Goal: Task Accomplishment & Management: Complete application form

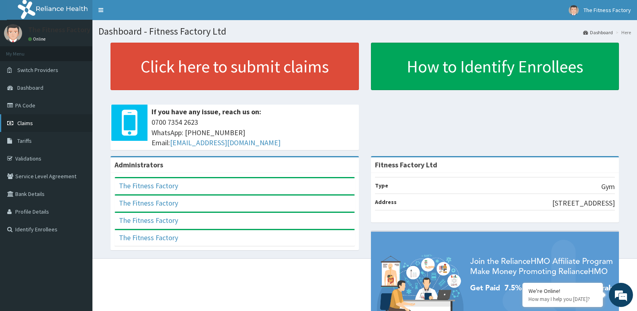
click at [22, 127] on link "Claims" at bounding box center [46, 123] width 92 height 18
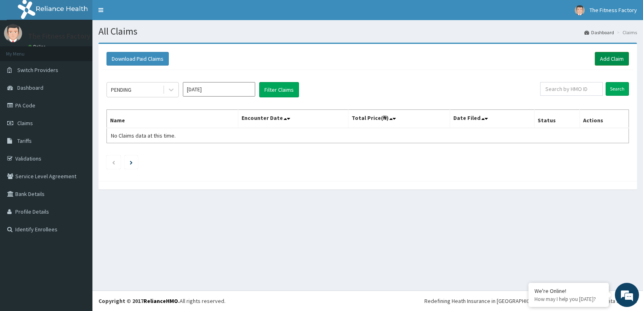
click at [609, 57] on link "Add Claim" at bounding box center [612, 59] width 34 height 14
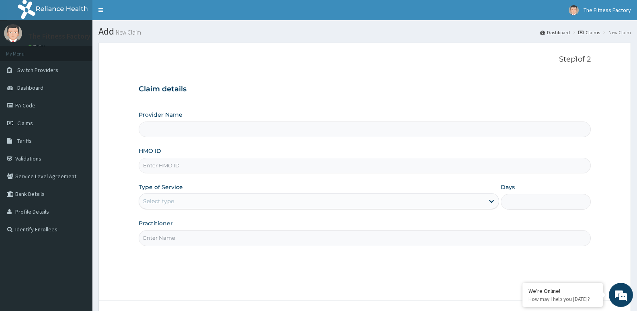
type input "Fitness Factory Ltd"
type input "1"
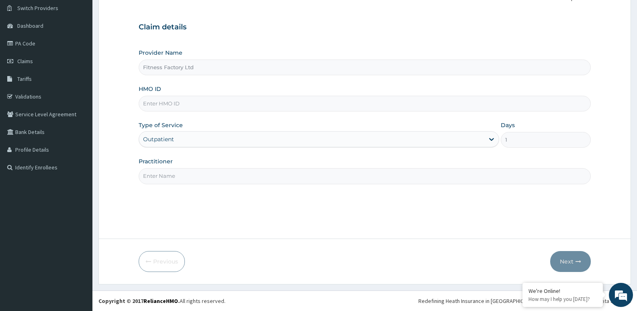
click at [253, 104] on input "HMO ID" at bounding box center [365, 104] width 452 height 16
type input "d"
type input "DUP/10033/A"
click at [237, 167] on div "Practitioner" at bounding box center [365, 170] width 452 height 27
click at [237, 175] on input "Practitioner" at bounding box center [365, 176] width 452 height 16
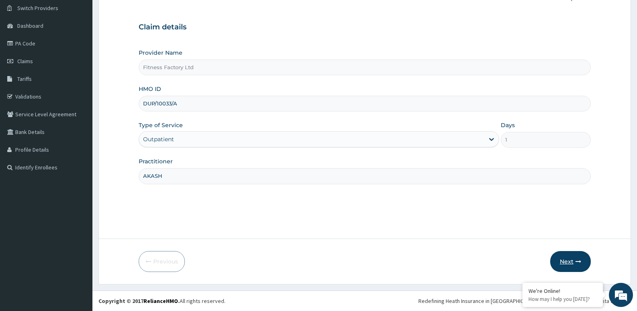
type input "AKASH"
click at [564, 262] on button "Next" at bounding box center [570, 261] width 41 height 21
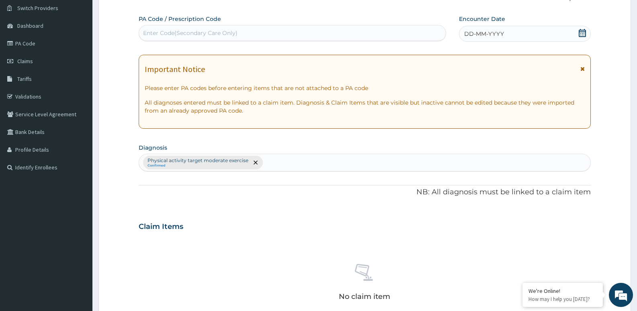
click at [317, 30] on div "Enter Code(Secondary Care Only)" at bounding box center [292, 33] width 307 height 13
type input "PA/517FE7"
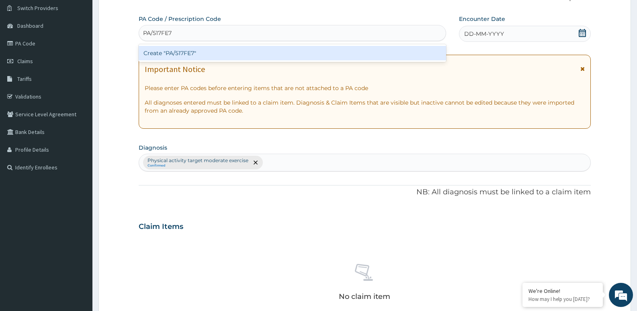
click at [316, 50] on div "Create "PA/517FE7"" at bounding box center [292, 53] width 307 height 14
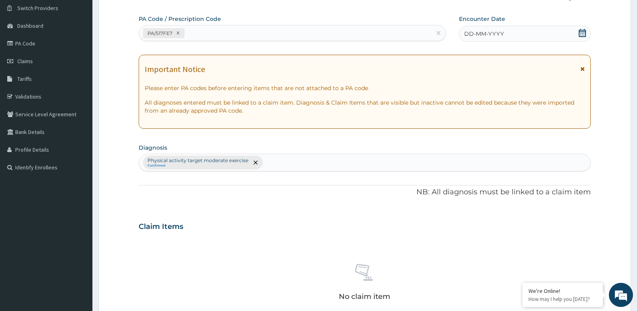
click at [511, 33] on div "DD-MM-YYYY" at bounding box center [525, 34] width 132 height 16
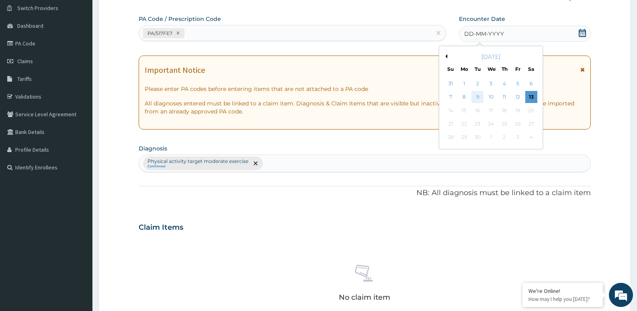
click at [474, 99] on div "9" at bounding box center [477, 97] width 12 height 12
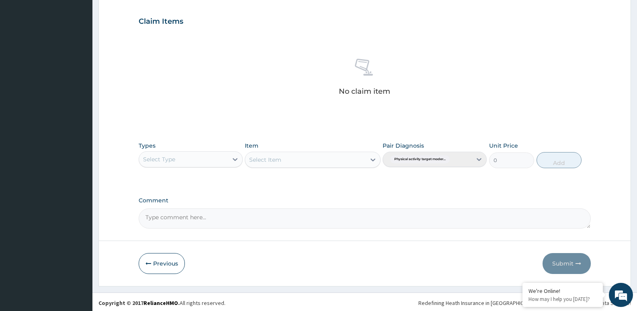
scroll to position [269, 0]
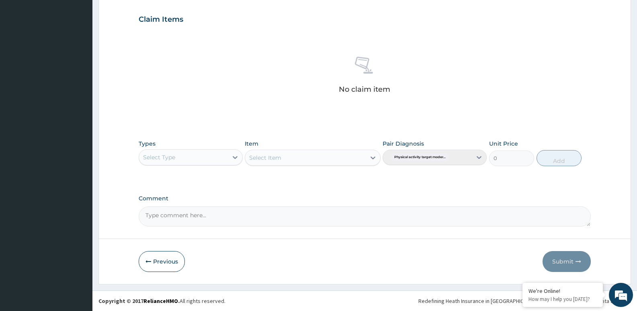
click at [186, 155] on div "Select Type" at bounding box center [183, 157] width 89 height 13
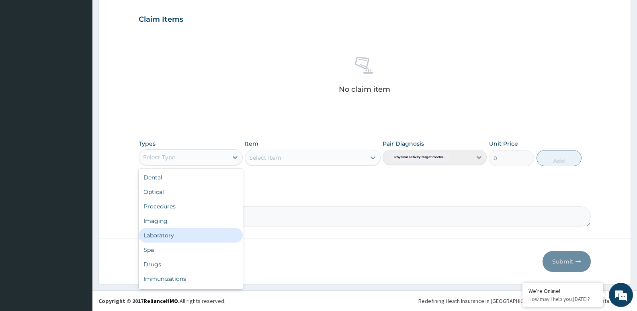
scroll to position [27, 0]
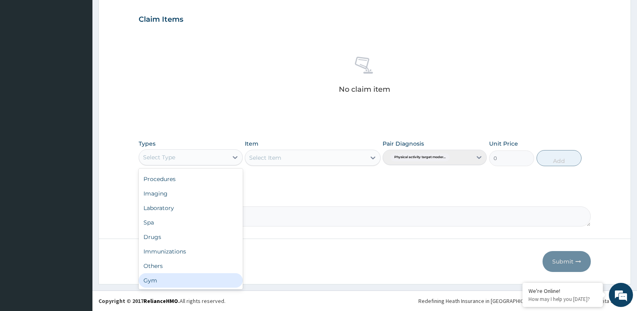
click at [162, 273] on div "Gym" at bounding box center [191, 280] width 104 height 14
click at [162, 273] on form "Step 2 of 2 PA Code / Prescription Code PA/517FE7 Encounter Date 09-09-2025 Imp…" at bounding box center [364, 29] width 532 height 510
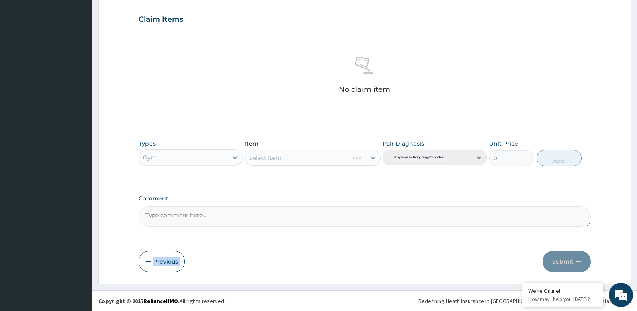
click at [162, 273] on form "Step 2 of 2 PA Code / Prescription Code PA/517FE7 Encounter Date 09-09-2025 Imp…" at bounding box center [364, 29] width 532 height 510
click at [345, 154] on div "Select Item" at bounding box center [305, 157] width 120 height 13
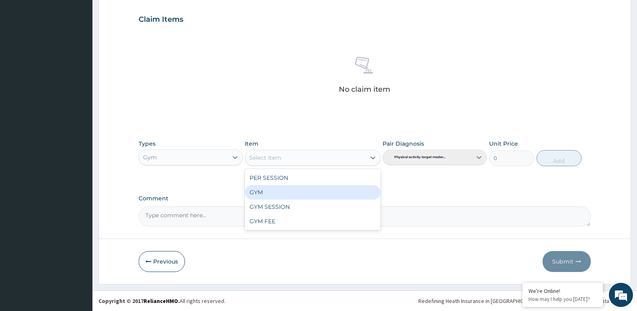
click at [342, 188] on div "GYM" at bounding box center [312, 192] width 135 height 14
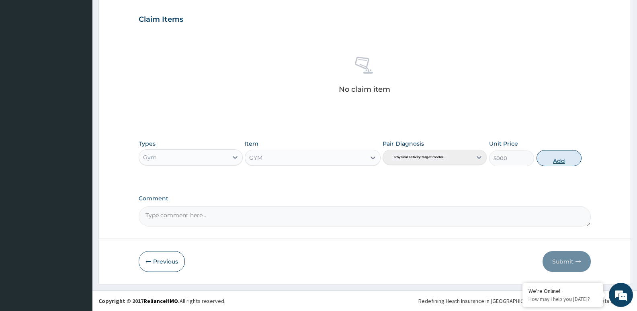
click at [554, 161] on button "Add" at bounding box center [558, 158] width 45 height 16
type input "0"
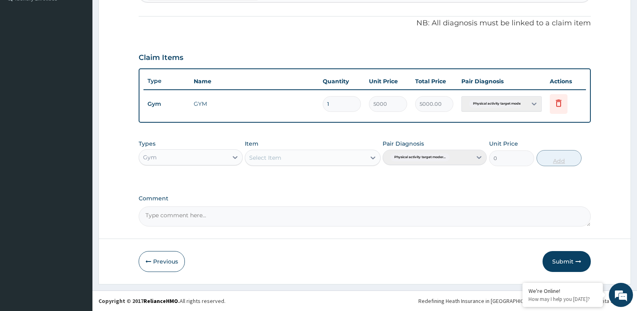
scroll to position [231, 0]
click at [558, 259] on button "Submit" at bounding box center [566, 261] width 48 height 21
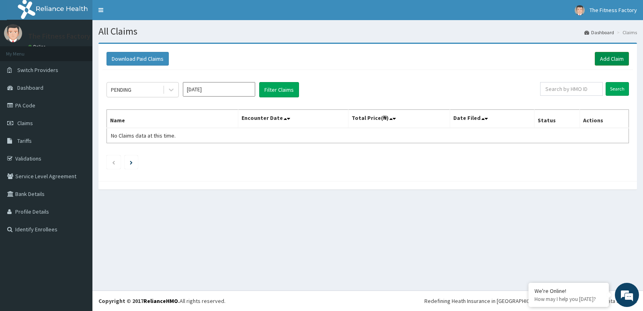
click at [607, 55] on link "Add Claim" at bounding box center [612, 59] width 34 height 14
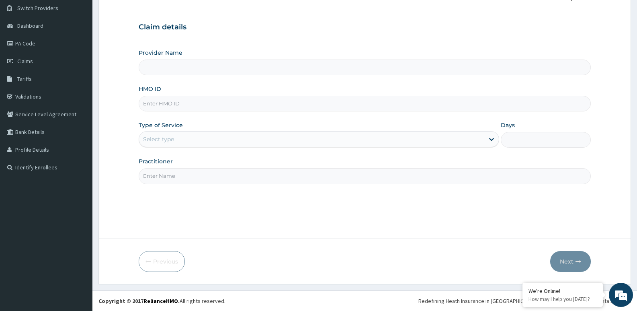
click at [402, 103] on input "HMO ID" at bounding box center [365, 104] width 452 height 16
type input "Fitness Factory Ltd"
type input "1"
click at [160, 102] on input "SLB/1029/A" at bounding box center [365, 104] width 452 height 16
type input "SLB/10229/A"
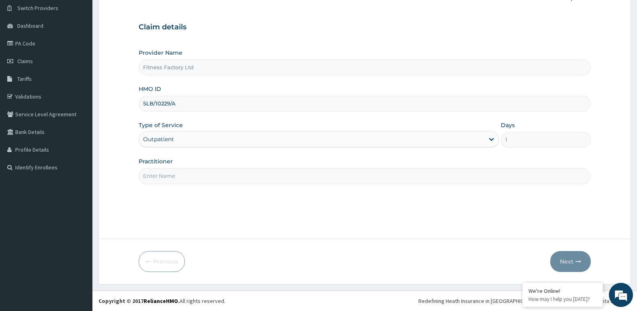
click at [168, 175] on input "Practitioner" at bounding box center [365, 176] width 452 height 16
type input "AKASH"
click at [576, 268] on button "Next" at bounding box center [570, 261] width 41 height 21
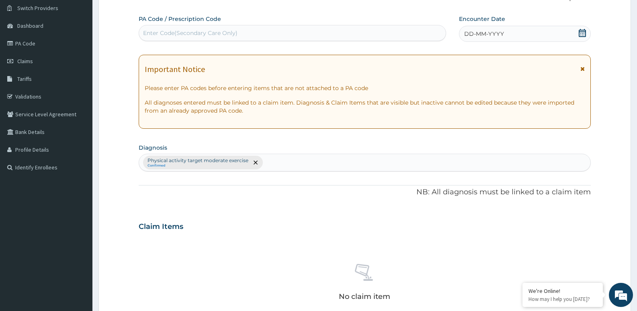
click at [173, 33] on div "Enter Code(Secondary Care Only)" at bounding box center [190, 33] width 94 height 8
type input "PA/49FCF2"
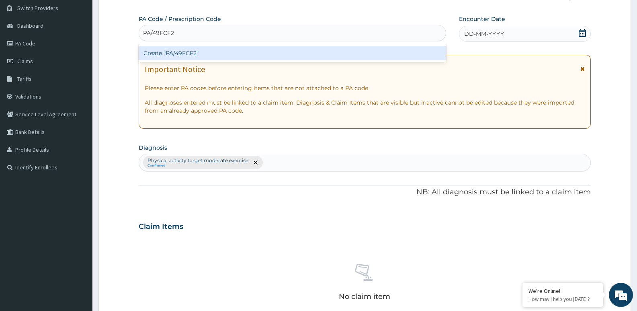
click at [184, 53] on div "Create "PA/49FCF2"" at bounding box center [292, 53] width 307 height 14
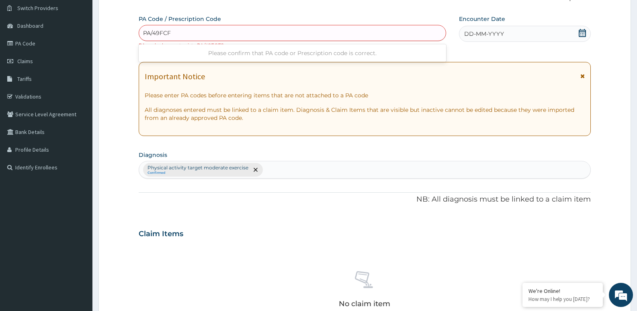
type input "PA/49FCFC"
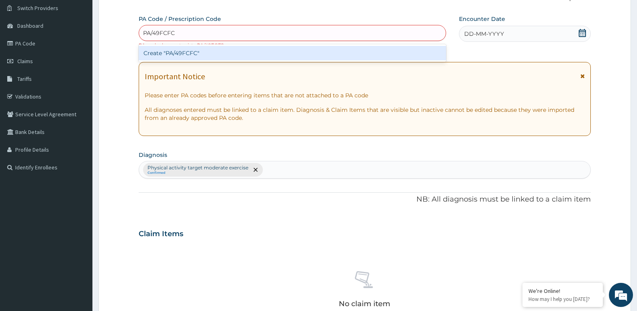
click at [423, 50] on div "Create "PA/49FCFC"" at bounding box center [292, 53] width 307 height 14
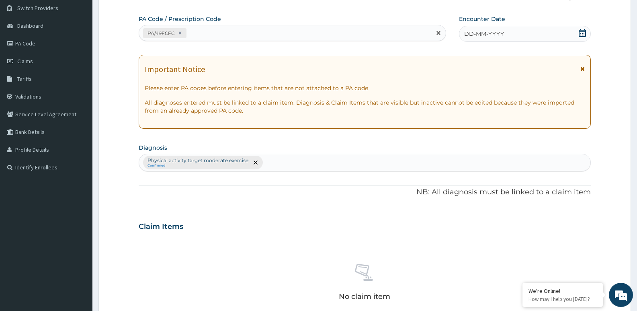
click at [482, 35] on span "DD-MM-YYYY" at bounding box center [484, 34] width 40 height 8
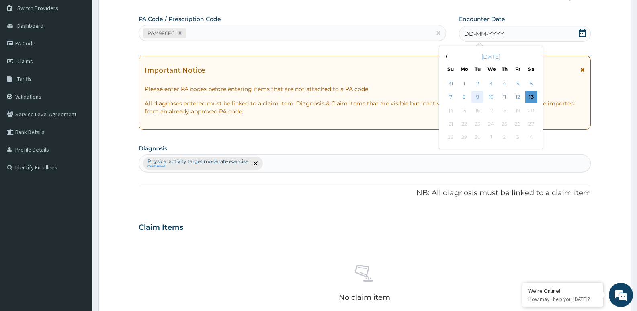
click at [477, 95] on div "9" at bounding box center [477, 97] width 12 height 12
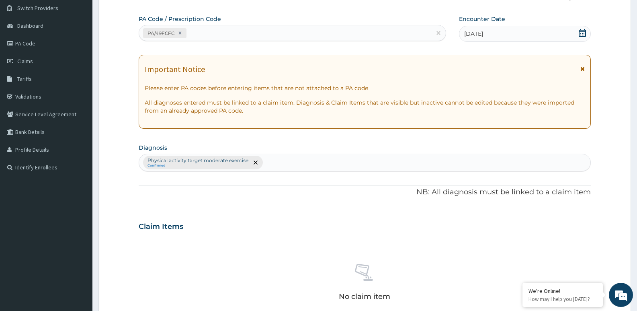
scroll to position [269, 0]
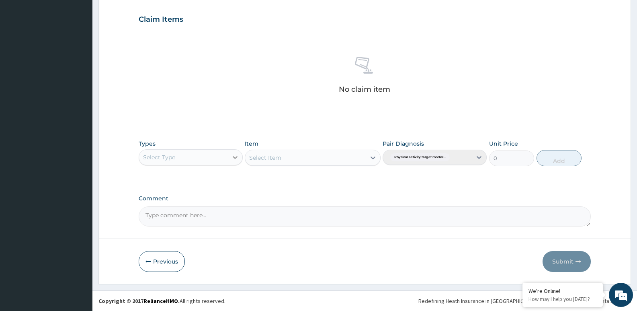
click at [229, 158] on div at bounding box center [235, 157] width 14 height 14
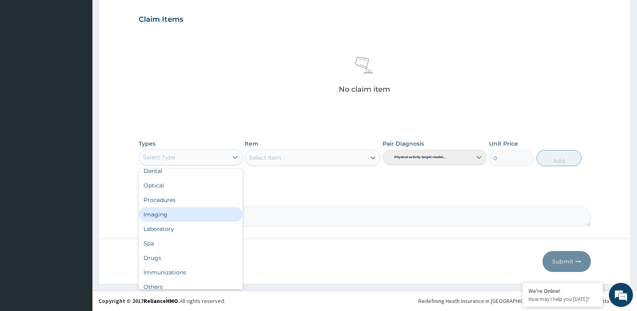
scroll to position [27, 0]
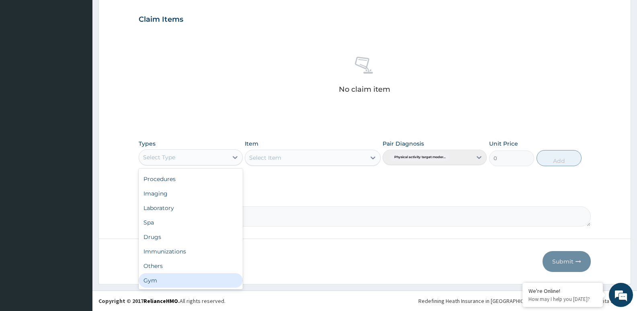
click at [213, 280] on div "Gym" at bounding box center [191, 280] width 104 height 14
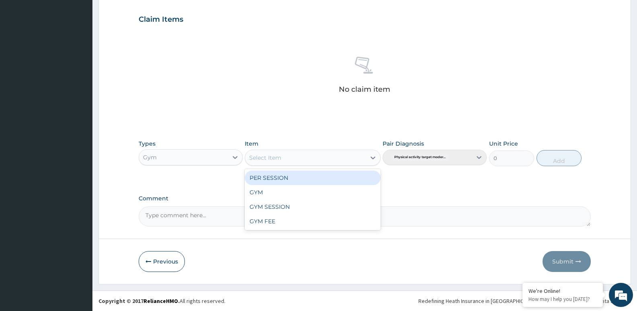
click at [352, 155] on div "Select Item" at bounding box center [305, 157] width 120 height 13
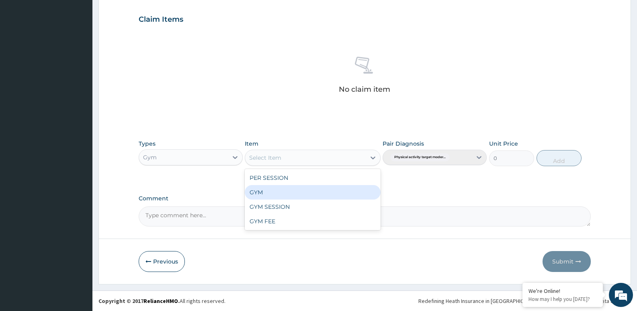
click at [361, 190] on div "GYM" at bounding box center [312, 192] width 135 height 14
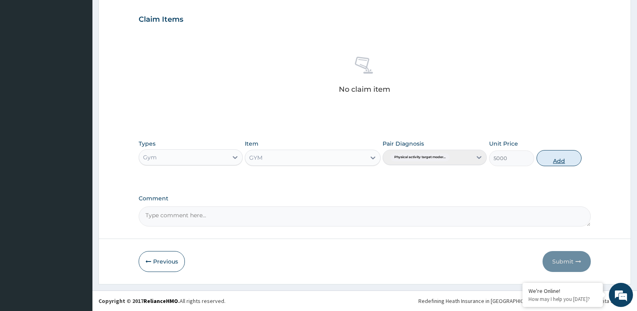
click at [554, 154] on button "Add" at bounding box center [558, 158] width 45 height 16
type input "0"
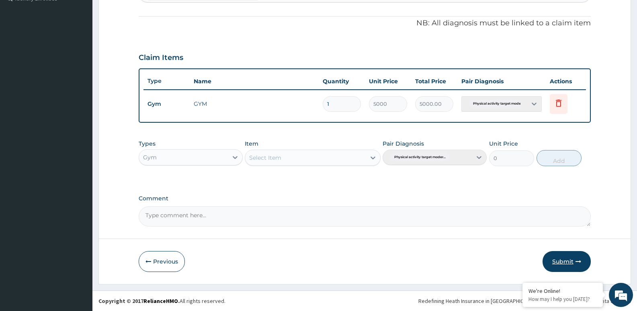
click at [569, 261] on button "Submit" at bounding box center [566, 261] width 48 height 21
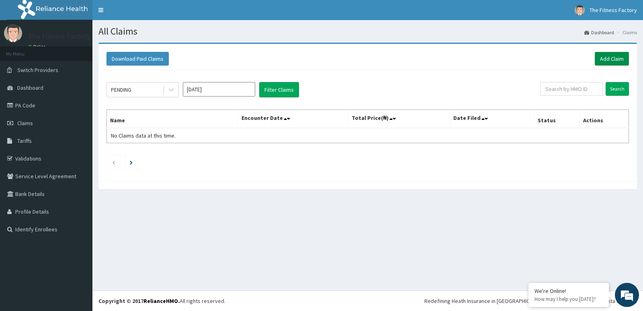
click at [602, 53] on link "Add Claim" at bounding box center [612, 59] width 34 height 14
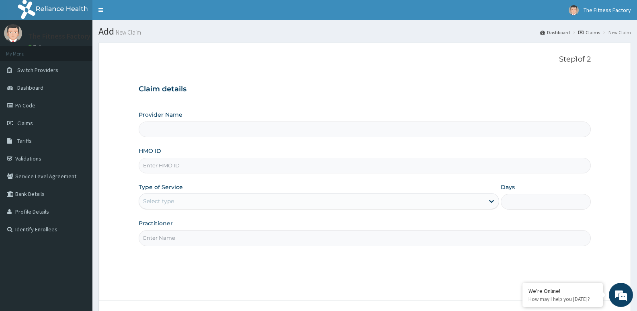
type input "Fitness Factory Ltd"
type input "1"
click at [401, 167] on input "HMO ID" at bounding box center [365, 165] width 452 height 16
type input "PWC/10289/A"
click at [370, 237] on input "Practitioner" at bounding box center [365, 238] width 452 height 16
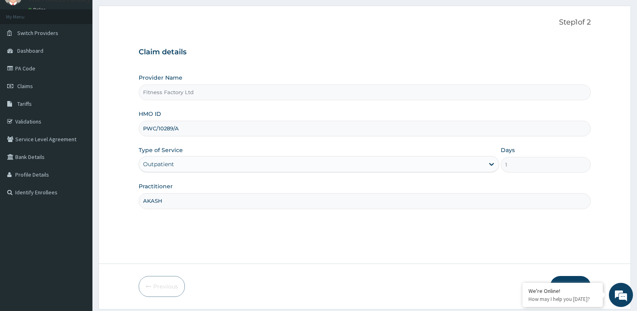
scroll to position [62, 0]
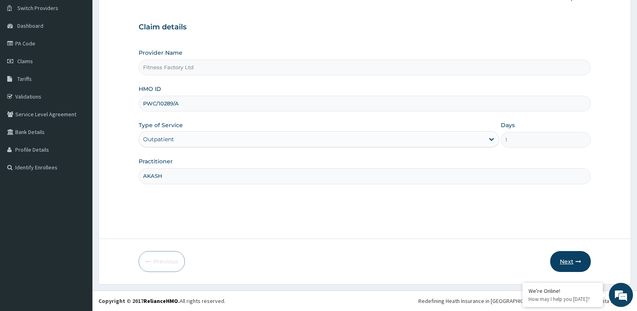
type input "AKASH"
click at [576, 260] on icon "button" at bounding box center [578, 261] width 6 height 6
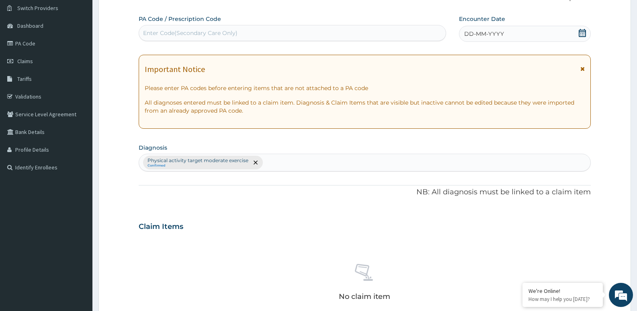
click at [339, 31] on div "Enter Code(Secondary Care Only)" at bounding box center [292, 33] width 307 height 13
click at [162, 32] on input "PA/88F73" at bounding box center [157, 33] width 28 height 8
type input "PA/88F273"
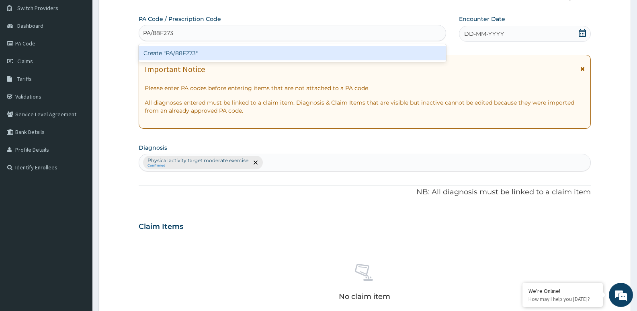
click at [182, 49] on div "Create "PA/88F273"" at bounding box center [292, 53] width 307 height 14
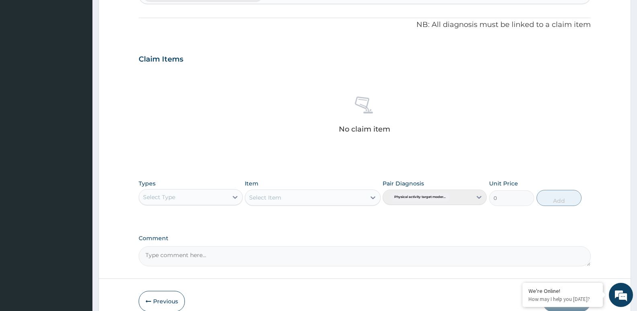
scroll to position [243, 0]
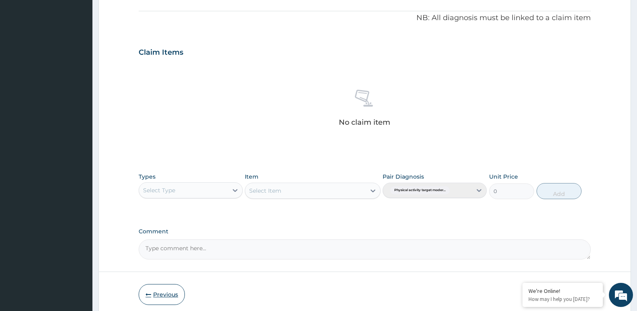
drag, startPoint x: 201, startPoint y: 286, endPoint x: 157, endPoint y: 300, distance: 46.5
click at [157, 300] on button "Previous" at bounding box center [162, 294] width 46 height 21
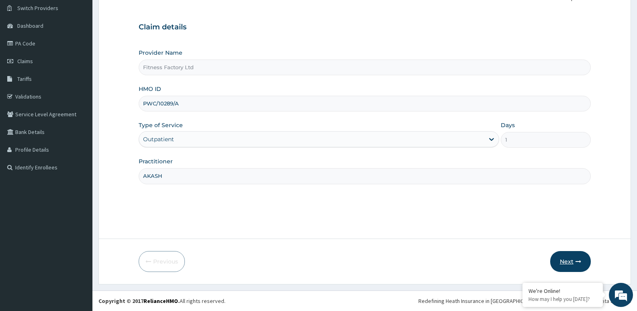
click at [560, 263] on button "Next" at bounding box center [570, 261] width 41 height 21
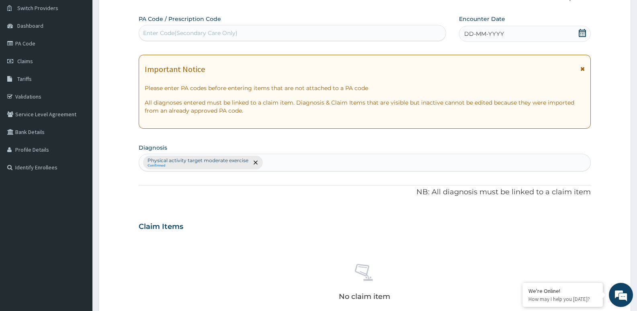
click at [315, 33] on div "Enter Code(Secondary Care Only)" at bounding box center [292, 33] width 307 height 13
type input "PA/88F273"
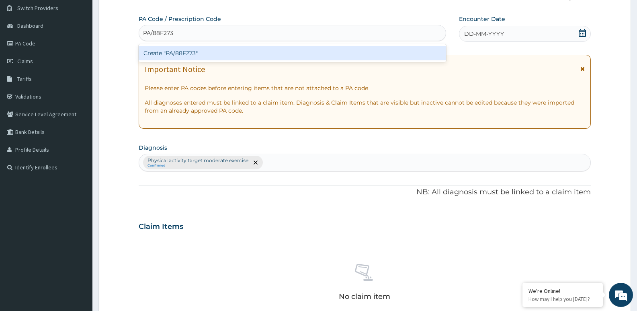
click at [317, 53] on div "Create "PA/88F273"" at bounding box center [292, 53] width 307 height 14
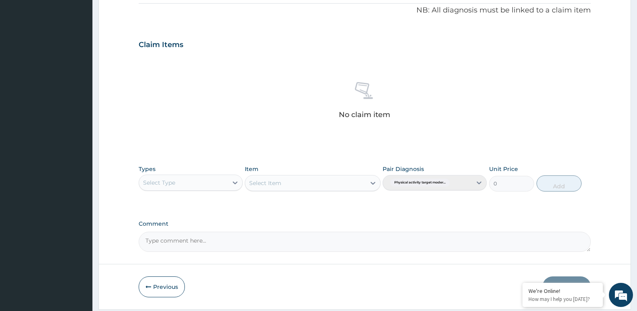
scroll to position [276, 0]
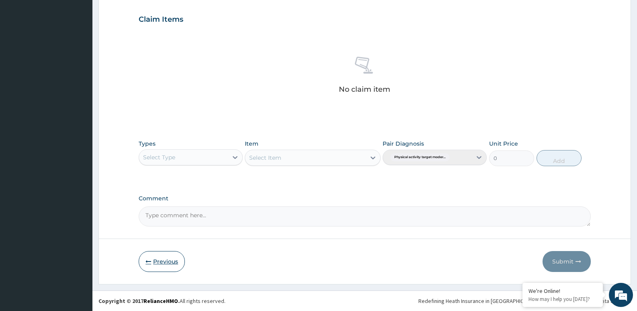
click at [147, 258] on icon "button" at bounding box center [148, 261] width 6 height 6
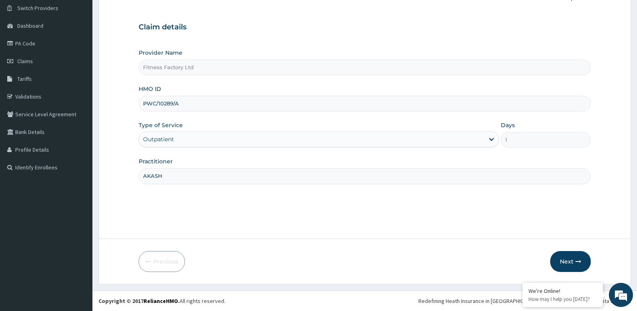
click at [200, 99] on input "PWC/10289/A" at bounding box center [365, 104] width 452 height 16
type input "P"
type input "CPW/10013/A"
click at [558, 266] on button "Next" at bounding box center [570, 261] width 41 height 21
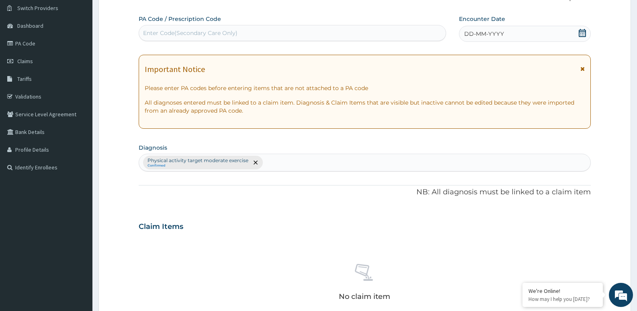
click at [245, 31] on div "Enter Code(Secondary Care Only)" at bounding box center [292, 33] width 307 height 13
click at [159, 30] on input "PA/0FD07" at bounding box center [157, 33] width 29 height 8
type input "PA/0F2D07"
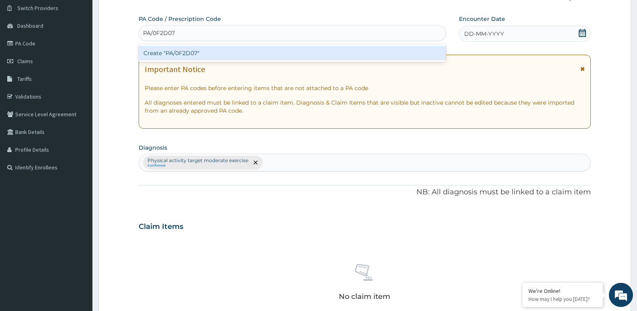
click at [215, 54] on div "Create "PA/0F2D07"" at bounding box center [292, 53] width 307 height 14
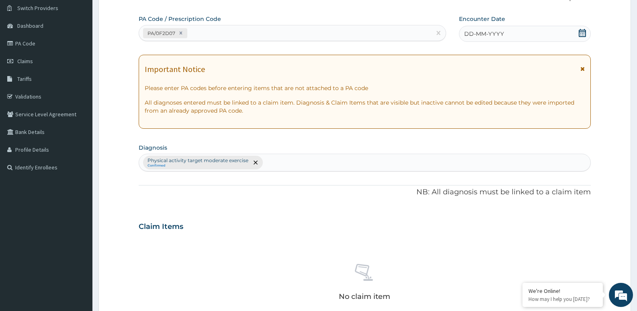
click at [498, 34] on span "DD-MM-YYYY" at bounding box center [484, 34] width 40 height 8
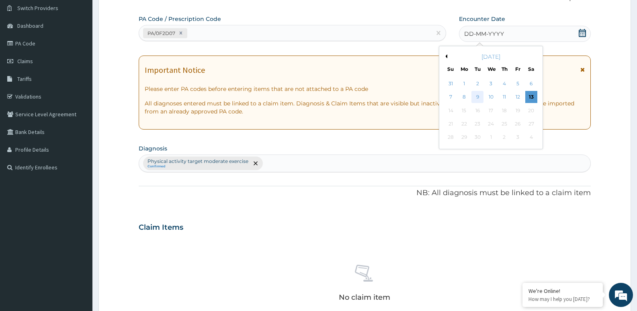
click at [474, 94] on div "9" at bounding box center [477, 97] width 12 height 12
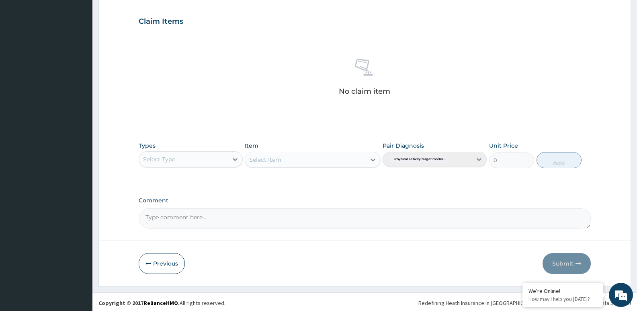
scroll to position [269, 0]
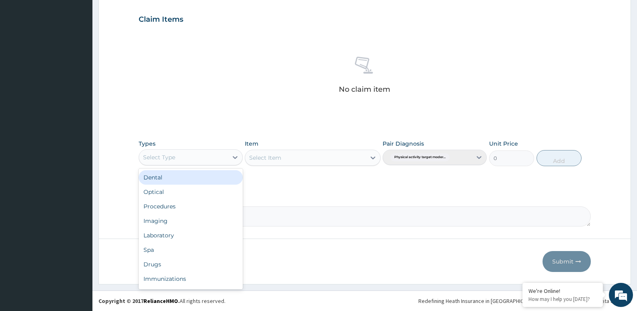
click at [186, 159] on div "Select Type" at bounding box center [183, 157] width 89 height 13
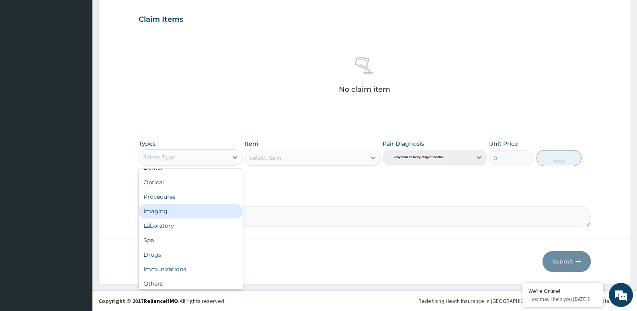
scroll to position [27, 0]
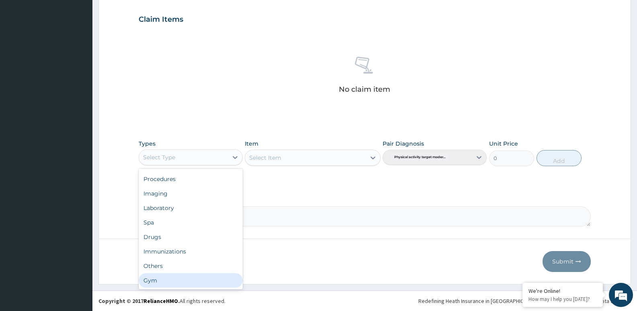
click at [194, 277] on div "Gym" at bounding box center [191, 280] width 104 height 14
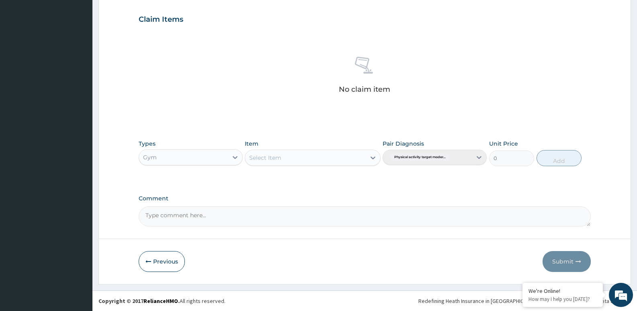
click at [305, 157] on div "Select Item" at bounding box center [305, 157] width 120 height 13
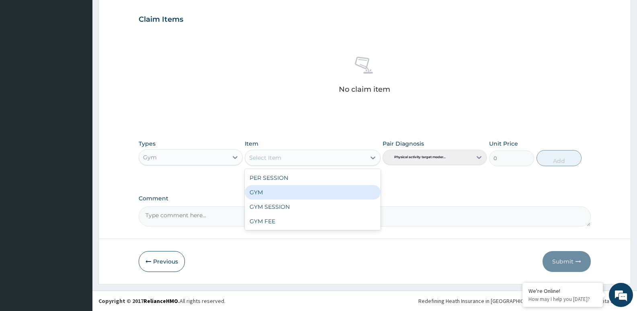
click at [318, 192] on div "GYM" at bounding box center [312, 192] width 135 height 14
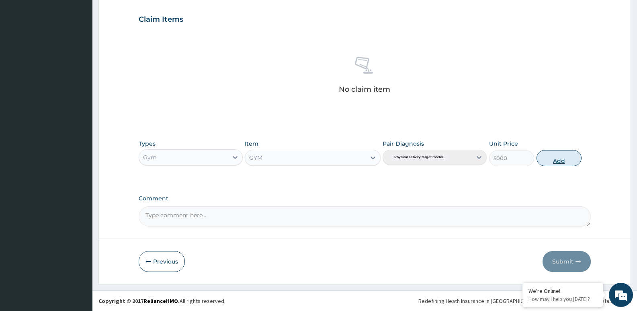
click at [552, 155] on button "Add" at bounding box center [558, 158] width 45 height 16
type input "0"
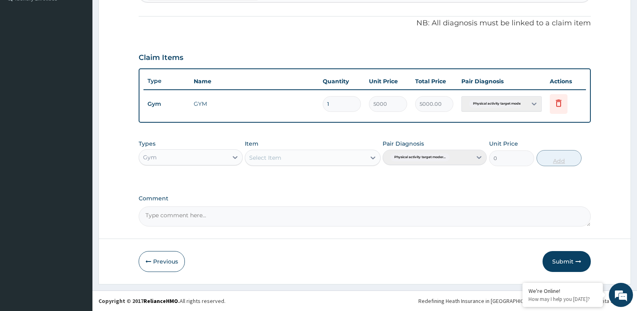
scroll to position [231, 0]
click at [568, 263] on button "Submit" at bounding box center [566, 261] width 48 height 21
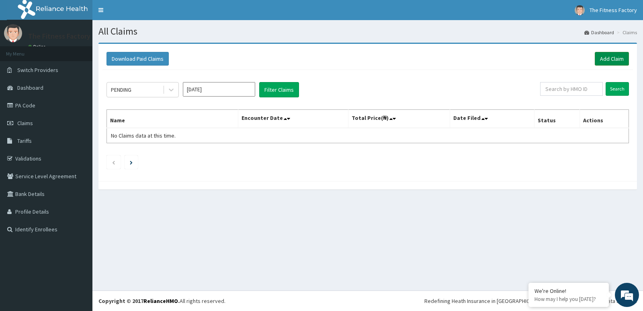
click at [607, 56] on link "Add Claim" at bounding box center [612, 59] width 34 height 14
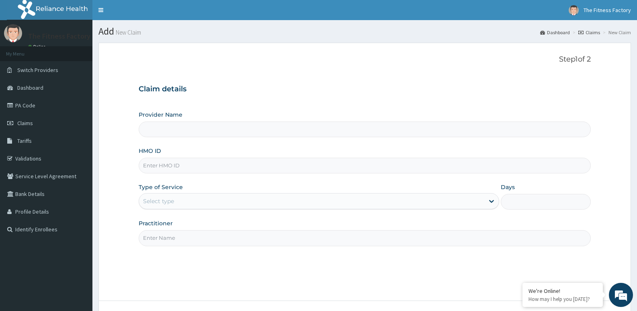
type input "Fitness Factory Ltd"
type input "1"
click at [270, 156] on div "HMO ID" at bounding box center [365, 160] width 452 height 27
click at [260, 164] on input "HMO ID" at bounding box center [365, 165] width 452 height 16
type input "PWC/10544/A"
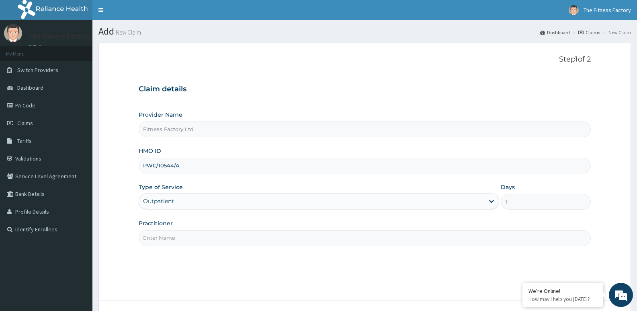
click at [237, 226] on div "Practitioner" at bounding box center [365, 232] width 452 height 27
click at [237, 239] on input "Practitioner" at bounding box center [365, 238] width 452 height 16
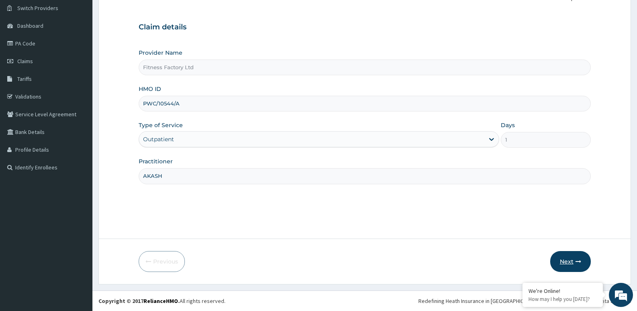
type input "AKASH"
click at [567, 256] on button "Next" at bounding box center [570, 261] width 41 height 21
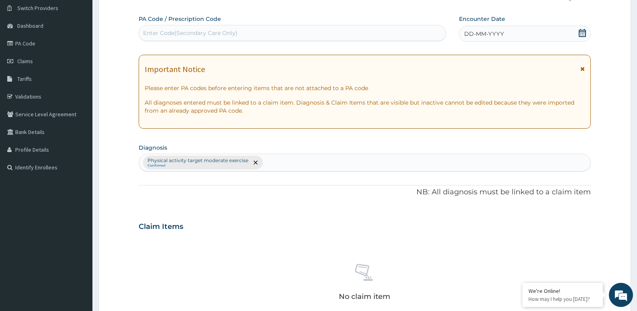
click at [309, 31] on div "Enter Code(Secondary Care Only)" at bounding box center [292, 33] width 307 height 13
type input "PA/A39674"
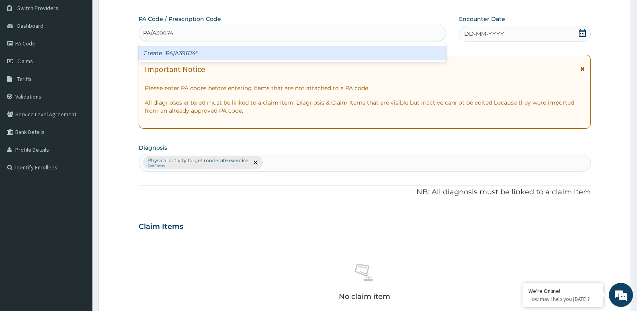
click at [298, 48] on div "Create "PA/A39674"" at bounding box center [292, 53] width 307 height 14
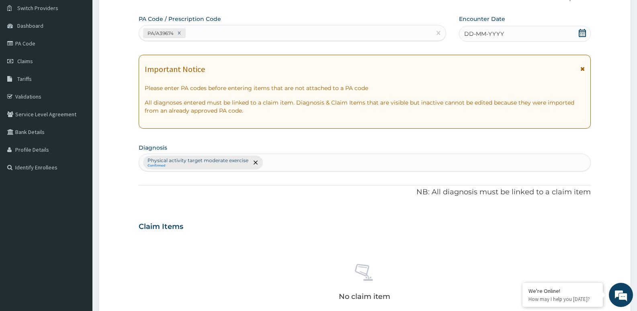
click at [498, 27] on div "DD-MM-YYYY" at bounding box center [525, 34] width 132 height 16
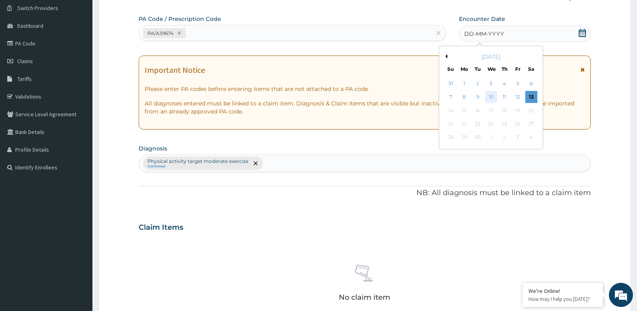
click at [493, 94] on div "10" at bounding box center [491, 97] width 12 height 12
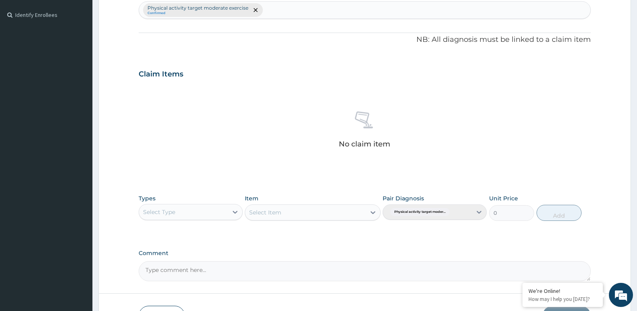
scroll to position [269, 0]
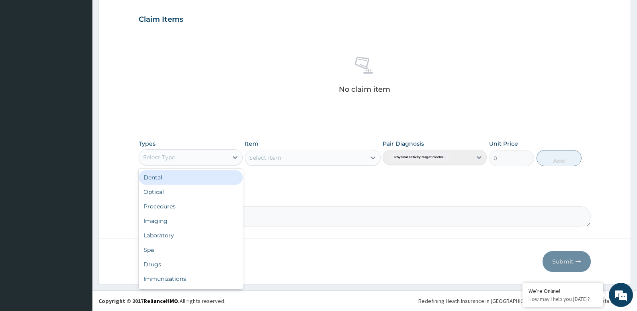
click at [159, 162] on div "Select Type" at bounding box center [183, 157] width 89 height 13
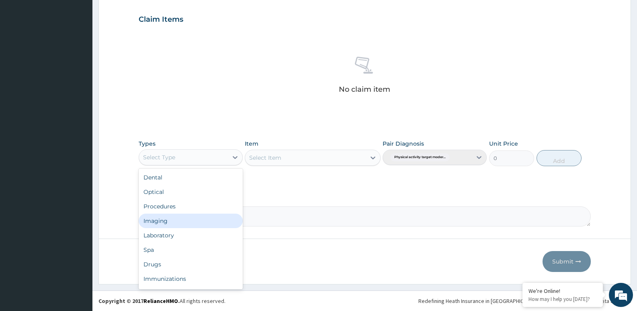
scroll to position [27, 0]
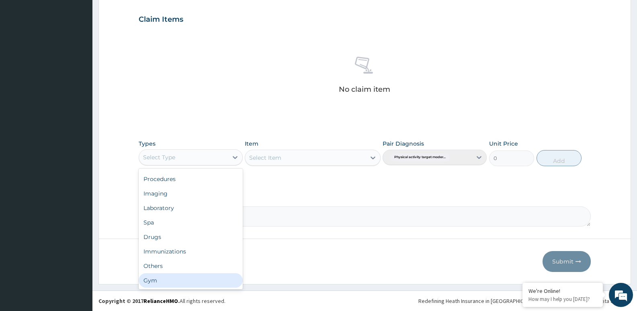
click at [159, 281] on div "Gym" at bounding box center [191, 280] width 104 height 14
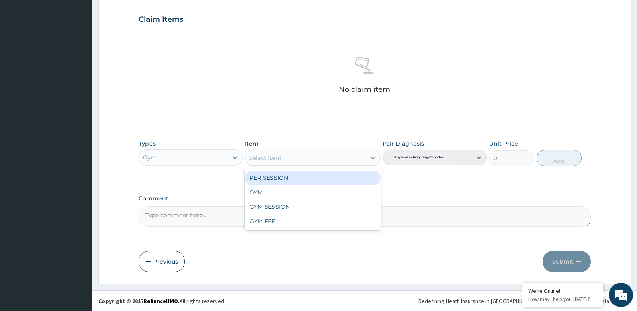
click at [334, 156] on div "Select Item" at bounding box center [305, 157] width 120 height 13
click at [335, 183] on div "PER SESSION" at bounding box center [312, 177] width 135 height 14
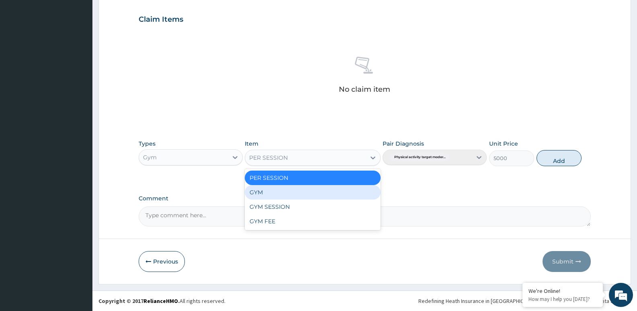
drag, startPoint x: 325, startPoint y: 155, endPoint x: 323, endPoint y: 188, distance: 33.0
click at [323, 166] on div "option PER SESSION, selected. option GYM focused, 2 of 4. 4 results available. …" at bounding box center [312, 157] width 135 height 16
click at [350, 188] on div "GYM" at bounding box center [312, 192] width 135 height 14
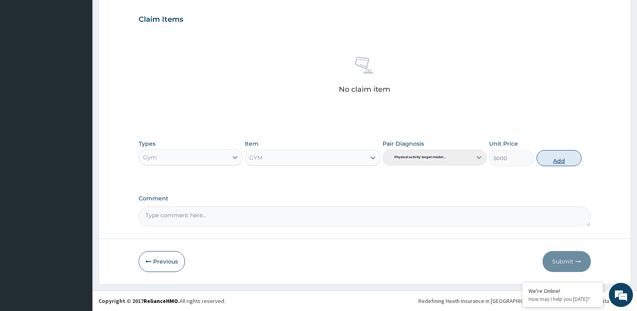
click at [558, 156] on button "Add" at bounding box center [558, 158] width 45 height 16
type input "0"
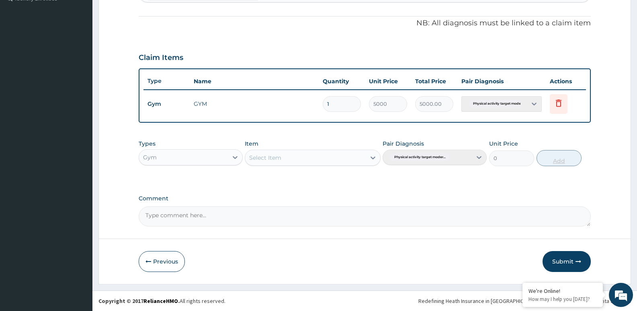
scroll to position [231, 0]
click at [574, 266] on button "Submit" at bounding box center [566, 261] width 48 height 21
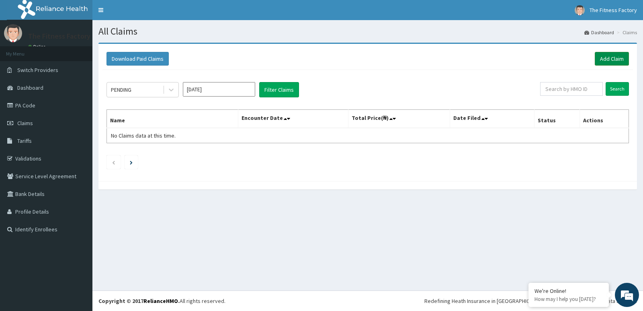
click at [611, 57] on link "Add Claim" at bounding box center [612, 59] width 34 height 14
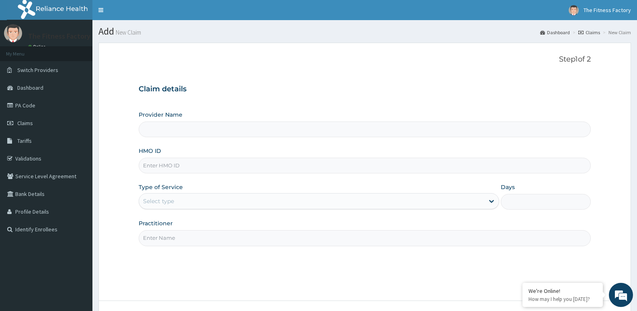
scroll to position [62, 0]
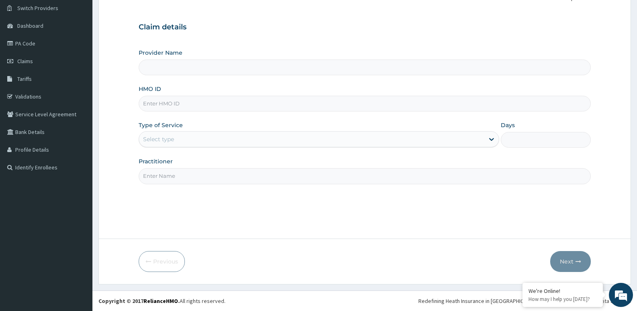
click at [354, 101] on input "HMO ID" at bounding box center [365, 104] width 452 height 16
type input "Fitness Factory Ltd"
type input "1"
type input "SLB/1079/A"
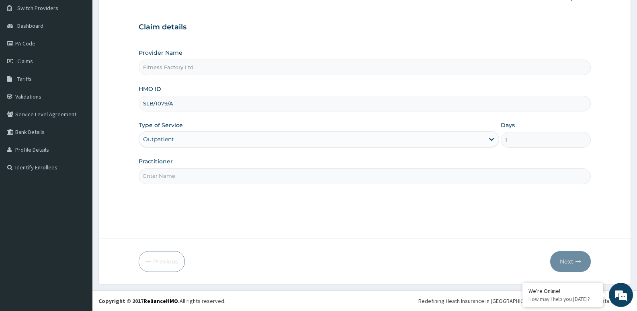
click at [296, 169] on input "Practitioner" at bounding box center [365, 176] width 452 height 16
type input "AKASH"
click at [565, 259] on button "Next" at bounding box center [570, 261] width 41 height 21
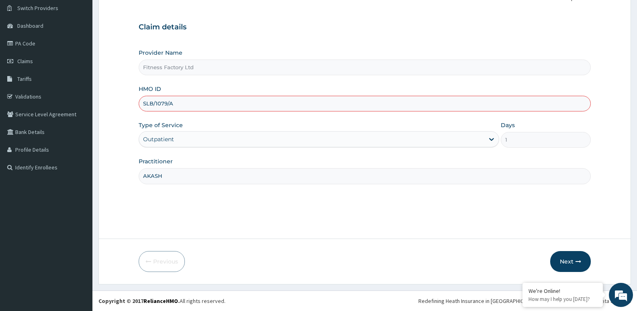
click at [167, 102] on input "SLB/1079/A" at bounding box center [365, 104] width 452 height 16
type input "SLB/10792/A"
click at [571, 263] on button "Next" at bounding box center [570, 261] width 41 height 21
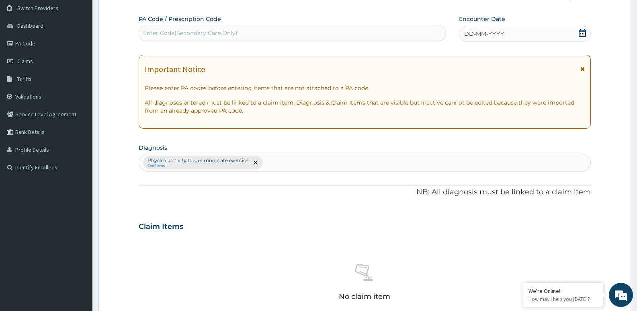
click at [319, 32] on div "Enter Code(Secondary Care Only)" at bounding box center [292, 33] width 307 height 13
type input "PA/84025B"
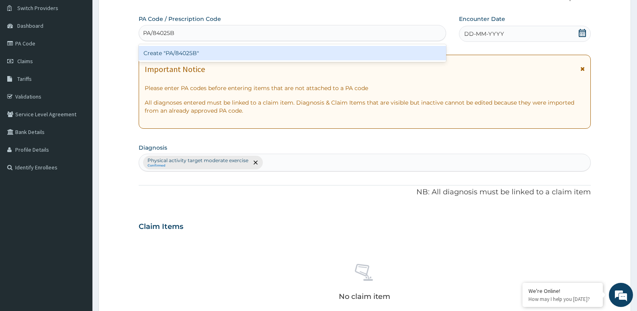
click at [323, 56] on div "Create "PA/84025B"" at bounding box center [292, 53] width 307 height 14
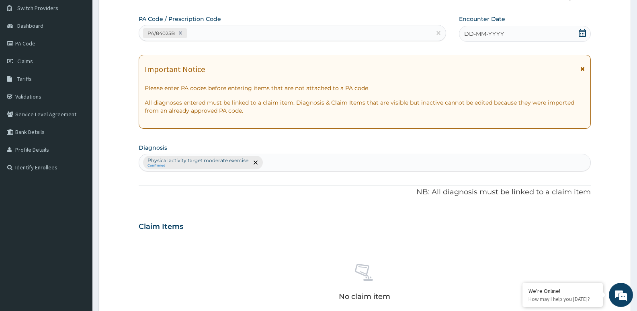
click at [495, 30] on span "DD-MM-YYYY" at bounding box center [484, 34] width 40 height 8
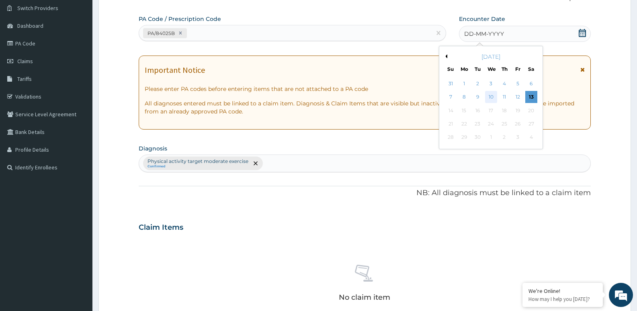
click at [492, 92] on div "10" at bounding box center [491, 97] width 12 height 12
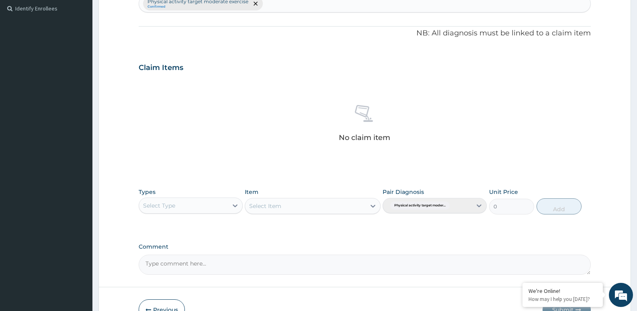
scroll to position [243, 0]
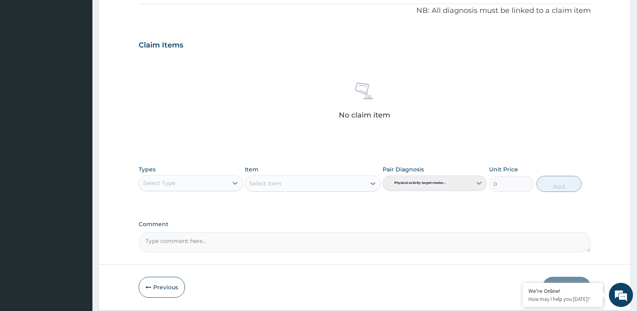
click at [217, 184] on div "Select Type" at bounding box center [183, 182] width 89 height 13
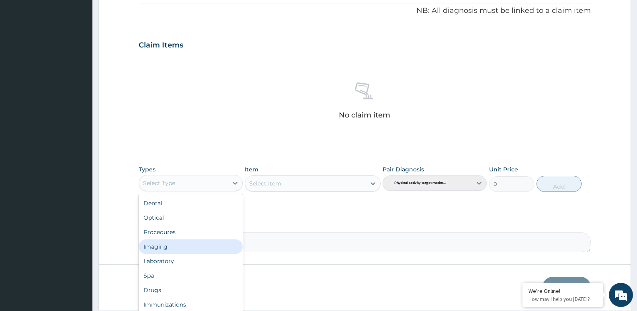
scroll to position [27, 0]
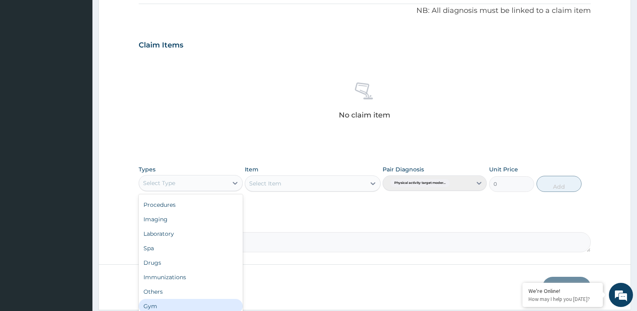
click at [201, 299] on div "Gym" at bounding box center [191, 305] width 104 height 14
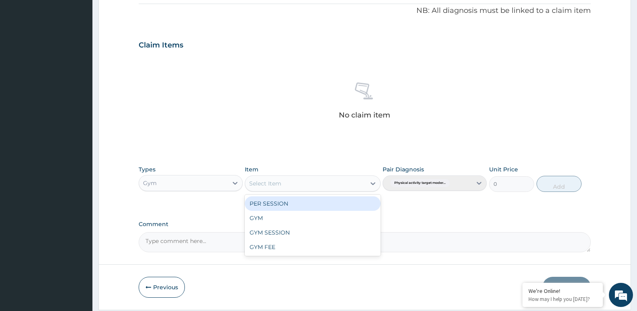
click at [354, 186] on div "Select Item" at bounding box center [305, 183] width 120 height 13
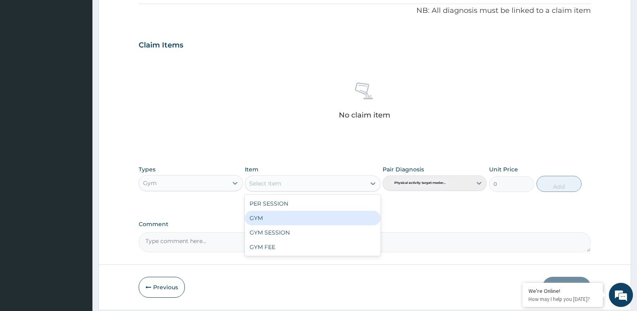
click at [352, 211] on div "GYM" at bounding box center [312, 218] width 135 height 14
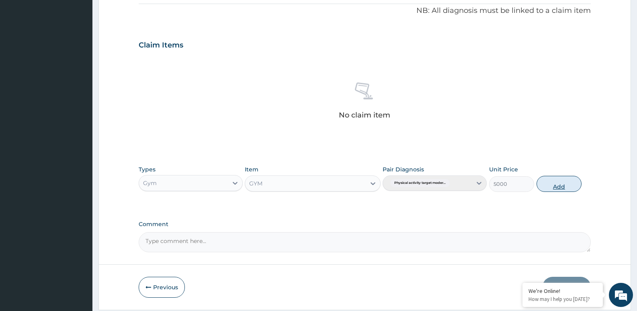
click at [556, 188] on button "Add" at bounding box center [558, 184] width 45 height 16
type input "0"
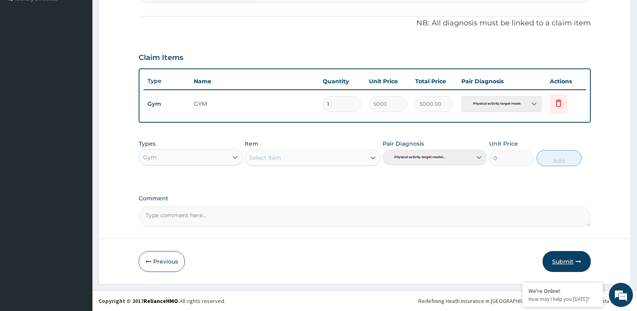
click at [570, 262] on button "Submit" at bounding box center [566, 261] width 48 height 21
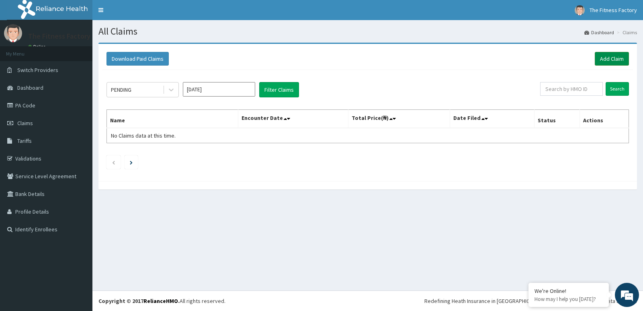
click at [610, 55] on link "Add Claim" at bounding box center [612, 59] width 34 height 14
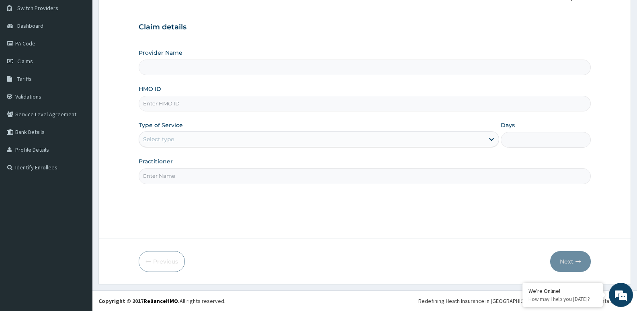
click at [501, 102] on input "HMO ID" at bounding box center [365, 104] width 452 height 16
type input "Fitness Factory Ltd"
type input "1"
type input "CXM/10002/A"
click at [412, 169] on input "Practitioner" at bounding box center [365, 176] width 452 height 16
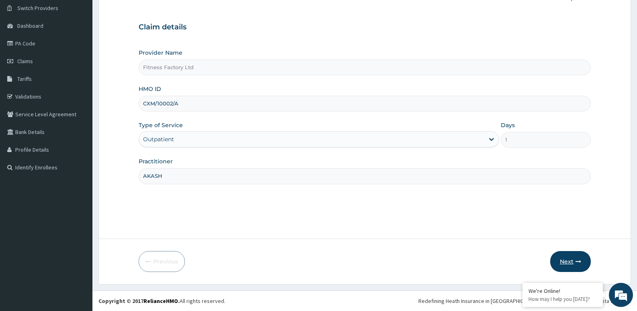
type input "AKASH"
click at [566, 265] on button "Next" at bounding box center [570, 261] width 41 height 21
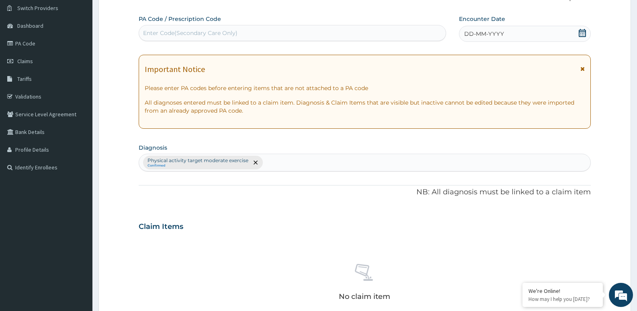
click at [305, 35] on div "Enter Code(Secondary Care Only)" at bounding box center [292, 33] width 307 height 13
type input "PA/8C8351"
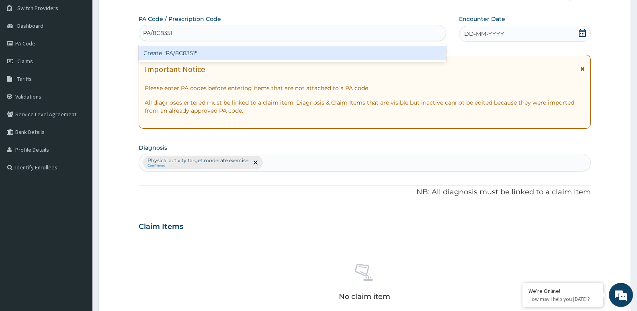
click at [299, 55] on div "Create "PA/8C8351"" at bounding box center [292, 53] width 307 height 14
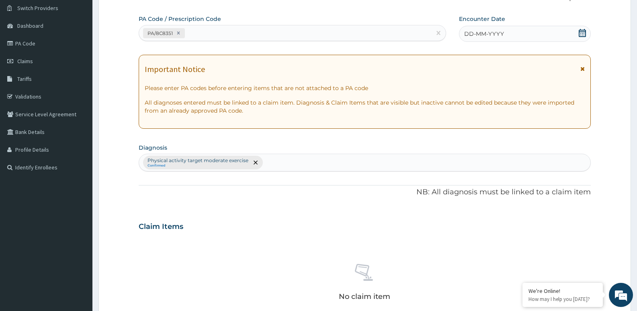
click at [502, 35] on span "DD-MM-YYYY" at bounding box center [484, 34] width 40 height 8
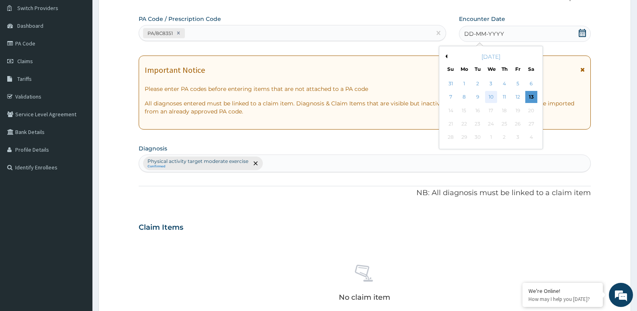
click at [491, 96] on div "10" at bounding box center [491, 97] width 12 height 12
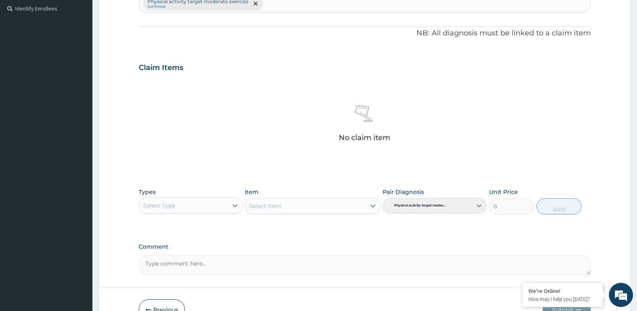
scroll to position [259, 0]
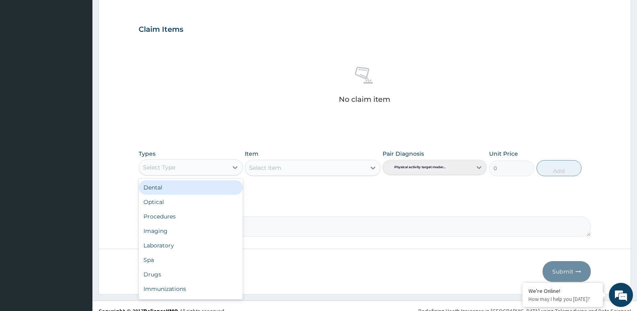
click at [192, 169] on div "Select Type" at bounding box center [183, 167] width 89 height 13
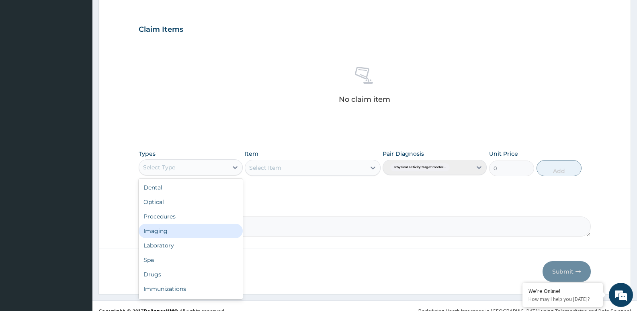
scroll to position [27, 0]
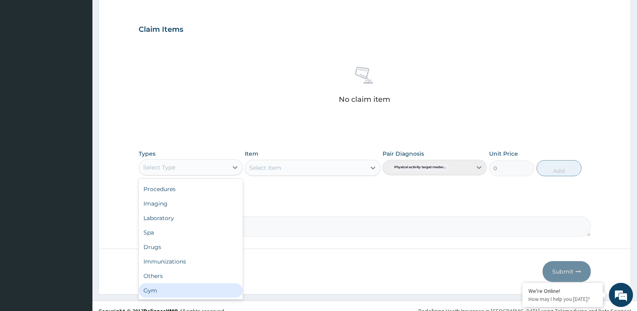
click at [184, 287] on div "Gym" at bounding box center [191, 290] width 104 height 14
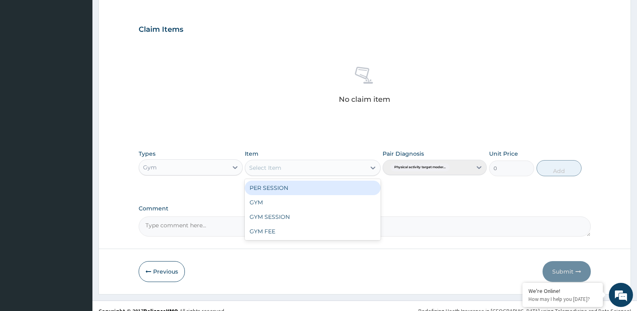
click at [332, 173] on div "Select Item" at bounding box center [305, 167] width 120 height 13
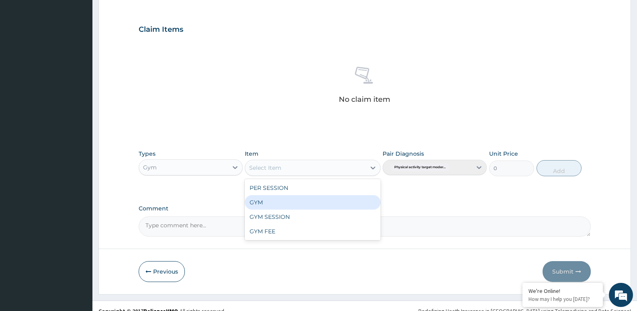
click at [329, 195] on div "GYM" at bounding box center [312, 202] width 135 height 14
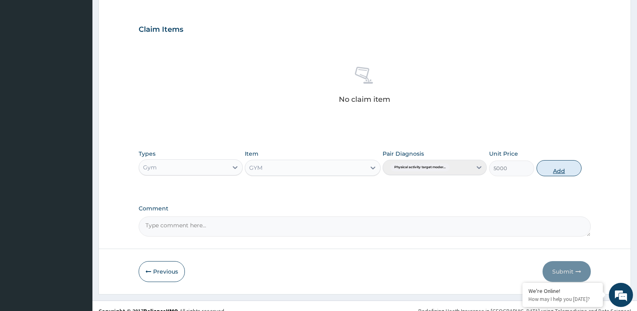
click at [573, 170] on button "Add" at bounding box center [558, 168] width 45 height 16
type input "0"
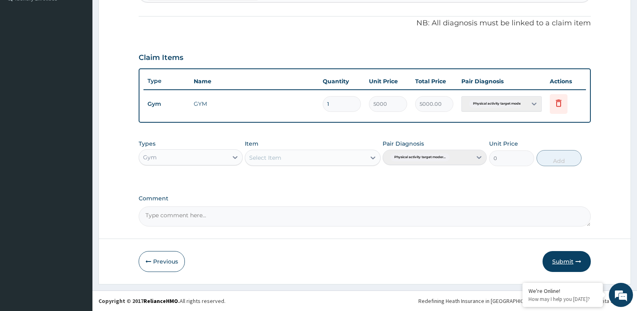
click at [564, 260] on button "Submit" at bounding box center [566, 261] width 48 height 21
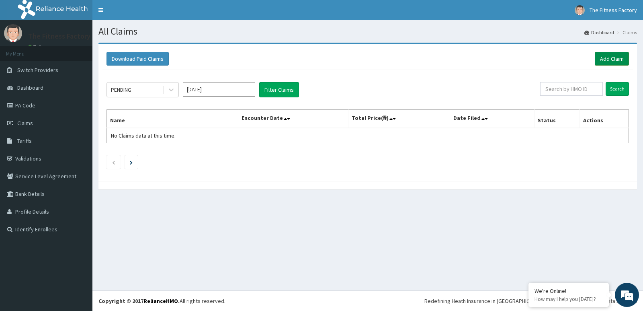
click at [603, 62] on link "Add Claim" at bounding box center [612, 59] width 34 height 14
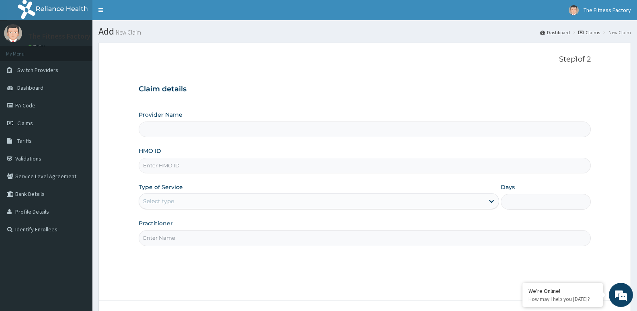
type input "Fitness Factory Ltd"
type input "1"
click at [282, 161] on input "HMO ID" at bounding box center [365, 165] width 452 height 16
type input "OPN/10011/A"
click at [275, 230] on input "Practitioner" at bounding box center [365, 238] width 452 height 16
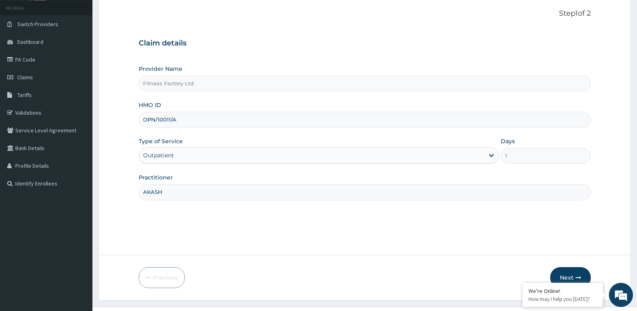
scroll to position [62, 0]
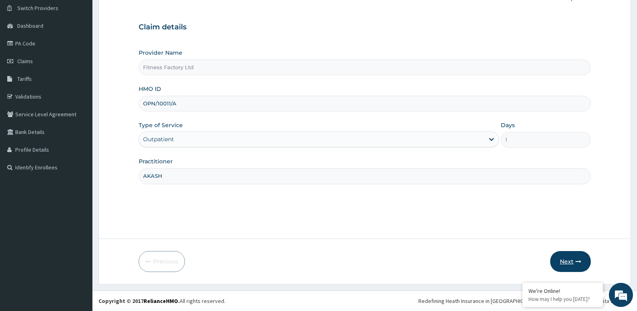
type input "AKASH"
click at [567, 259] on button "Next" at bounding box center [570, 261] width 41 height 21
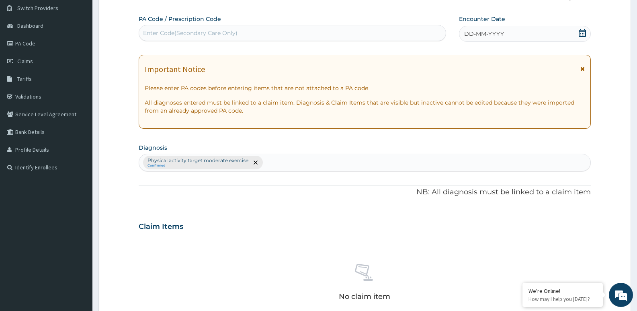
click at [308, 24] on div "PA Code / Prescription Code Enter Code(Secondary Care Only)" at bounding box center [292, 28] width 307 height 26
click at [380, 29] on div "Enter Code(Secondary Care Only)" at bounding box center [292, 33] width 307 height 13
type input "PA/4EFDBA"
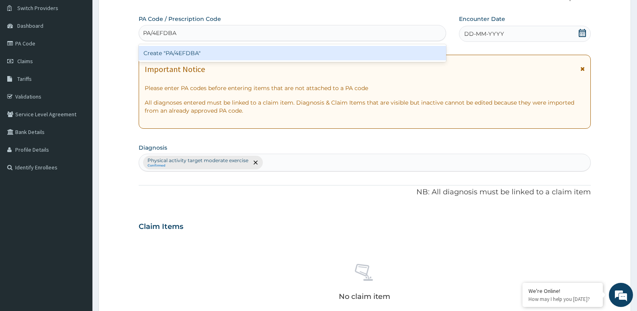
click at [375, 48] on div "Create "PA/4EFDBA"" at bounding box center [292, 53] width 307 height 14
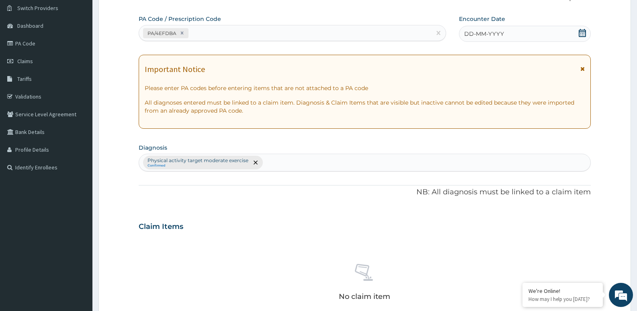
click at [519, 32] on div "DD-MM-YYYY" at bounding box center [525, 34] width 132 height 16
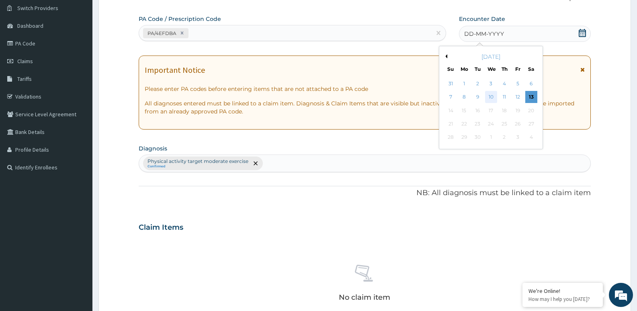
click at [494, 96] on div "10" at bounding box center [491, 97] width 12 height 12
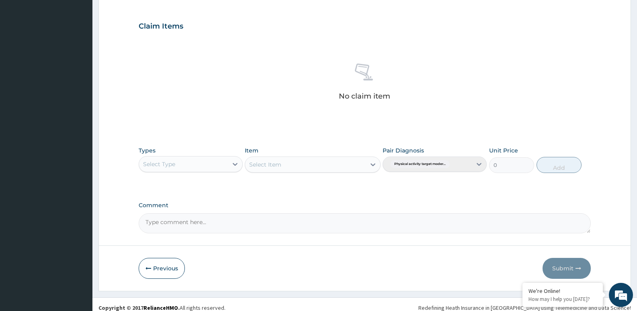
scroll to position [269, 0]
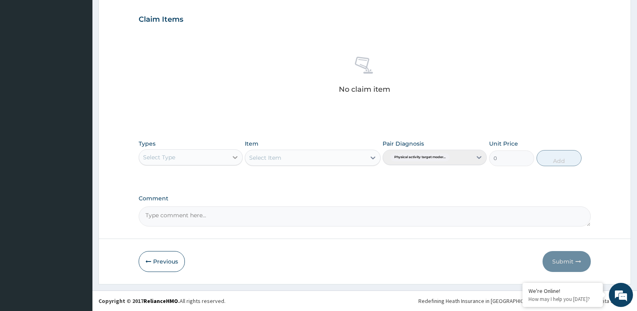
click at [233, 158] on icon at bounding box center [235, 157] width 8 height 8
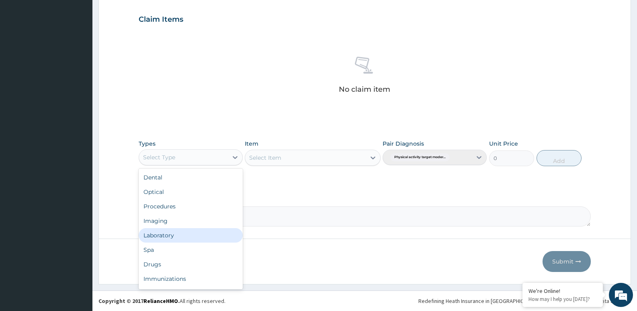
scroll to position [27, 0]
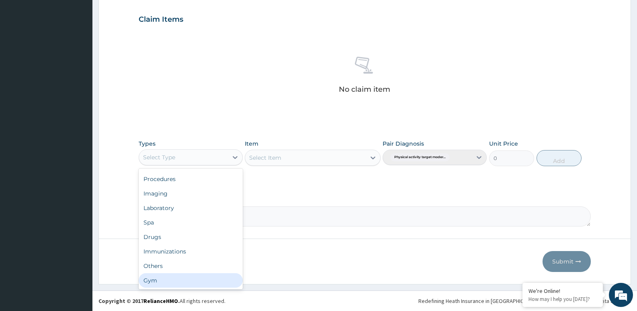
click at [220, 274] on div "Gym" at bounding box center [191, 280] width 104 height 14
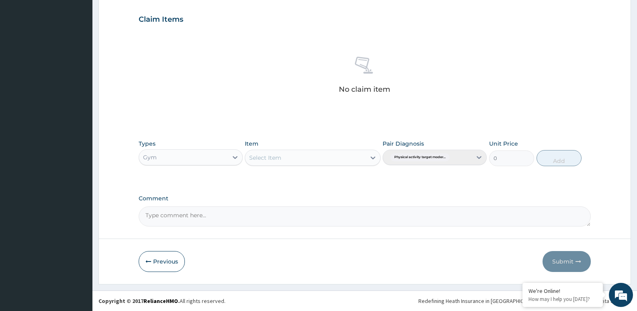
click at [346, 164] on div "Select Item" at bounding box center [312, 157] width 135 height 16
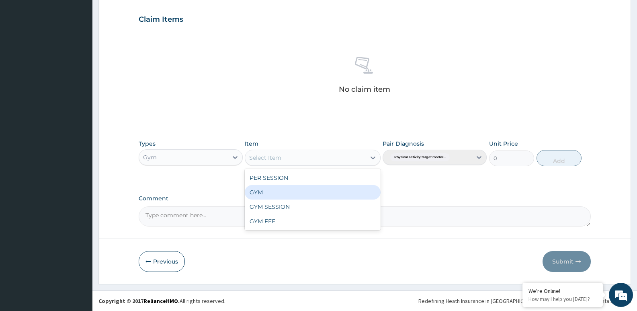
click at [350, 189] on div "GYM" at bounding box center [312, 192] width 135 height 14
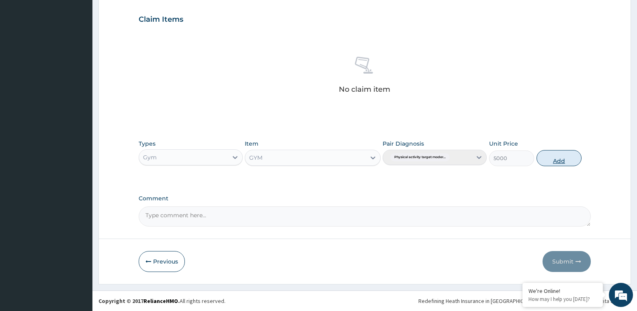
click at [563, 153] on button "Add" at bounding box center [558, 158] width 45 height 16
type input "0"
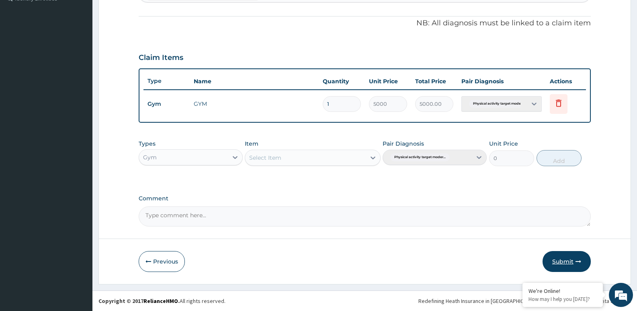
click at [560, 256] on button "Submit" at bounding box center [566, 261] width 48 height 21
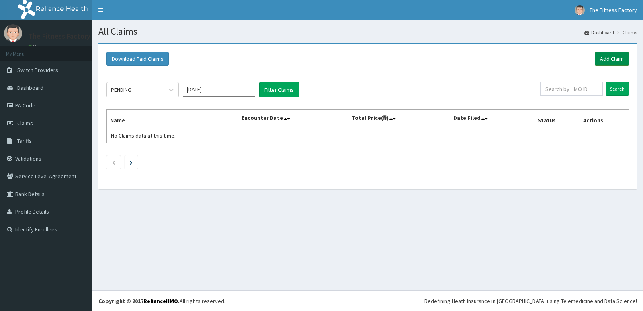
click at [611, 59] on link "Add Claim" at bounding box center [612, 59] width 34 height 14
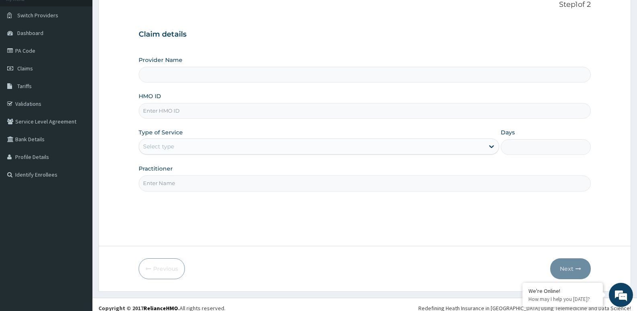
scroll to position [62, 0]
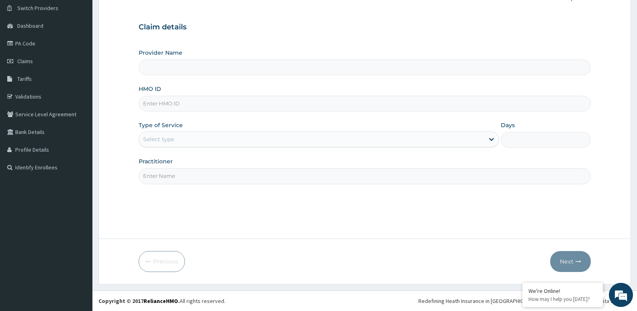
type input "Fitness Factory Ltd"
type input "1"
click at [272, 108] on input "HMO ID" at bounding box center [365, 104] width 452 height 16
type input "PAY/10041/A"
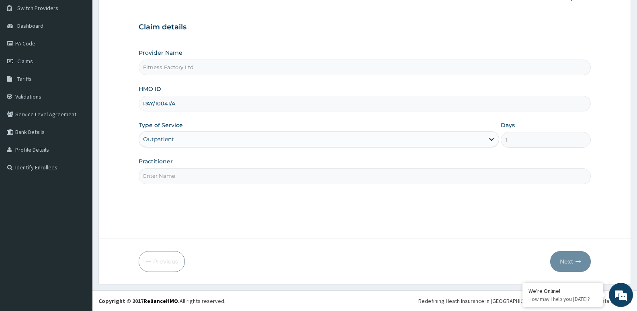
click at [224, 175] on input "Practitioner" at bounding box center [365, 176] width 452 height 16
type input "AKASH"
click at [552, 264] on button "Next" at bounding box center [570, 261] width 41 height 21
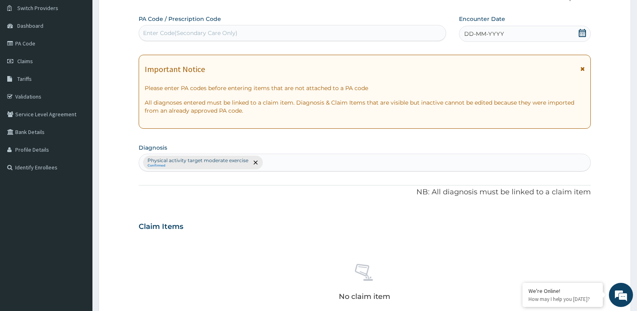
click at [209, 39] on div "Enter Code(Secondary Care Only)" at bounding box center [292, 33] width 307 height 13
type input "PA/3939D1"
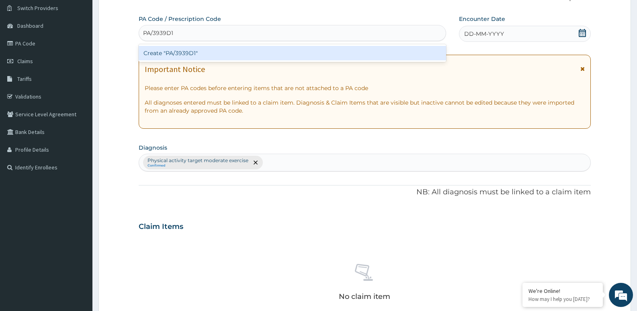
click at [168, 52] on div "Create "PA/3939D1"" at bounding box center [292, 53] width 307 height 14
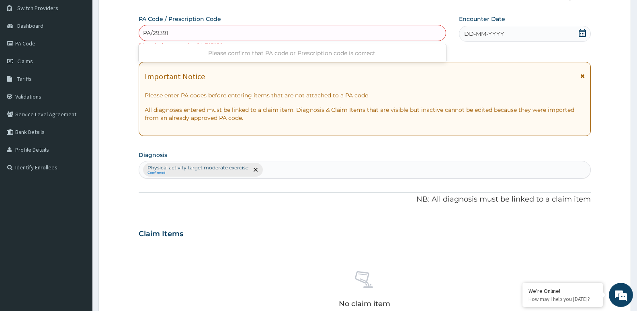
type input "PA/29391D"
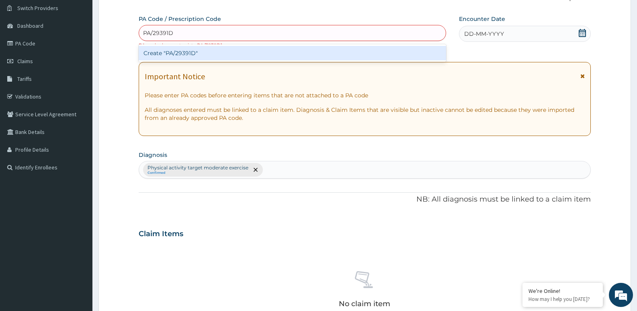
click at [168, 52] on div "Create "PA/29391D"" at bounding box center [292, 53] width 307 height 14
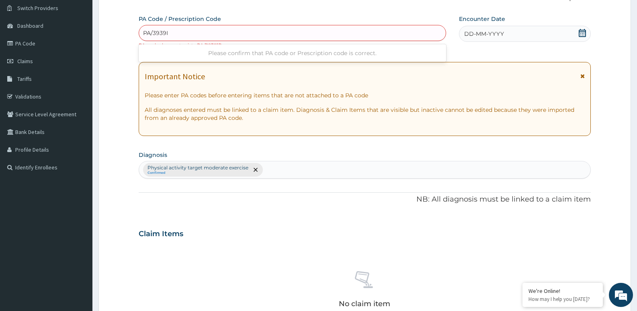
type input "PA/3939ID"
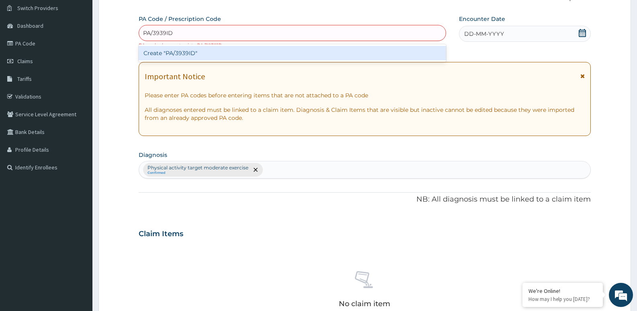
click at [168, 52] on div "Create "PA/3939ID"" at bounding box center [292, 53] width 307 height 14
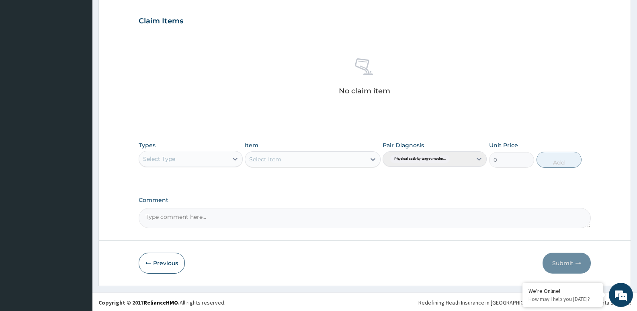
scroll to position [276, 0]
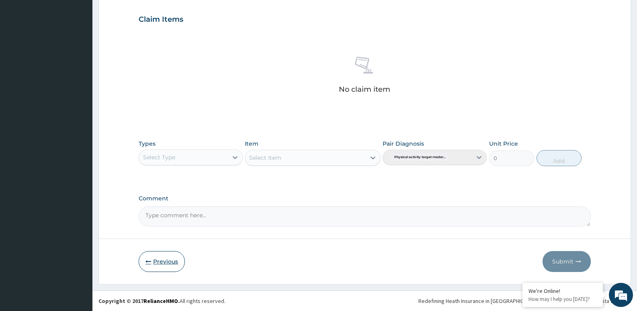
click at [163, 258] on button "Previous" at bounding box center [162, 261] width 46 height 21
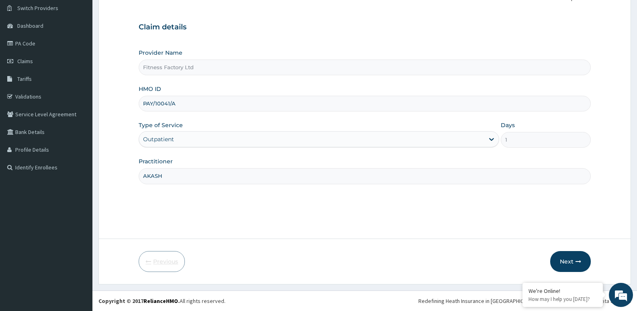
scroll to position [62, 0]
click at [263, 107] on input "PAY/10041/A" at bounding box center [365, 104] width 452 height 16
type input "P"
type input "TLR/10191/A"
click at [562, 258] on button "Next" at bounding box center [570, 261] width 41 height 21
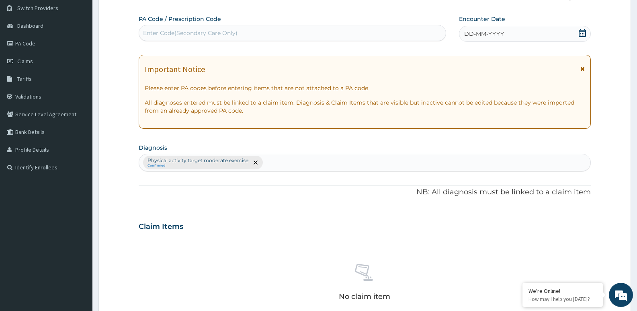
click at [249, 31] on div "Enter Code(Secondary Care Only)" at bounding box center [292, 33] width 307 height 13
type input "PA/4FFC8D"
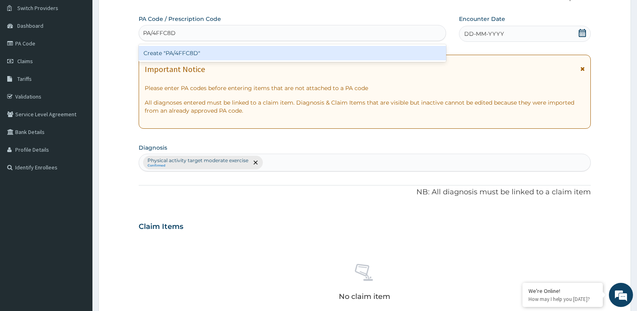
click at [251, 50] on div "Create "PA/4FFC8D"" at bounding box center [292, 53] width 307 height 14
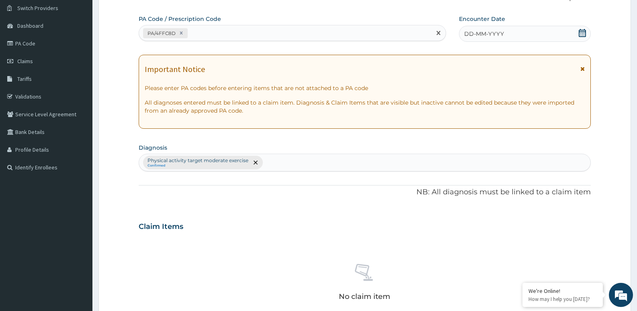
click at [489, 31] on span "DD-MM-YYYY" at bounding box center [484, 34] width 40 height 8
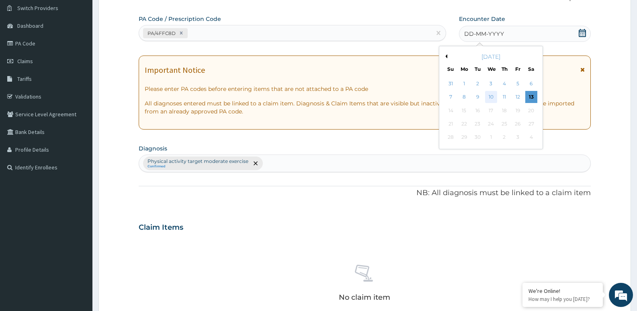
click at [495, 95] on div "10" at bounding box center [491, 97] width 12 height 12
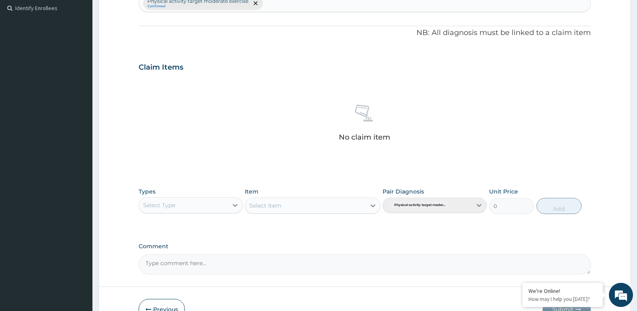
scroll to position [269, 0]
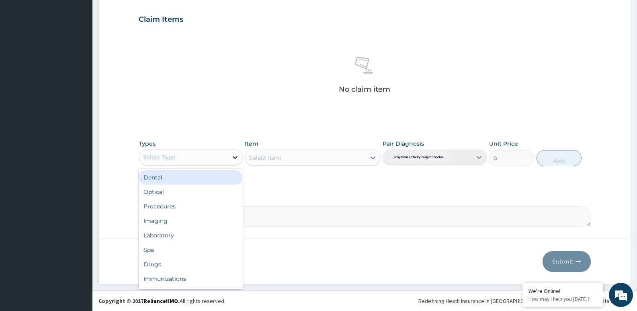
click at [230, 155] on div at bounding box center [235, 157] width 14 height 14
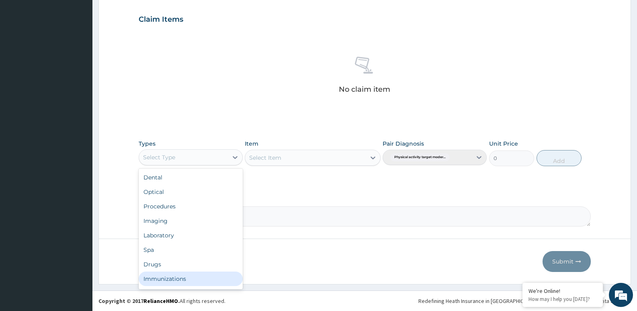
scroll to position [27, 0]
drag, startPoint x: 215, startPoint y: 278, endPoint x: 213, endPoint y: 283, distance: 4.7
click at [213, 283] on div "Gym" at bounding box center [191, 280] width 104 height 14
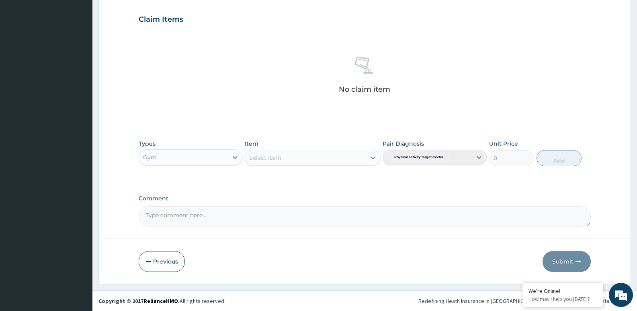
click at [339, 163] on div "Select Item" at bounding box center [305, 157] width 120 height 13
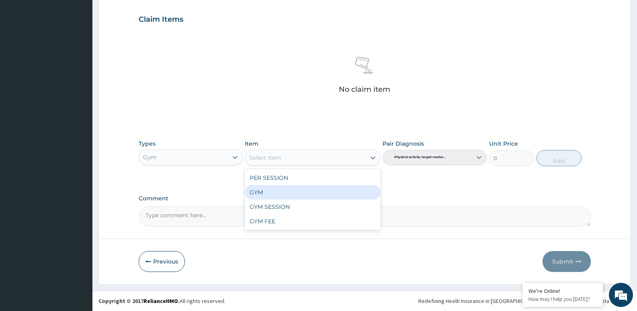
click at [358, 185] on div "GYM" at bounding box center [312, 192] width 135 height 14
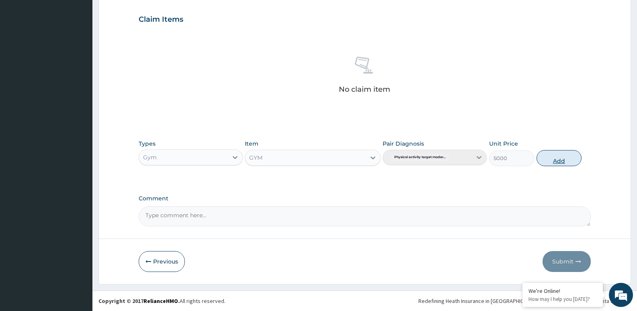
click at [544, 161] on button "Add" at bounding box center [558, 158] width 45 height 16
type input "0"
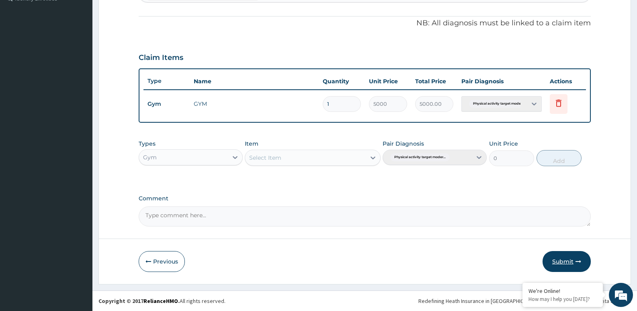
click at [556, 270] on button "Submit" at bounding box center [566, 261] width 48 height 21
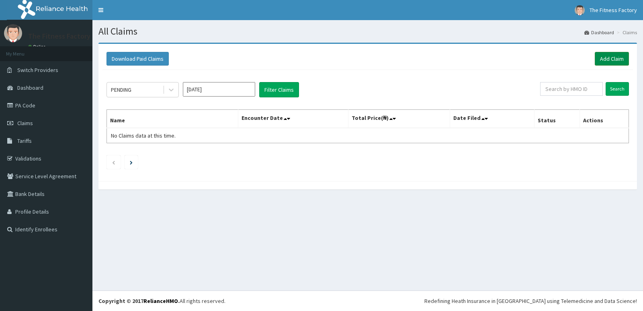
click at [610, 57] on link "Add Claim" at bounding box center [612, 59] width 34 height 14
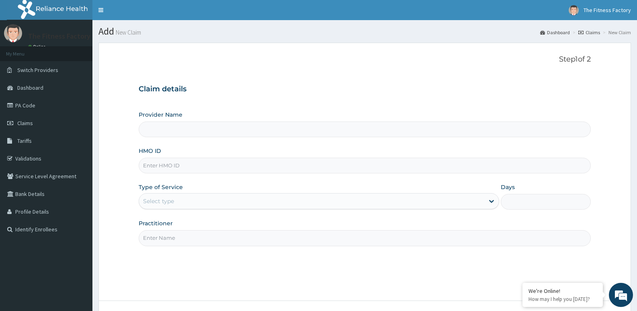
type input "Fitness Factory Ltd"
type input "1"
click at [234, 161] on input "HMO ID" at bounding box center [365, 165] width 452 height 16
type input "PAY/10105/A"
click at [231, 239] on input "Practitioner" at bounding box center [365, 238] width 452 height 16
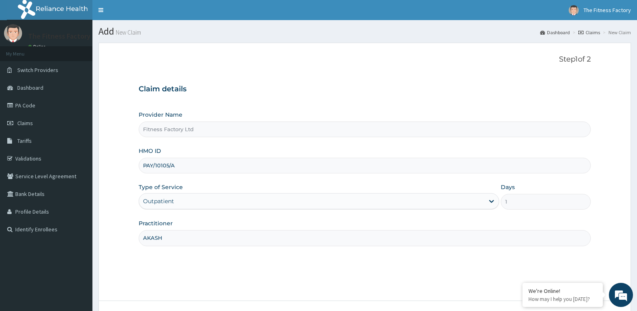
scroll to position [62, 0]
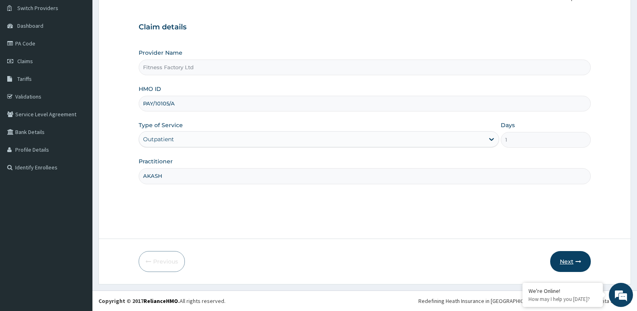
type input "AKASH"
click at [557, 261] on button "Next" at bounding box center [570, 261] width 41 height 21
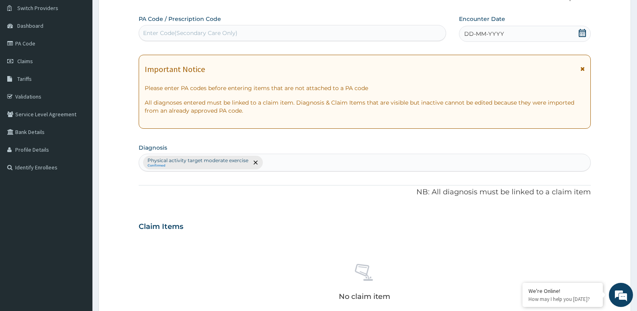
click at [307, 22] on div "PA Code / Prescription Code Enter Code(Secondary Care Only)" at bounding box center [292, 28] width 307 height 26
click at [307, 29] on div "Enter Code(Secondary Care Only)" at bounding box center [292, 33] width 307 height 13
type input "PA/3DC52A"
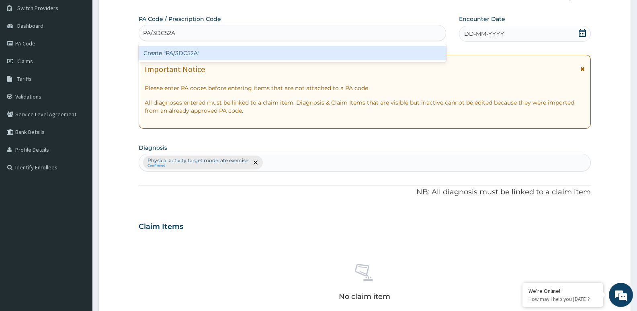
click at [307, 51] on div "Create "PA/3DC52A"" at bounding box center [292, 53] width 307 height 14
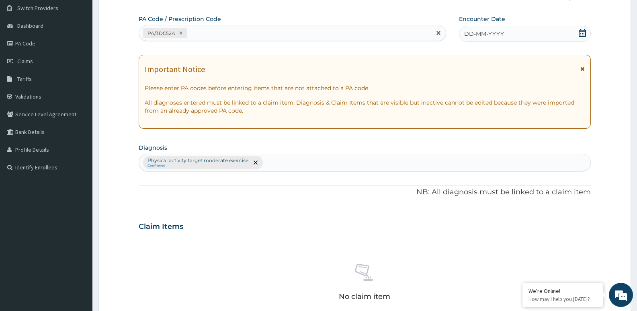
click at [479, 30] on span "DD-MM-YYYY" at bounding box center [484, 34] width 40 height 8
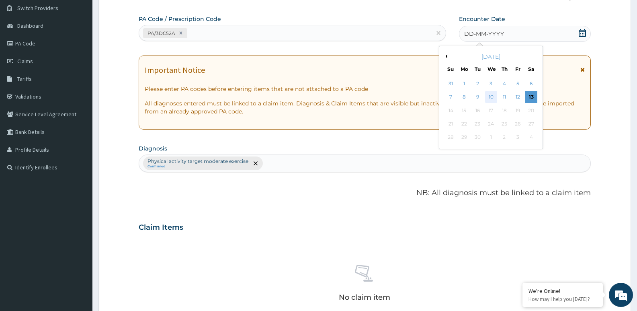
click at [493, 97] on div "10" at bounding box center [491, 97] width 12 height 12
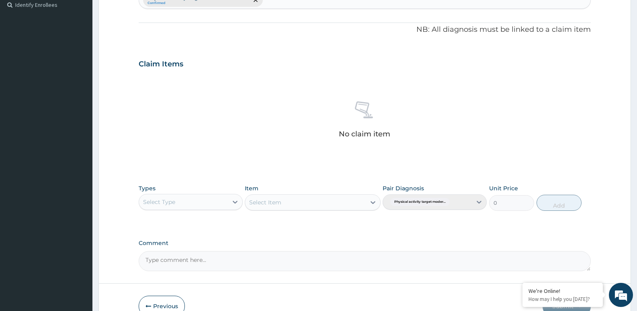
scroll to position [269, 0]
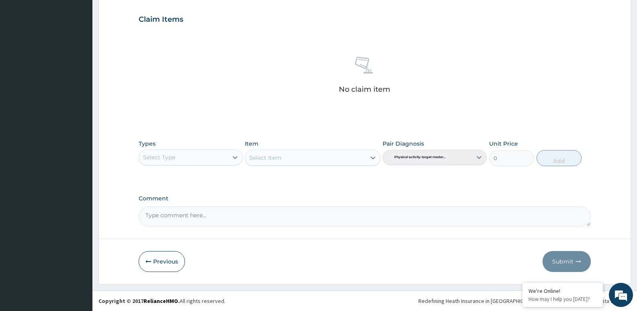
click at [204, 160] on div "Select Type" at bounding box center [183, 157] width 89 height 13
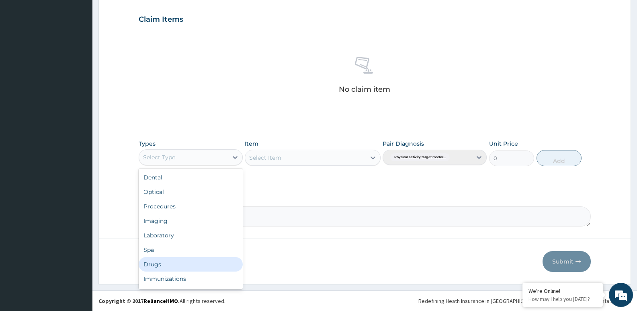
scroll to position [27, 0]
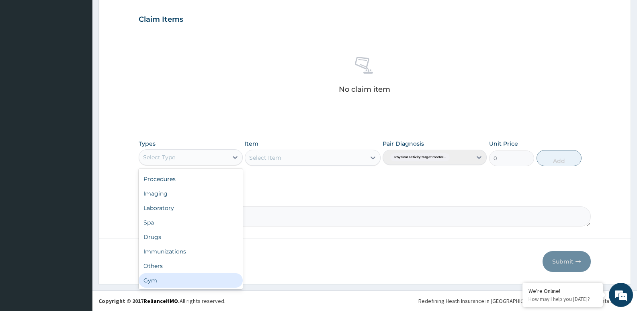
click at [198, 275] on div "Gym" at bounding box center [191, 280] width 104 height 14
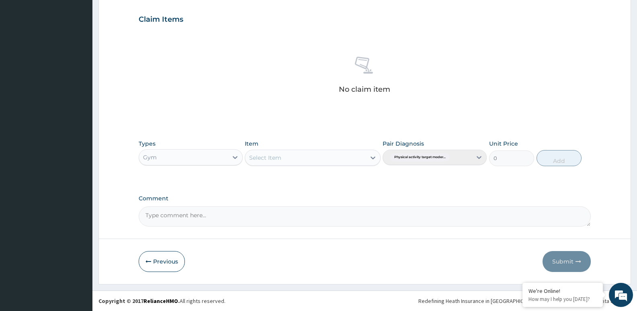
click at [286, 163] on div "Select Item" at bounding box center [305, 157] width 120 height 13
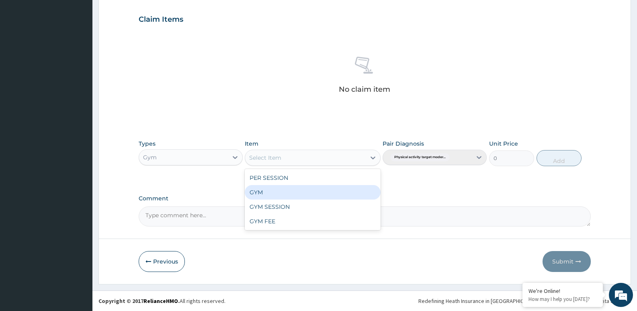
click at [296, 193] on div "GYM" at bounding box center [312, 192] width 135 height 14
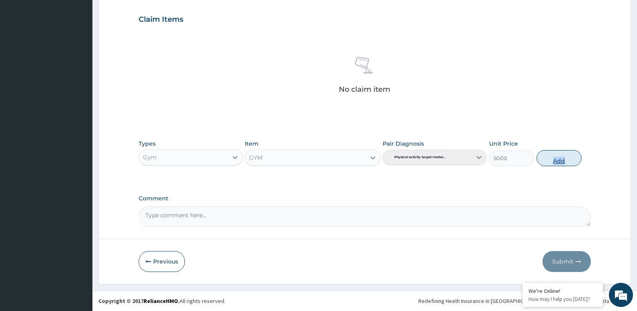
drag, startPoint x: 541, startPoint y: 166, endPoint x: 566, endPoint y: 152, distance: 28.6
click at [566, 152] on div "Types Gym Item GYM Pair Diagnosis Physical activity target moder... Unit Price …" at bounding box center [365, 152] width 452 height 35
click at [566, 158] on button "Add" at bounding box center [558, 158] width 45 height 16
type input "0"
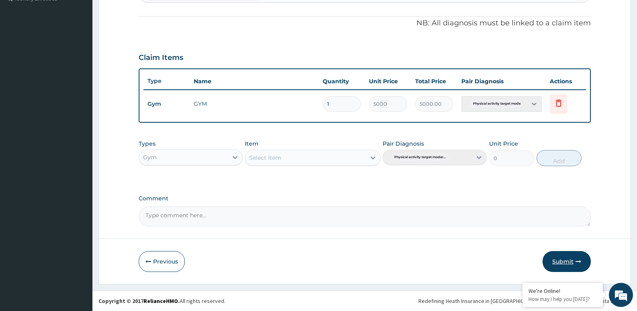
click at [575, 262] on icon "button" at bounding box center [578, 261] width 6 height 6
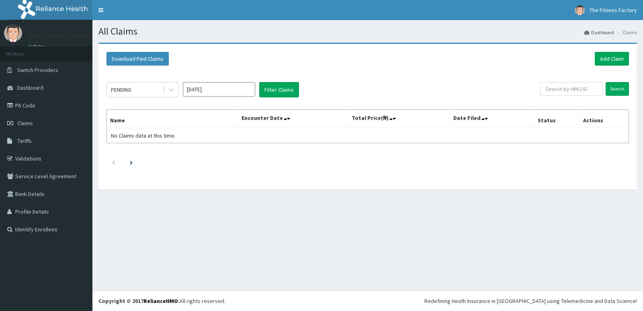
click at [576, 262] on div "All Claims Dashboard Claims Download Paid Claims Add Claim × Note you can only …" at bounding box center [367, 155] width 550 height 270
click at [599, 57] on link "Add Claim" at bounding box center [612, 59] width 34 height 14
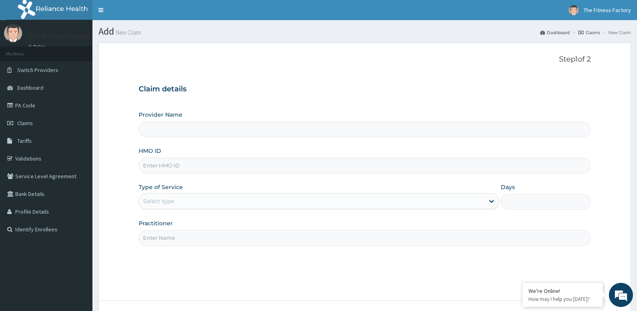
type input "Fitness Factory Ltd"
type input "1"
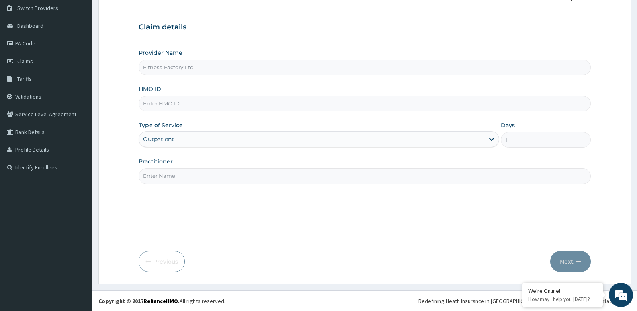
click at [433, 103] on input "HMO ID" at bounding box center [365, 104] width 452 height 16
type input "TLR/10186/A"
click at [366, 176] on input "Practitioner" at bounding box center [365, 176] width 452 height 16
type input "AKASH"
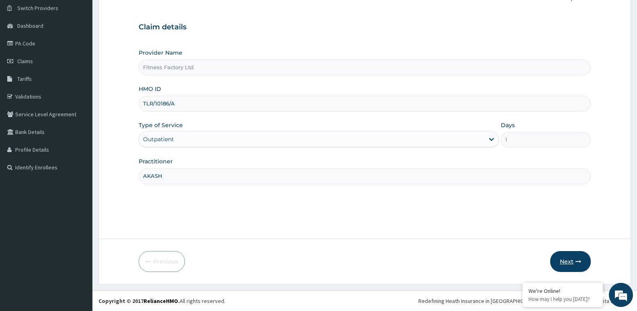
click at [565, 262] on button "Next" at bounding box center [570, 261] width 41 height 21
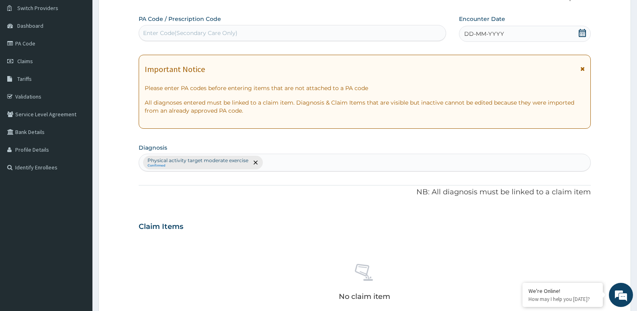
click at [429, 30] on div "Enter Code(Secondary Care Only)" at bounding box center [292, 33] width 307 height 13
type input "PA/5C4E12"
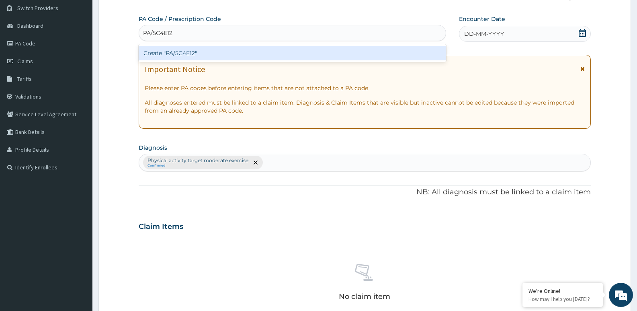
click at [429, 46] on div "Create "PA/5C4E12"" at bounding box center [292, 53] width 307 height 14
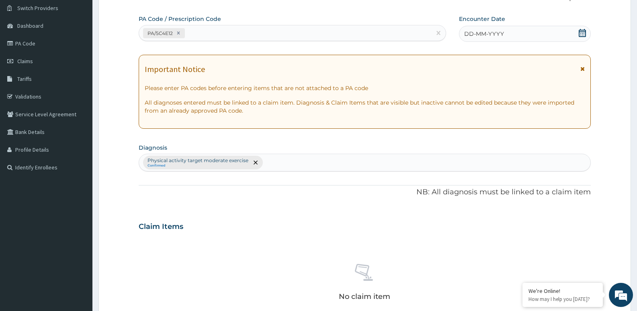
click at [485, 33] on span "DD-MM-YYYY" at bounding box center [484, 34] width 40 height 8
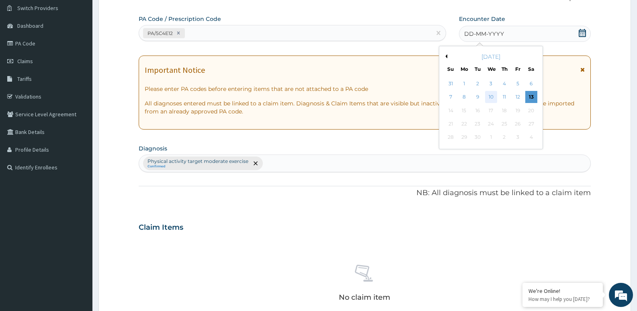
click at [494, 94] on div "10" at bounding box center [491, 97] width 12 height 12
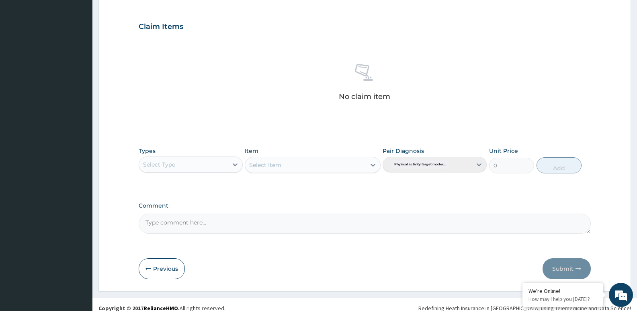
scroll to position [269, 0]
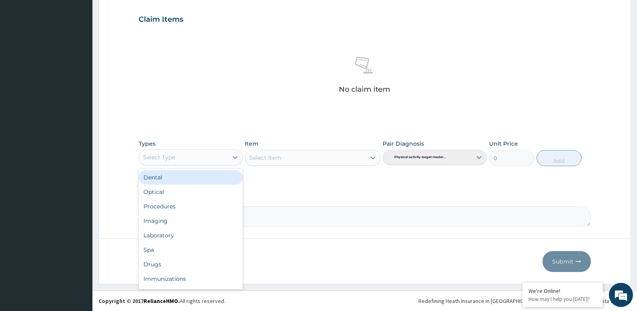
click at [186, 151] on div "Select Type" at bounding box center [183, 157] width 89 height 13
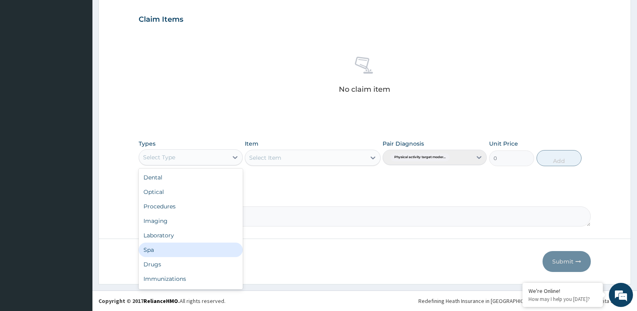
scroll to position [27, 0]
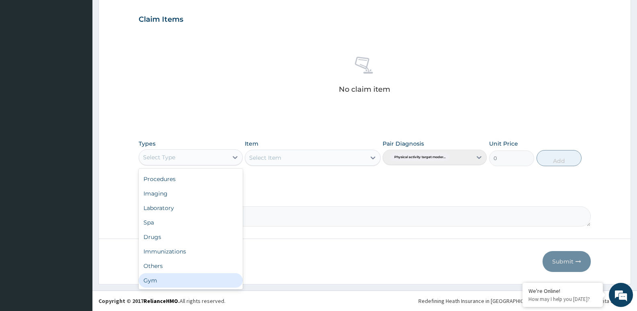
click at [179, 281] on div "Gym" at bounding box center [191, 280] width 104 height 14
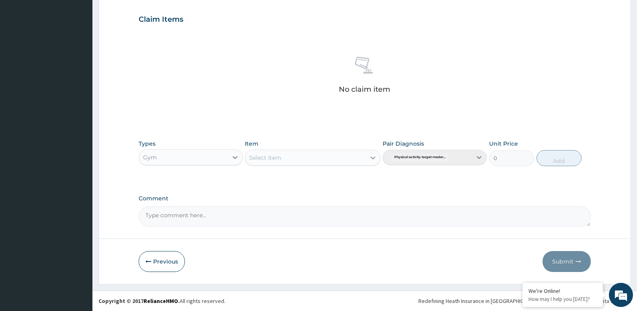
click at [369, 155] on icon at bounding box center [373, 157] width 8 height 8
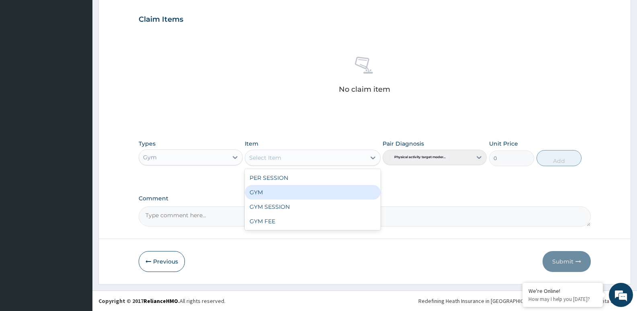
click at [354, 193] on div "GYM" at bounding box center [312, 192] width 135 height 14
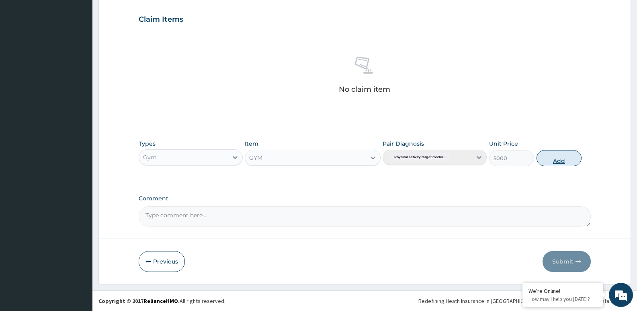
click at [560, 157] on button "Add" at bounding box center [558, 158] width 45 height 16
type input "0"
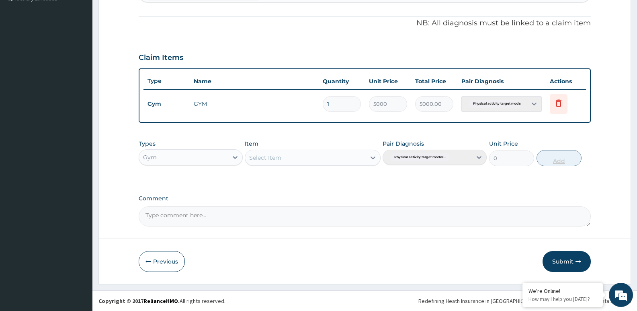
scroll to position [231, 0]
click at [561, 256] on button "Submit" at bounding box center [566, 261] width 48 height 21
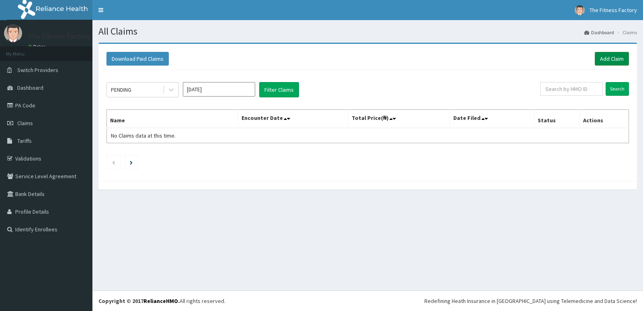
click at [611, 58] on link "Add Claim" at bounding box center [612, 59] width 34 height 14
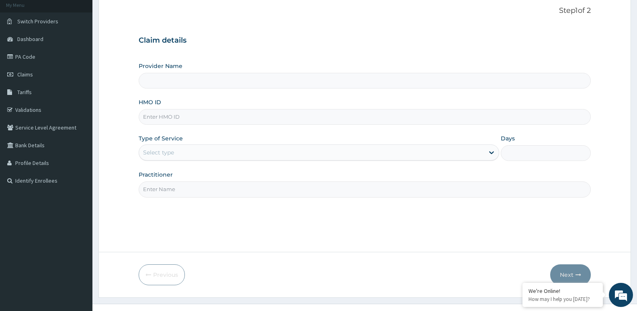
scroll to position [62, 0]
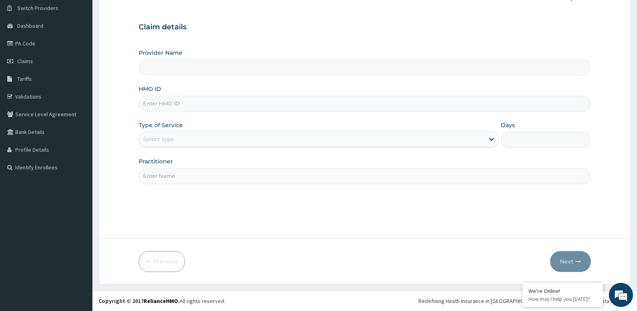
click at [336, 101] on input "HMO ID" at bounding box center [365, 104] width 452 height 16
type input "Fitness Factory Ltd"
type input "1"
type input "SLY/10015/A"
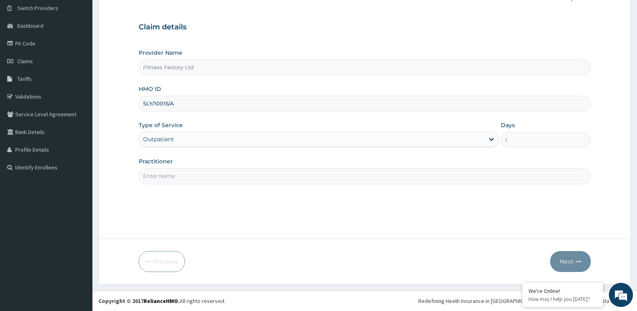
click at [295, 172] on input "Practitioner" at bounding box center [365, 176] width 452 height 16
type input "AKASH"
click at [558, 268] on button "Next" at bounding box center [570, 261] width 41 height 21
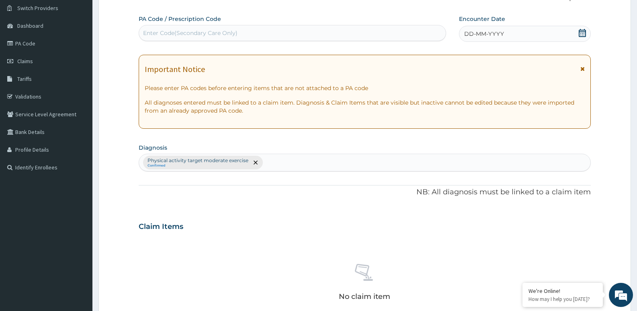
click at [294, 34] on div "Enter Code(Secondary Care Only)" at bounding box center [292, 33] width 307 height 13
type input "PA/0DDC1B"
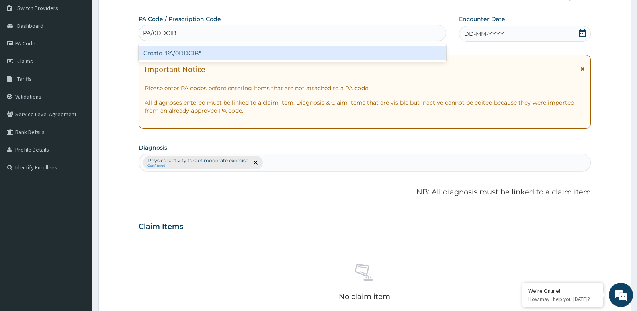
click at [291, 47] on div "Create "PA/0DDC1B"" at bounding box center [292, 53] width 307 height 14
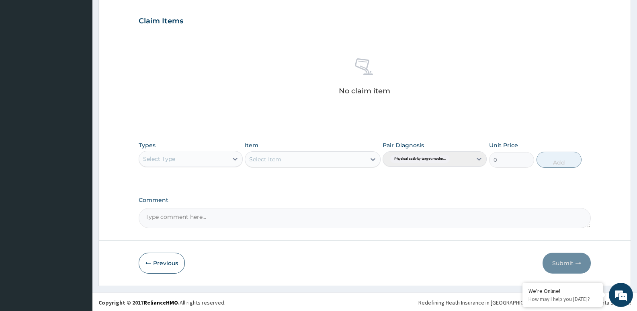
scroll to position [276, 0]
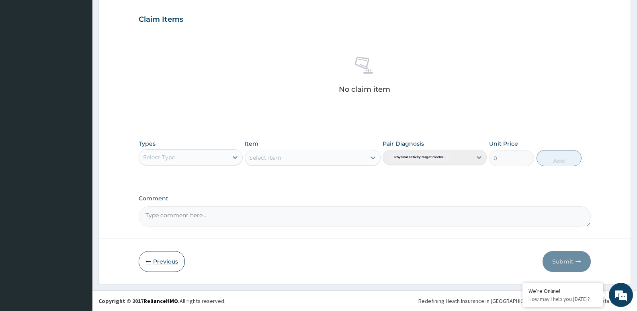
type input "P"
click at [157, 259] on button "Previous" at bounding box center [162, 261] width 46 height 21
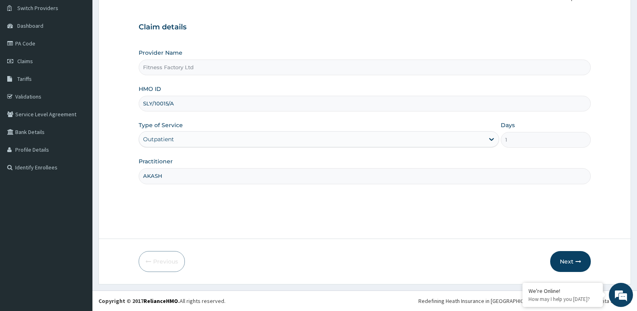
click at [145, 103] on input "SLY/10015/A" at bounding box center [365, 104] width 452 height 16
type input "ELY/10015/A"
click at [566, 252] on button "Next" at bounding box center [570, 261] width 41 height 21
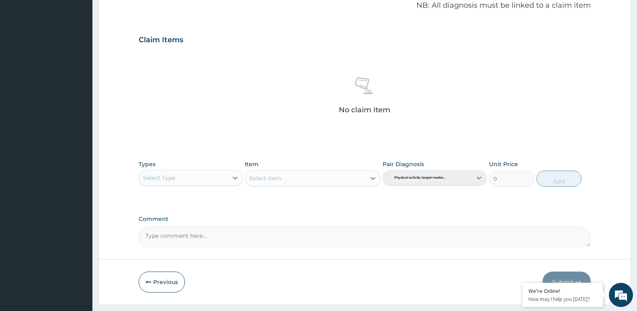
scroll to position [269, 0]
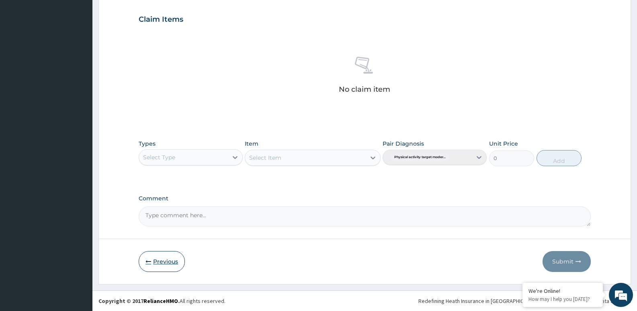
click at [154, 260] on button "Previous" at bounding box center [162, 261] width 46 height 21
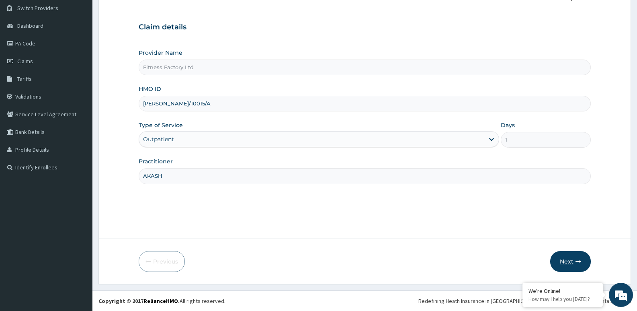
click at [581, 258] on icon "button" at bounding box center [578, 261] width 6 height 6
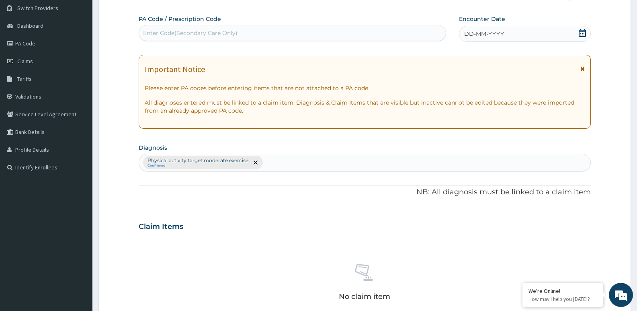
click at [340, 39] on div "Enter Code(Secondary Care Only)" at bounding box center [292, 33] width 307 height 13
type input "PA/0DDC1B"
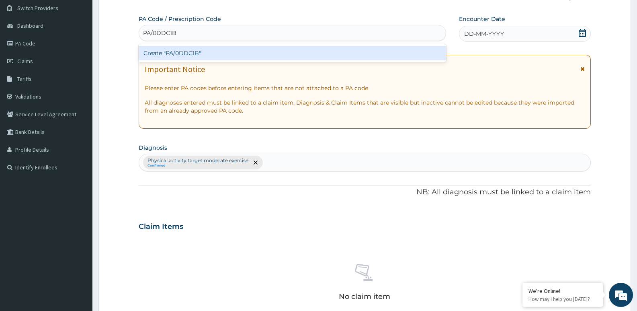
click at [335, 48] on div "Create "PA/0DDC1B"" at bounding box center [292, 53] width 307 height 14
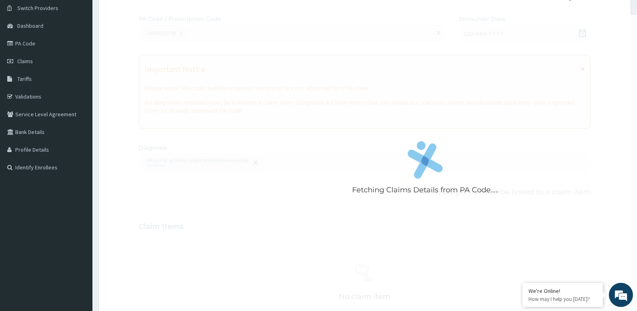
click at [519, 34] on div "Fetching Claims Details from PA Code....." at bounding box center [425, 170] width 573 height 311
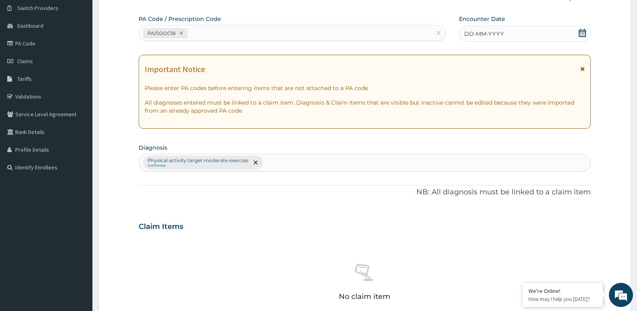
click at [519, 34] on div "DD-MM-YYYY" at bounding box center [525, 34] width 132 height 16
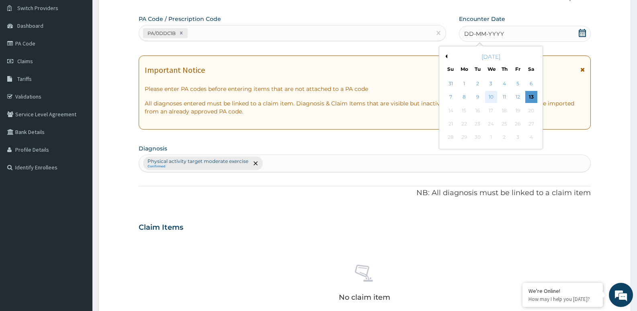
click at [492, 96] on div "10" at bounding box center [491, 97] width 12 height 12
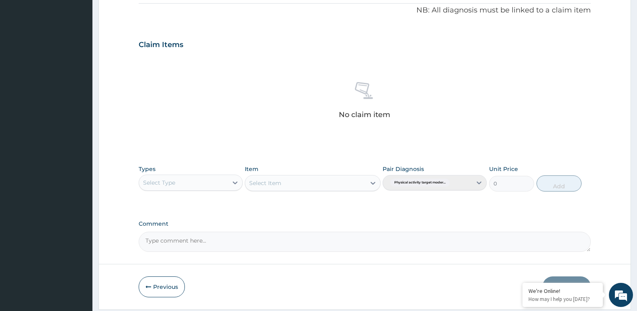
scroll to position [269, 0]
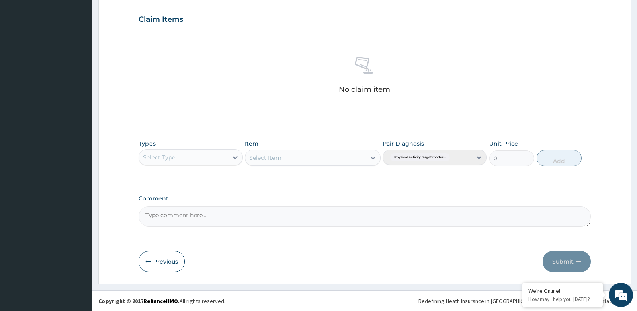
click at [193, 152] on div "Select Type" at bounding box center [183, 157] width 89 height 13
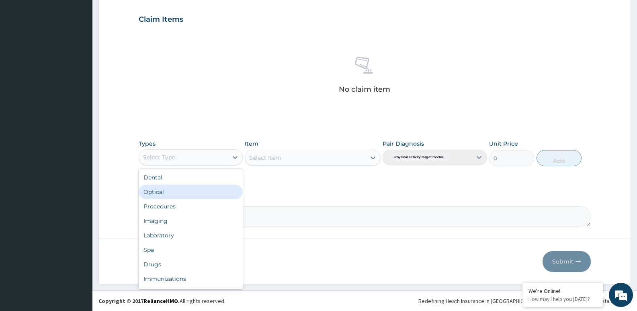
scroll to position [27, 0]
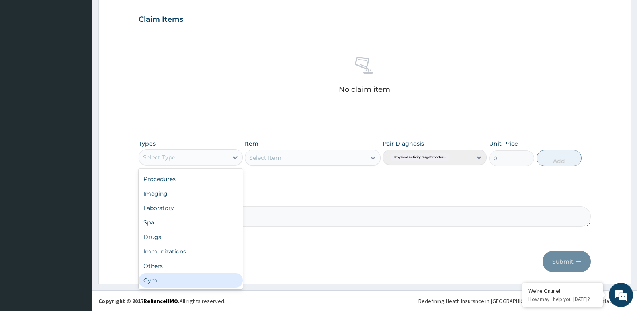
click at [192, 274] on div "Gym" at bounding box center [191, 280] width 104 height 14
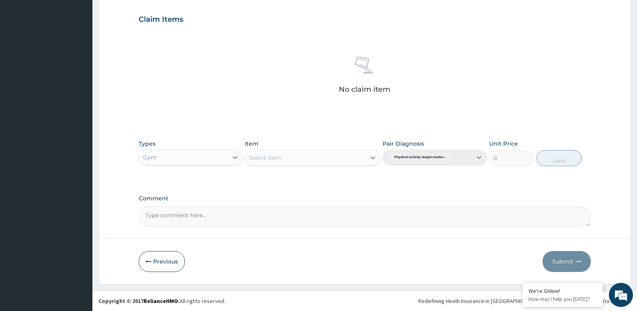
click at [352, 161] on div "Select Item" at bounding box center [305, 157] width 120 height 13
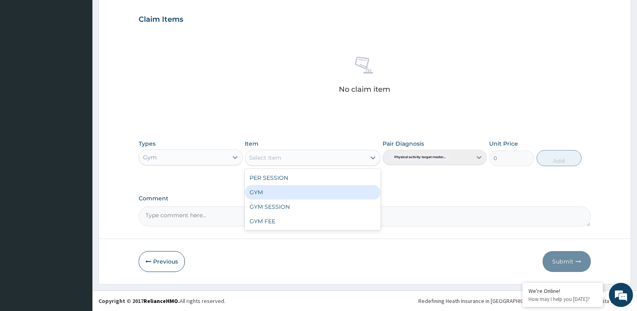
click at [360, 190] on div "GYM" at bounding box center [312, 192] width 135 height 14
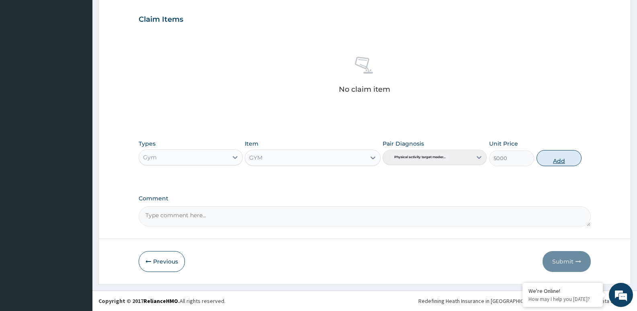
click at [552, 156] on button "Add" at bounding box center [558, 158] width 45 height 16
type input "0"
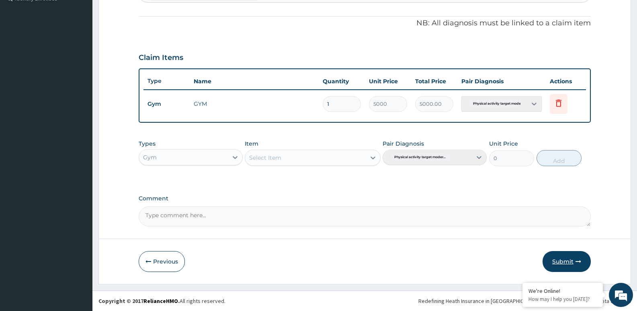
click at [569, 261] on button "Submit" at bounding box center [566, 261] width 48 height 21
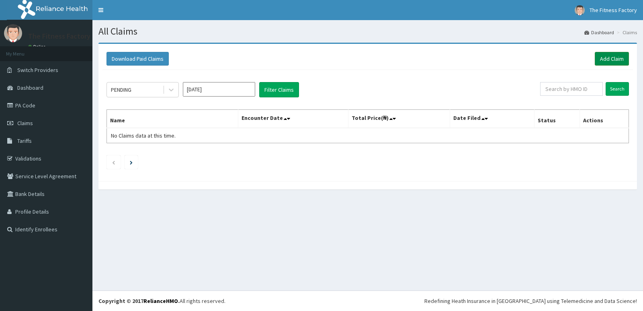
click at [603, 58] on link "Add Claim" at bounding box center [612, 59] width 34 height 14
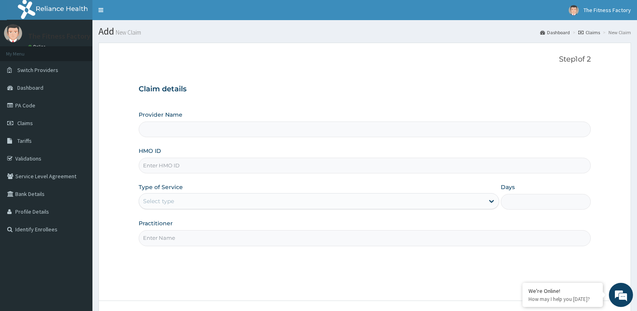
click at [370, 166] on input "HMO ID" at bounding box center [365, 165] width 452 height 16
type input "Fitness Factory Ltd"
type input "1"
type input "QLR/10002/A"
click at [310, 237] on input "Practitioner" at bounding box center [365, 238] width 452 height 16
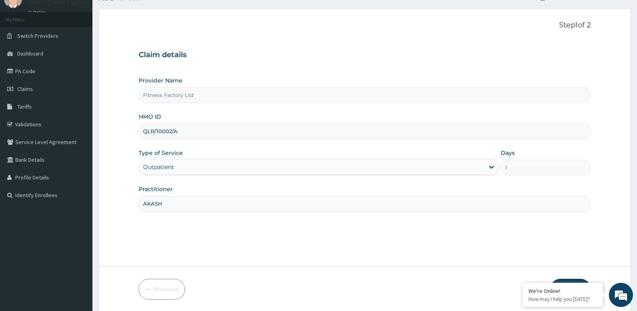
scroll to position [62, 0]
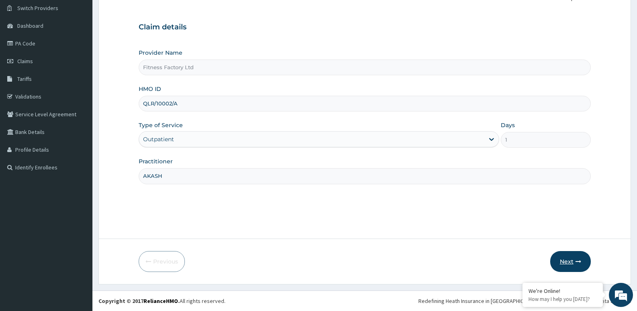
type input "AKASH"
click at [555, 258] on button "Next" at bounding box center [570, 261] width 41 height 21
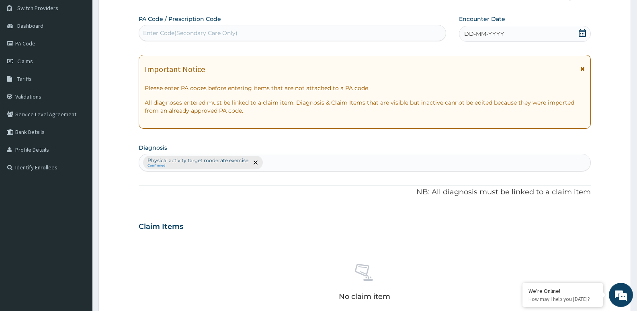
click at [250, 33] on div "Enter Code(Secondary Care Only)" at bounding box center [292, 33] width 307 height 13
type input "PA/7C417F"
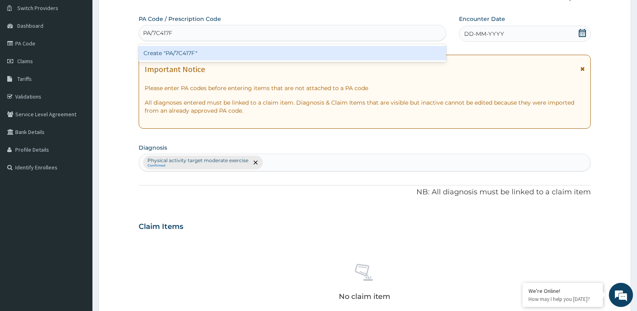
click at [242, 49] on div "Create "PA/7C417F"" at bounding box center [292, 53] width 307 height 14
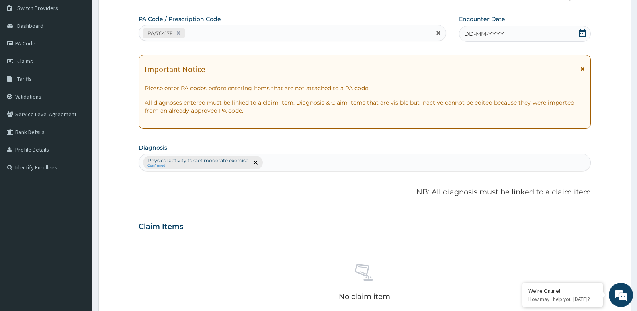
click span "DD-MM-YYYY"
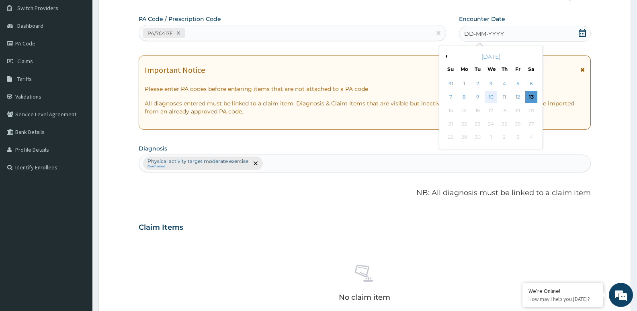
click div "10"
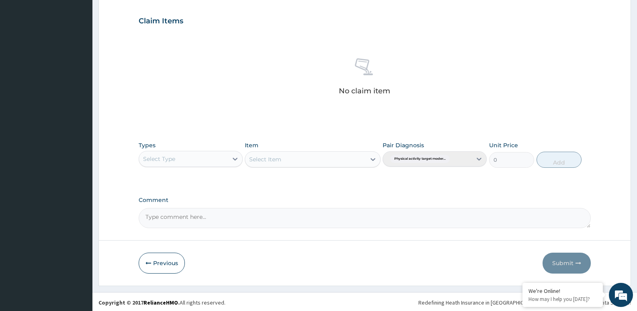
scroll to position [269, 0]
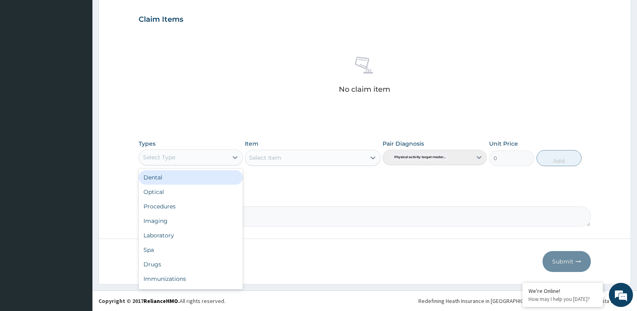
click div "Select Type"
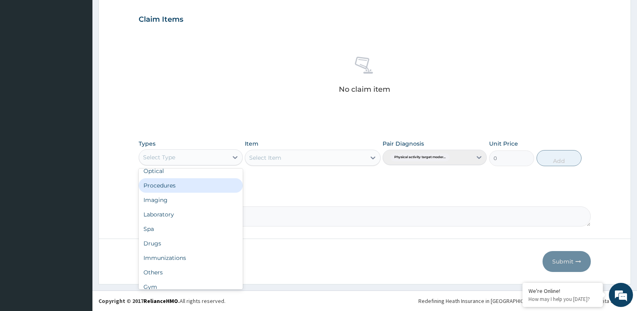
scroll to position [27, 0]
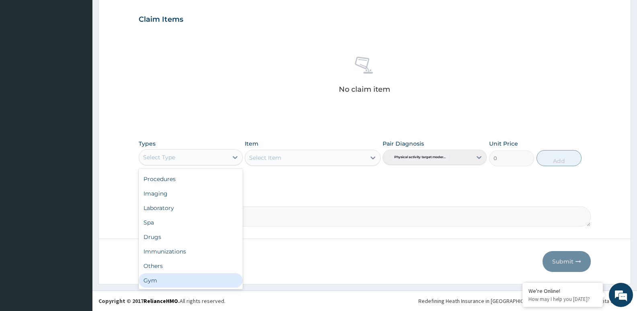
click div "Gym"
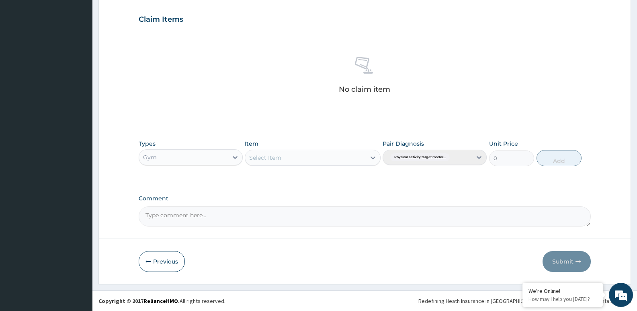
click div "Select Item"
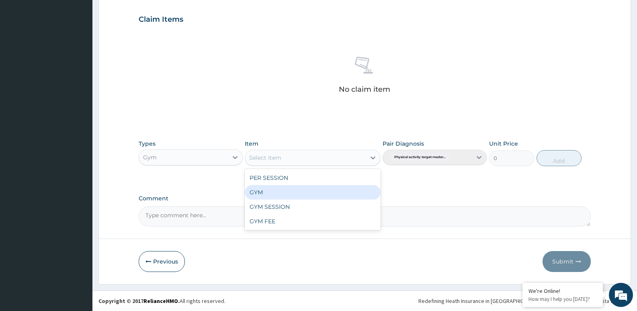
click div "GYM"
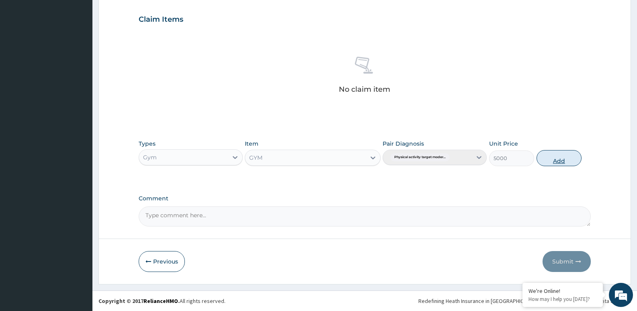
click button "Add"
type input "0"
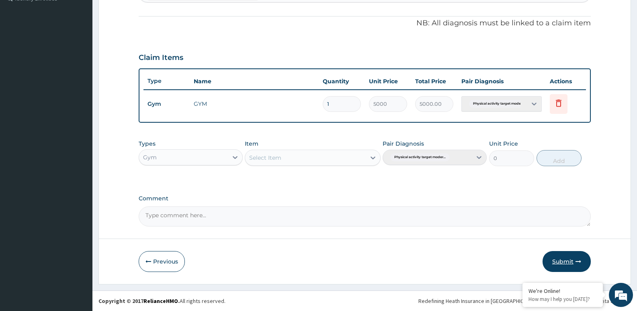
click button "Submit"
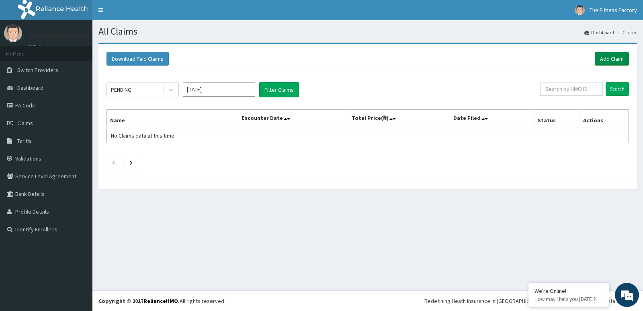
click at [611, 59] on link "Add Claim" at bounding box center [612, 59] width 34 height 14
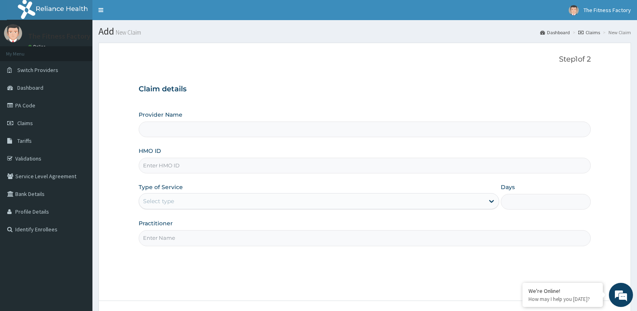
type input "Fitness Factory Ltd"
type input "1"
click at [290, 170] on input "HMO ID" at bounding box center [365, 165] width 452 height 16
type input "PWC/10519/A"
click at [199, 232] on input "Practitioner" at bounding box center [365, 238] width 452 height 16
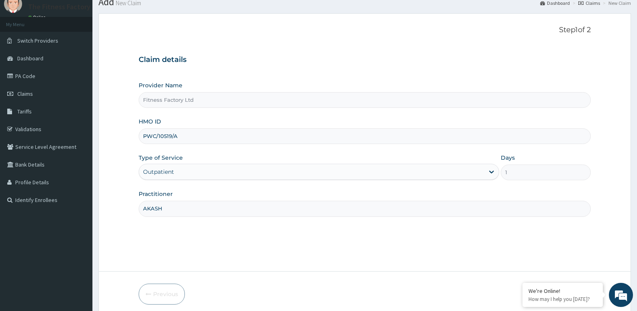
scroll to position [62, 0]
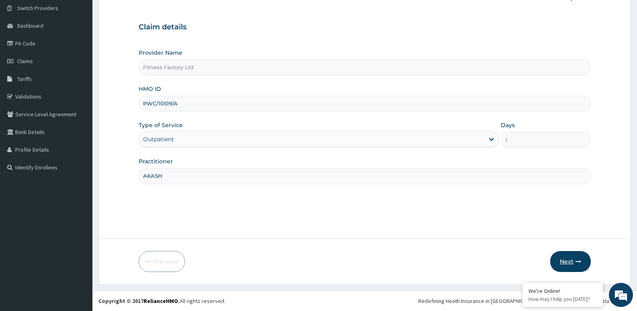
type input "AKASH"
click at [571, 265] on button "Next" at bounding box center [570, 261] width 41 height 21
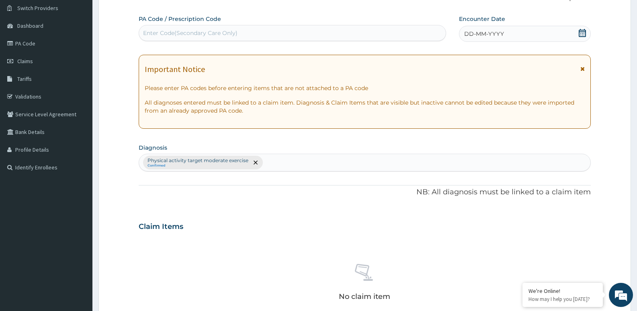
click at [283, 29] on div "Enter Code(Secondary Care Only)" at bounding box center [292, 33] width 307 height 13
type input "PA/D38751"
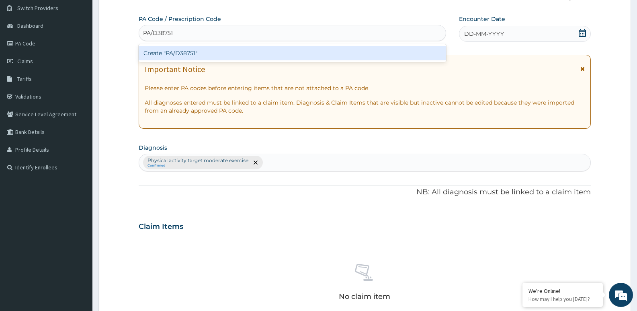
click at [284, 53] on div "Create "PA/D38751"" at bounding box center [292, 53] width 307 height 14
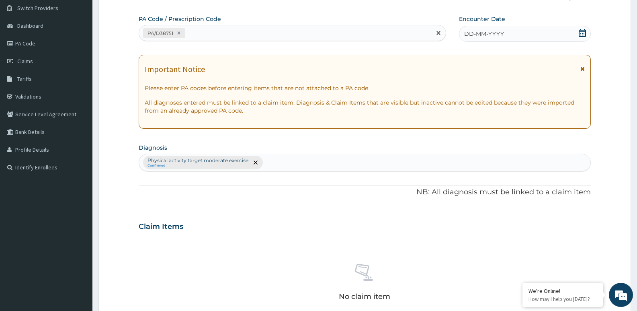
click at [489, 28] on div "DD-MM-YYYY" at bounding box center [525, 34] width 132 height 16
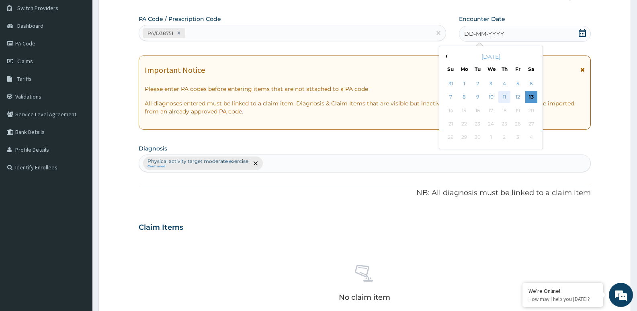
click at [504, 99] on div "11" at bounding box center [504, 97] width 12 height 12
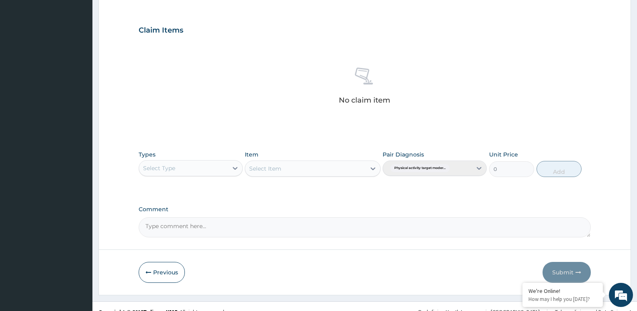
scroll to position [269, 0]
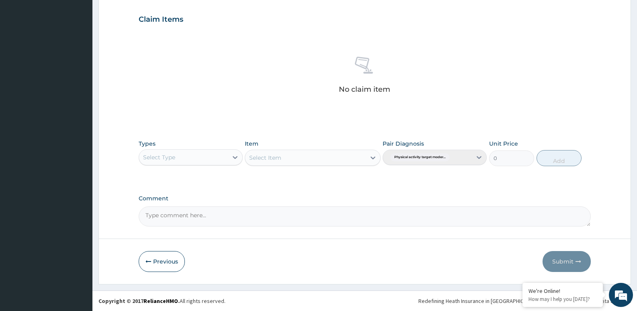
click at [221, 157] on div "Select Type" at bounding box center [183, 157] width 89 height 13
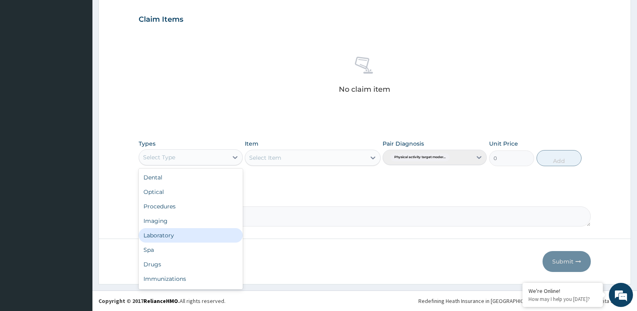
scroll to position [27, 0]
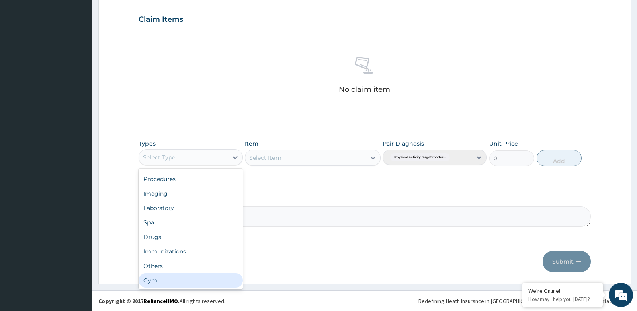
click at [184, 276] on div "Gym" at bounding box center [191, 280] width 104 height 14
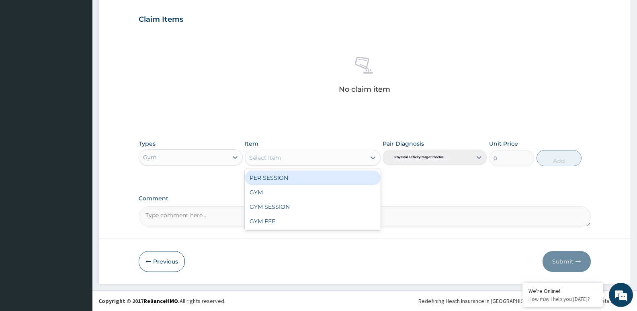
click at [305, 154] on div "Select Item" at bounding box center [305, 157] width 120 height 13
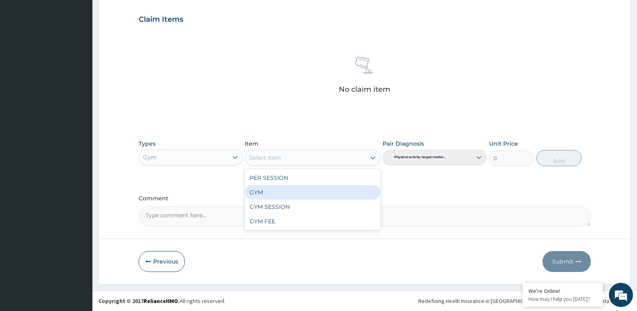
drag, startPoint x: 315, startPoint y: 189, endPoint x: 352, endPoint y: 190, distance: 37.4
click at [352, 190] on div "GYM" at bounding box center [312, 192] width 135 height 14
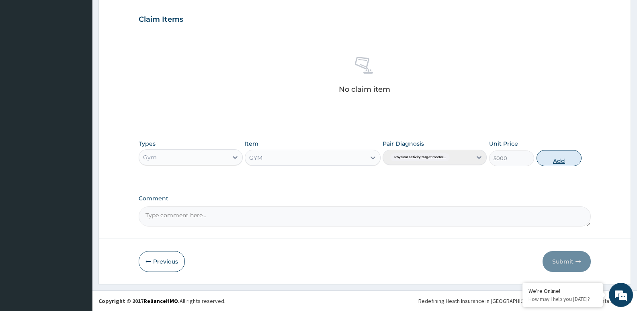
click at [563, 156] on button "Add" at bounding box center [558, 158] width 45 height 16
type input "0"
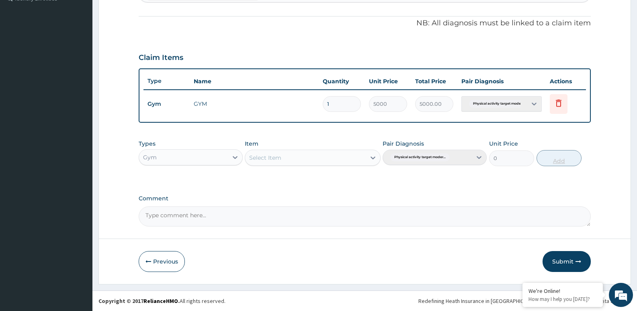
scroll to position [231, 0]
click at [566, 257] on button "Submit" at bounding box center [566, 261] width 48 height 21
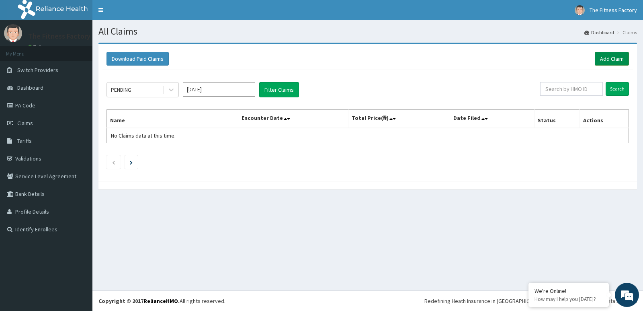
click at [599, 58] on link "Add Claim" at bounding box center [612, 59] width 34 height 14
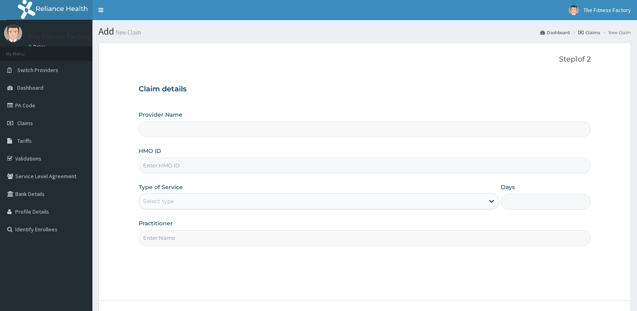
click at [231, 169] on input "HMO ID" at bounding box center [365, 165] width 452 height 16
type input "Fitness Factory Ltd"
type input "1"
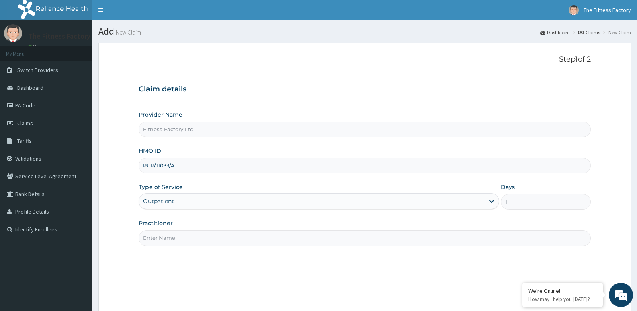
type input "PUP/11033/A"
click at [188, 234] on input "Practitioner" at bounding box center [365, 238] width 452 height 16
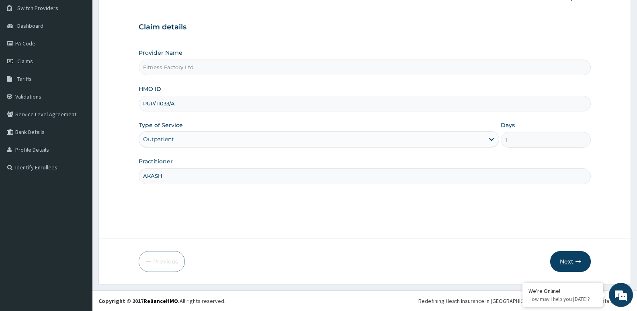
type input "AKASH"
click at [561, 264] on button "Next" at bounding box center [570, 261] width 41 height 21
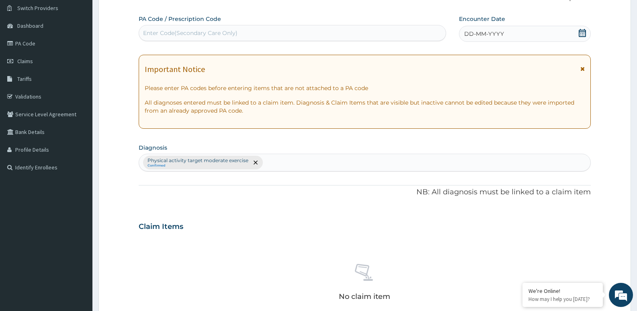
click at [331, 39] on div "Enter Code(Secondary Care Only)" at bounding box center [292, 33] width 307 height 13
type input "PA/F6A04F"
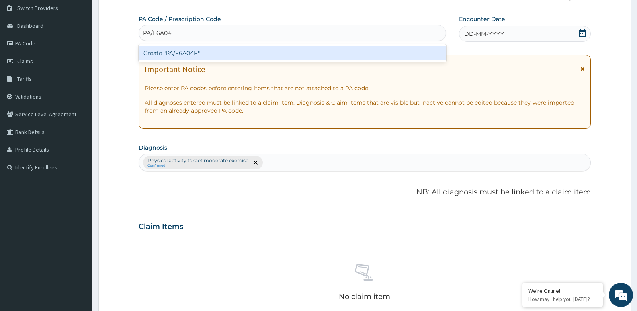
click at [335, 51] on div "Create "PA/F6A04F"" at bounding box center [292, 53] width 307 height 14
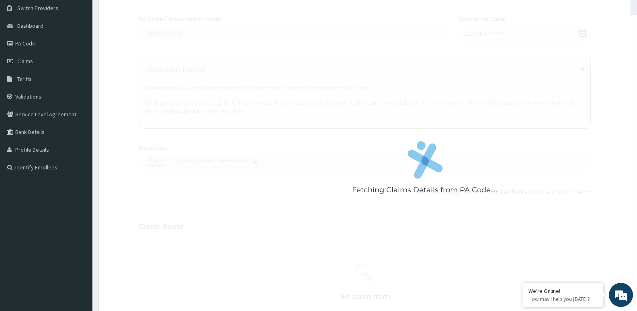
click at [525, 32] on div "Fetching Claims Details from PA Code....." at bounding box center [425, 170] width 573 height 311
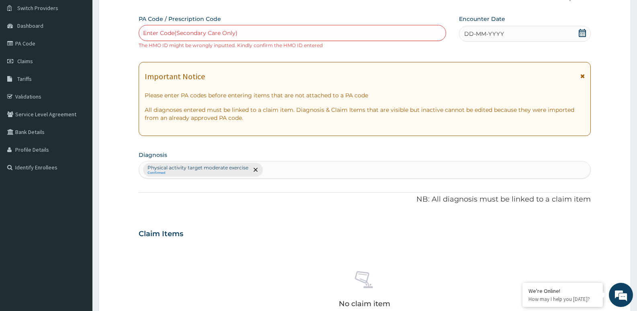
click at [525, 32] on div "DD-MM-YYYY" at bounding box center [525, 34] width 132 height 16
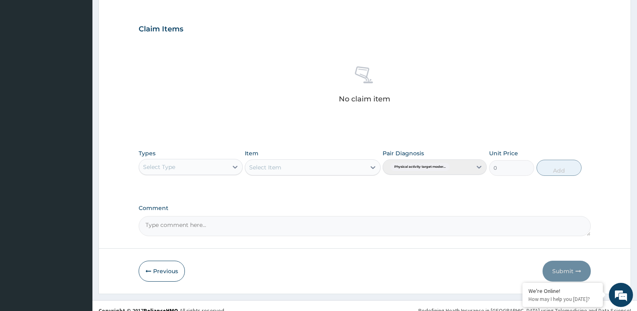
scroll to position [276, 0]
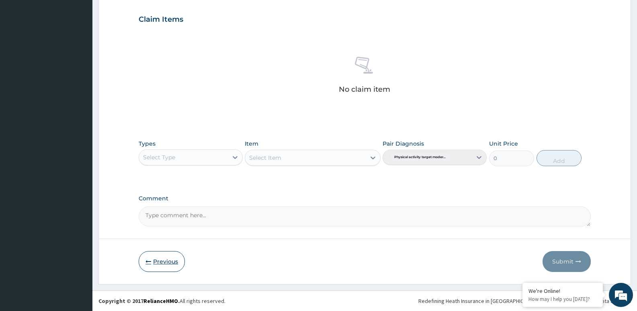
click at [156, 260] on button "Previous" at bounding box center [162, 261] width 46 height 21
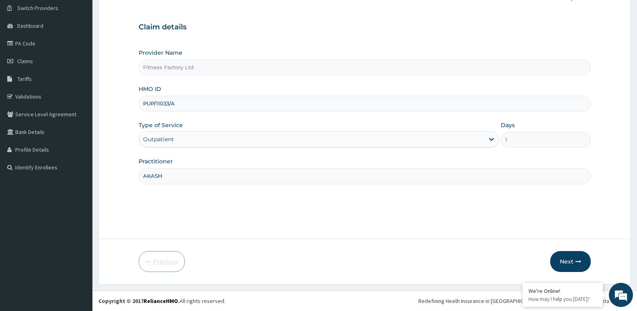
scroll to position [62, 0]
click at [160, 103] on input "PUP/11033/A" at bounding box center [365, 104] width 452 height 16
type input "PUP/10033/A"
click at [563, 260] on button "Next" at bounding box center [570, 261] width 41 height 21
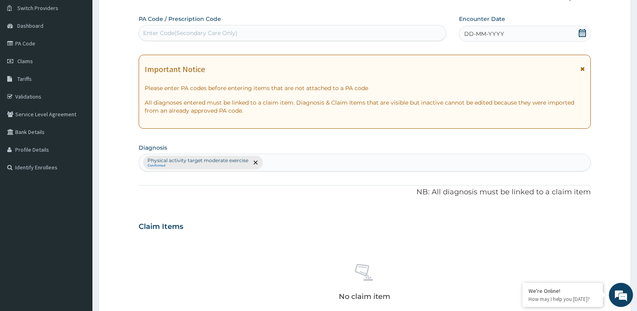
click at [271, 29] on div "Enter Code(Secondary Care Only)" at bounding box center [292, 33] width 307 height 13
type input "PA/F6A04F"
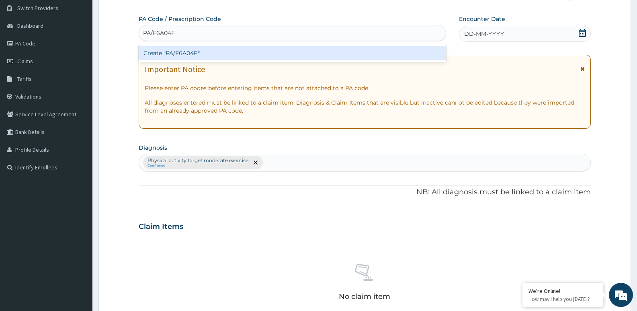
click at [257, 49] on div "Create "PA/F6A04F"" at bounding box center [292, 53] width 307 height 14
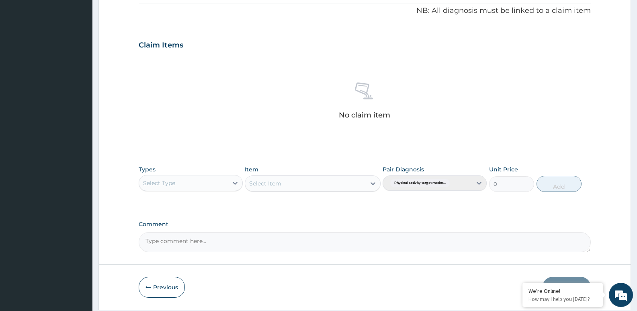
scroll to position [276, 0]
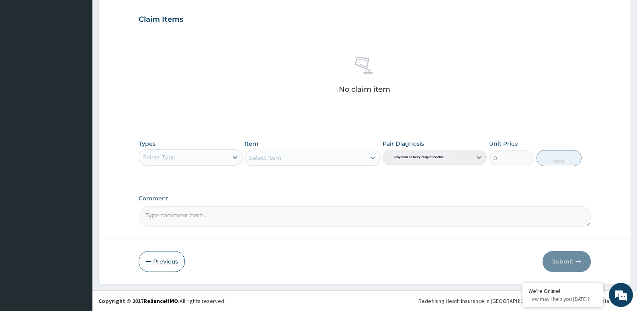
click at [153, 260] on button "Previous" at bounding box center [162, 261] width 46 height 21
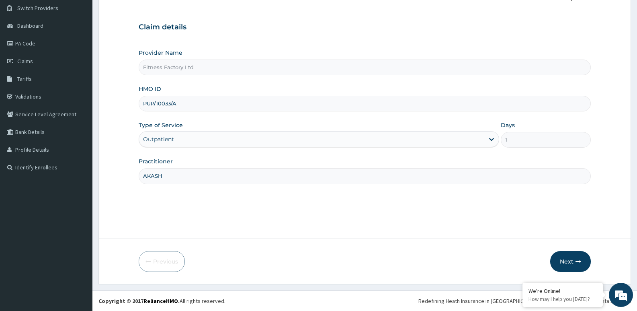
click at [145, 102] on input "PUP/10033/A" at bounding box center [365, 104] width 452 height 16
type input "DUP/10033/A"
click at [572, 259] on button "Next" at bounding box center [570, 261] width 41 height 21
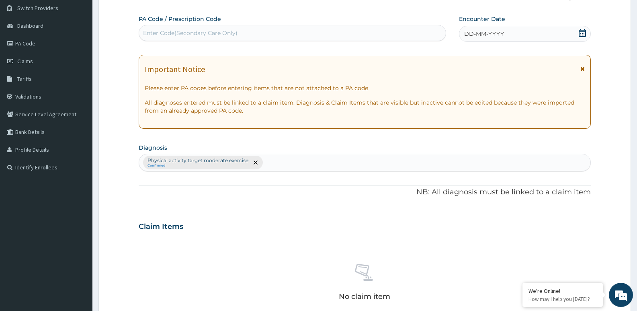
click at [252, 28] on div "Enter Code(Secondary Care Only)" at bounding box center [292, 33] width 307 height 13
type input "PA/F6A0"
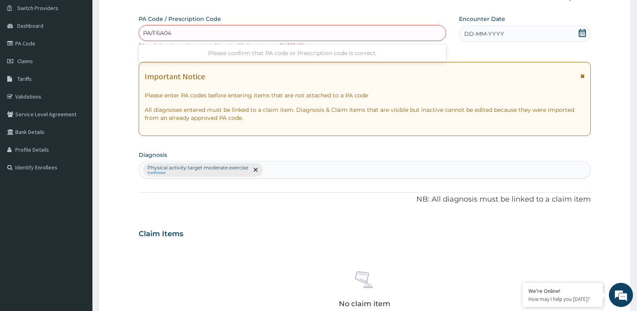
type input "PA/F6A04F"
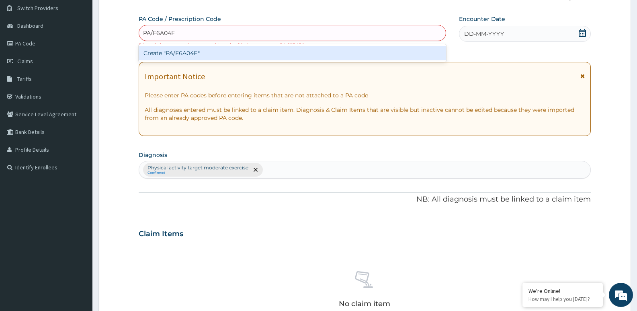
click at [192, 53] on div "Create "PA/F6A04F"" at bounding box center [292, 53] width 307 height 14
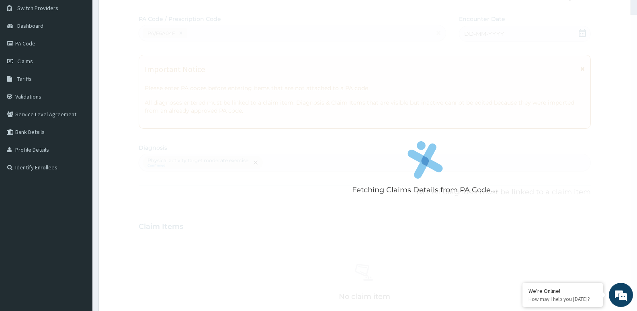
click at [509, 30] on div "Fetching Claims Details from PA Code....." at bounding box center [425, 170] width 573 height 311
click at [507, 35] on div "Fetching Claims Details from PA Code....." at bounding box center [425, 170] width 573 height 311
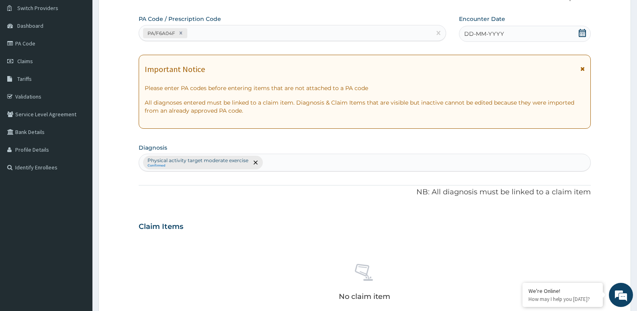
click at [495, 28] on div "DD-MM-YYYY" at bounding box center [525, 34] width 132 height 16
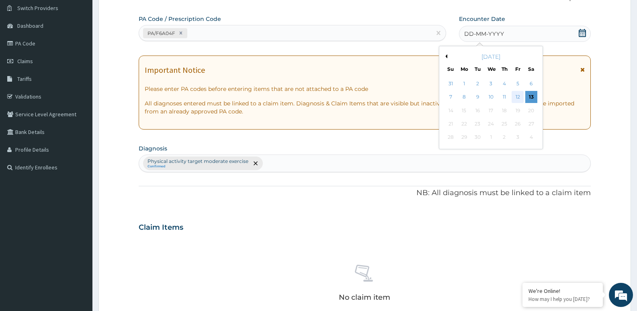
click at [513, 97] on div "12" at bounding box center [517, 97] width 12 height 12
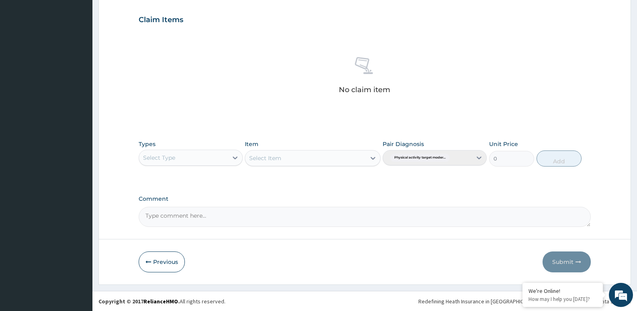
scroll to position [269, 0]
click at [227, 152] on div "Select Type" at bounding box center [183, 157] width 89 height 13
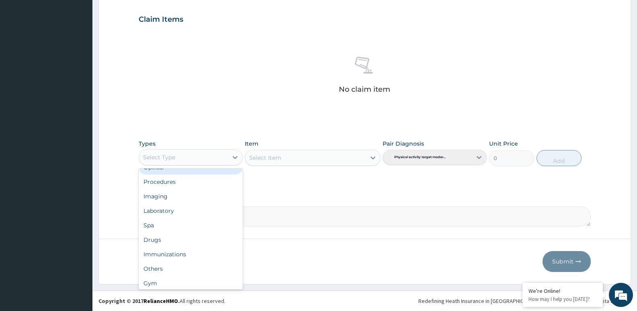
scroll to position [27, 0]
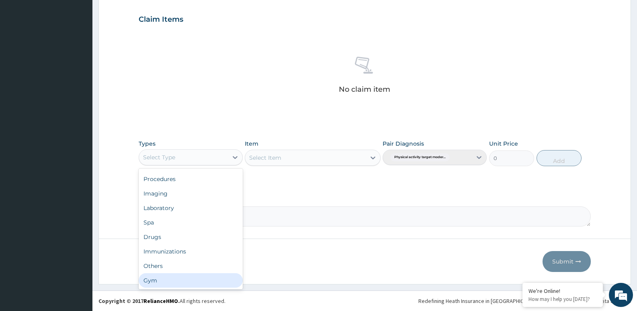
click at [208, 274] on div "Gym" at bounding box center [191, 280] width 104 height 14
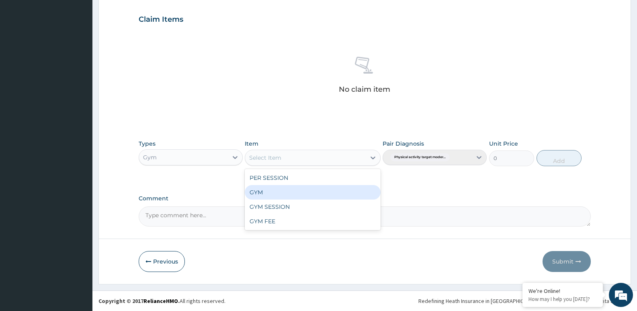
drag, startPoint x: 331, startPoint y: 158, endPoint x: 327, endPoint y: 186, distance: 28.4
click at [327, 166] on div "option GYM focused, 2 of 4. 4 results available. Use Up and Down to choose opti…" at bounding box center [312, 157] width 135 height 16
click at [334, 193] on div "GYM" at bounding box center [312, 192] width 135 height 14
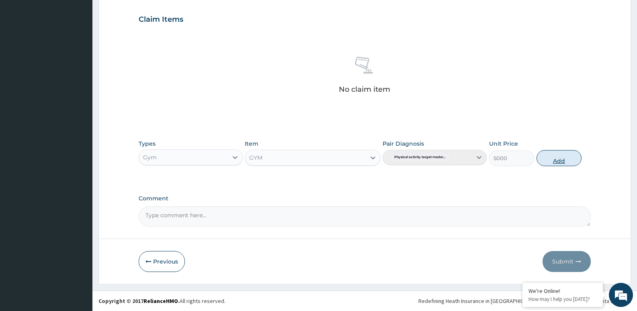
click at [559, 161] on button "Add" at bounding box center [558, 158] width 45 height 16
type input "0"
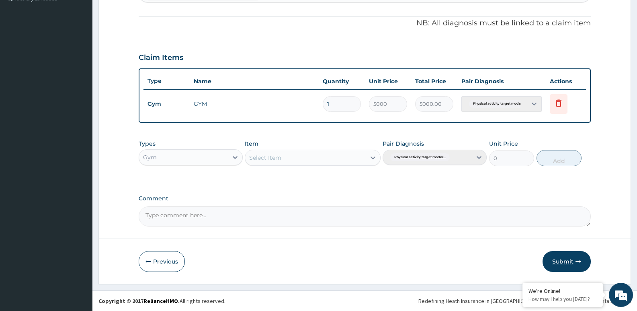
click at [566, 264] on button "Submit" at bounding box center [566, 261] width 48 height 21
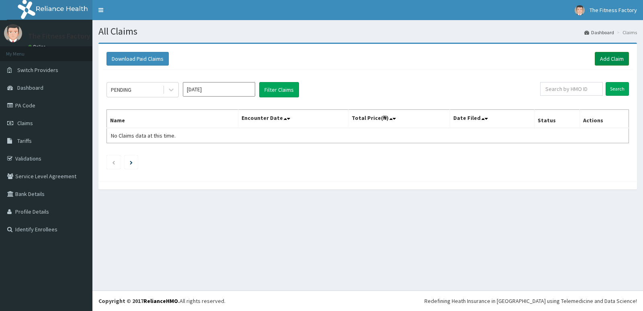
click at [611, 55] on link "Add Claim" at bounding box center [612, 59] width 34 height 14
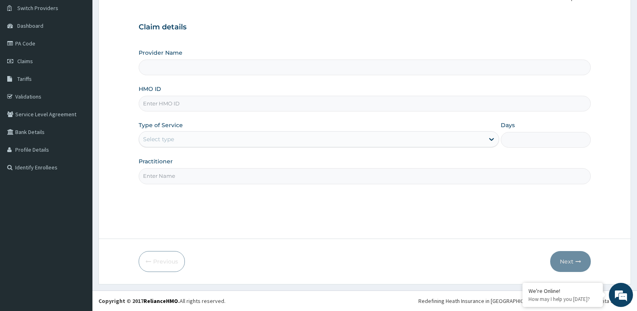
click at [339, 102] on input "HMO ID" at bounding box center [365, 104] width 452 height 16
type input "Fitness Factory Ltd"
type input "1"
type input "BPO/10017/A"
click at [281, 178] on input "Practitioner" at bounding box center [365, 176] width 452 height 16
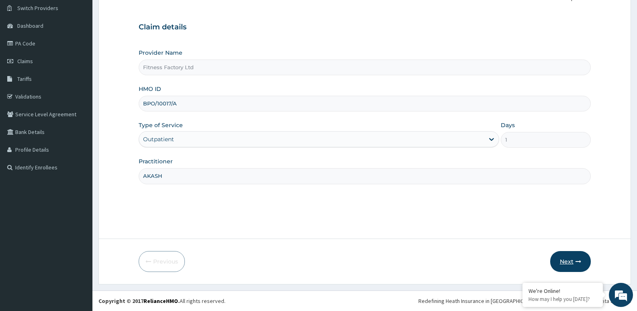
type input "AKASH"
click at [571, 256] on button "Next" at bounding box center [570, 261] width 41 height 21
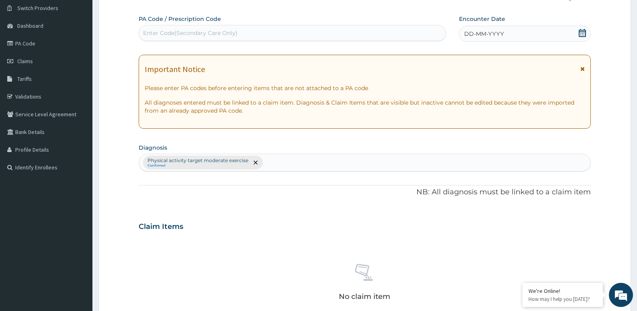
click at [349, 24] on div "PA Code / Prescription Code Enter Code(Secondary Care Only)" at bounding box center [292, 28] width 307 height 26
click at [351, 28] on div "Enter Code(Secondary Care Only)" at bounding box center [292, 33] width 307 height 13
click at [156, 30] on input "PA/238B1" at bounding box center [156, 33] width 27 height 8
type input "PA/2238B1"
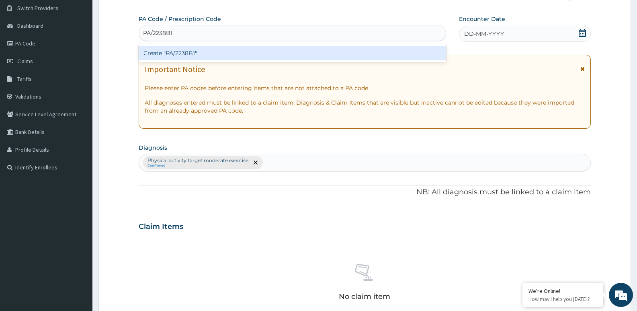
click at [204, 53] on div "Create "PA/2238B1"" at bounding box center [292, 53] width 307 height 14
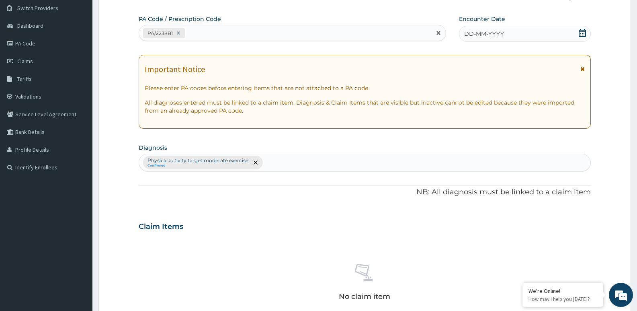
click at [497, 34] on span "DD-MM-YYYY" at bounding box center [484, 34] width 40 height 8
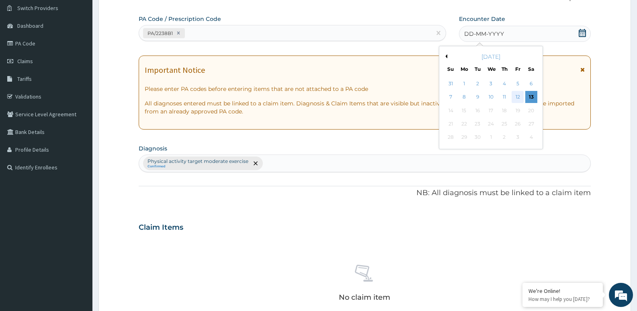
click at [517, 101] on div "12" at bounding box center [517, 97] width 12 height 12
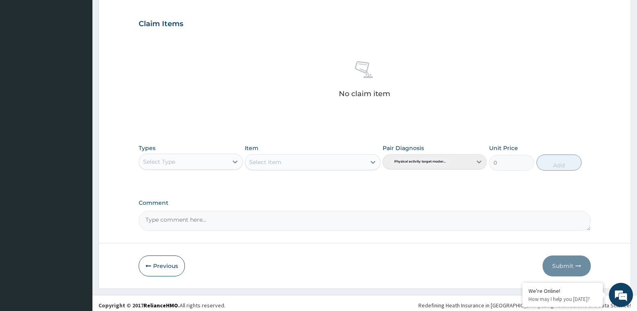
scroll to position [269, 0]
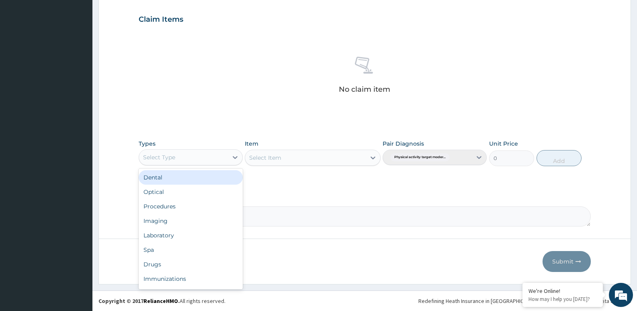
click at [176, 157] on div "Select Type" at bounding box center [183, 157] width 89 height 13
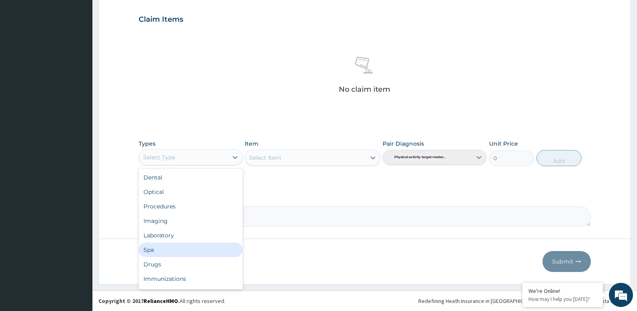
scroll to position [27, 0]
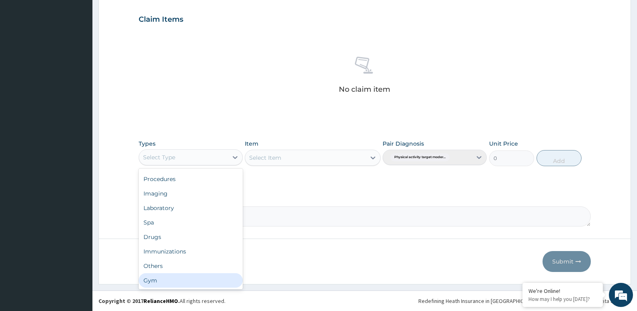
click at [182, 282] on div "Gym" at bounding box center [191, 280] width 104 height 14
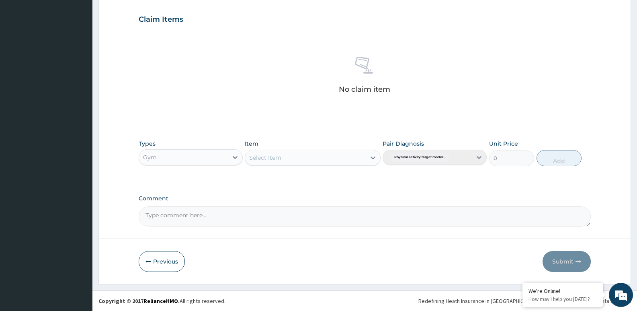
click at [329, 159] on div "Select Item" at bounding box center [305, 157] width 120 height 13
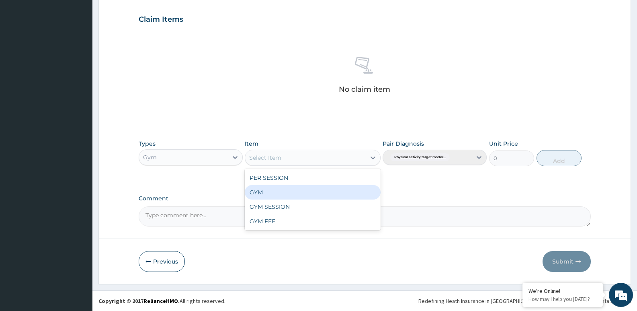
click at [323, 187] on div "GYM" at bounding box center [312, 192] width 135 height 14
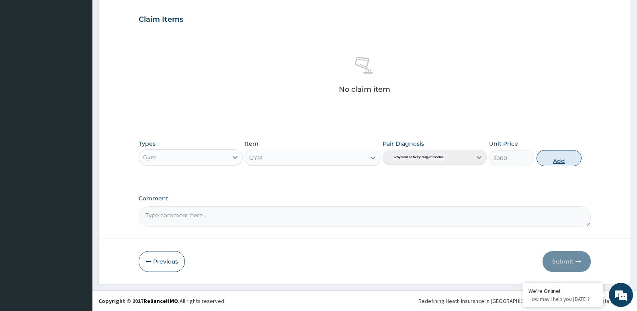
click at [558, 161] on button "Add" at bounding box center [558, 158] width 45 height 16
type input "0"
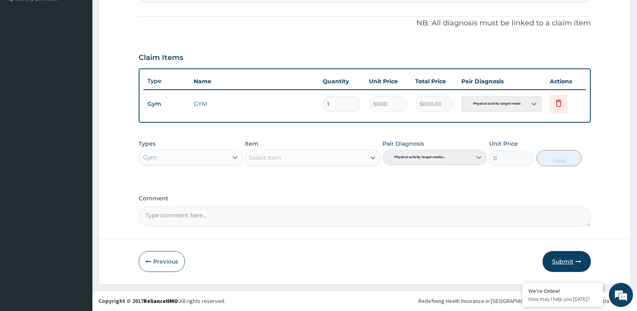
click at [567, 258] on button "Submit" at bounding box center [566, 261] width 48 height 21
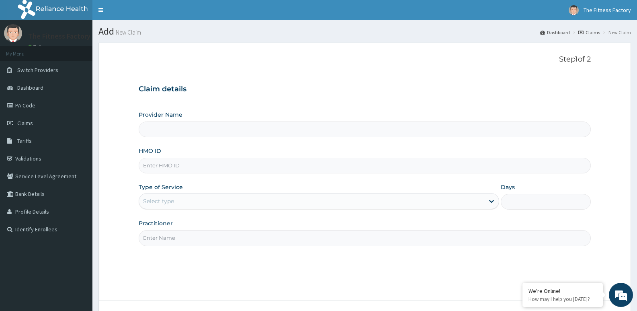
type input "Fitness Factory Ltd"
type input "1"
click at [265, 159] on input "HMO ID" at bounding box center [365, 165] width 452 height 16
type input "QCN/10032/A"
click at [208, 239] on input "Practitioner" at bounding box center [365, 238] width 452 height 16
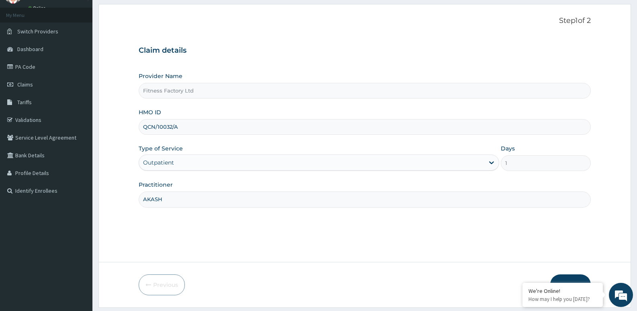
scroll to position [62, 0]
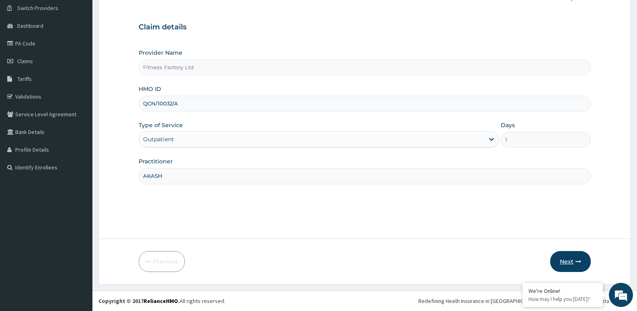
type input "AKASH"
click at [570, 257] on button "Next" at bounding box center [570, 261] width 41 height 21
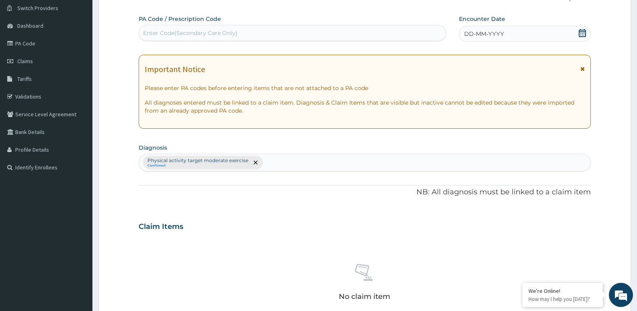
click at [274, 31] on div "Enter Code(Secondary Care Only)" at bounding box center [292, 33] width 307 height 13
type input "PA/DC870F"
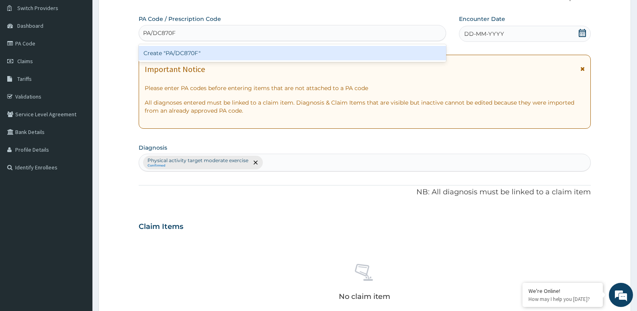
click at [256, 50] on div "Create "PA/DC870F"" at bounding box center [292, 53] width 307 height 14
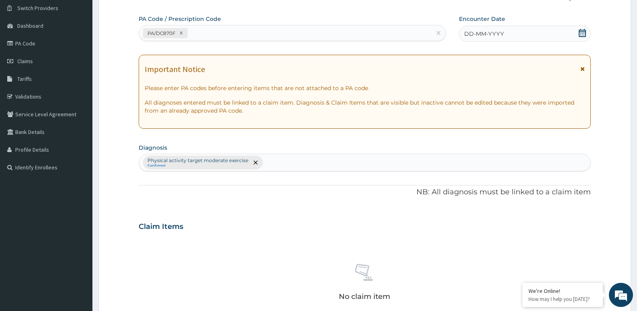
click at [504, 31] on div "DD-MM-YYYY" at bounding box center [525, 34] width 132 height 16
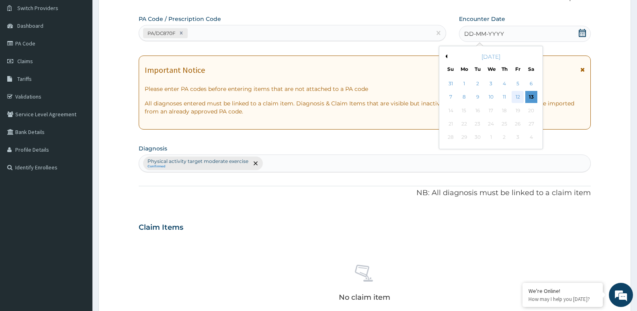
click at [514, 98] on div "12" at bounding box center [517, 97] width 12 height 12
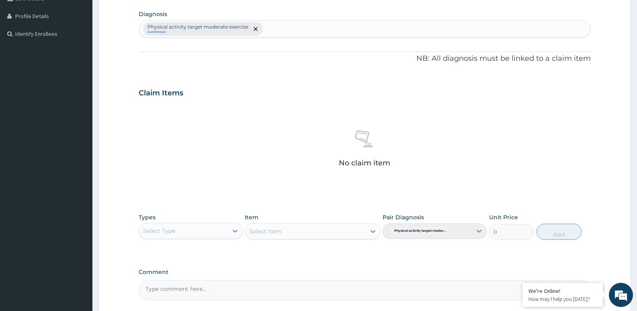
scroll to position [269, 0]
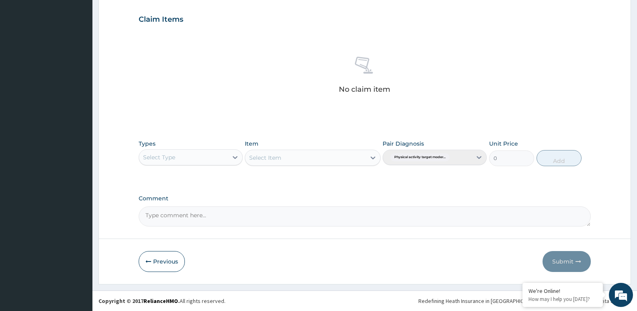
click at [210, 161] on div "Select Type" at bounding box center [183, 157] width 89 height 13
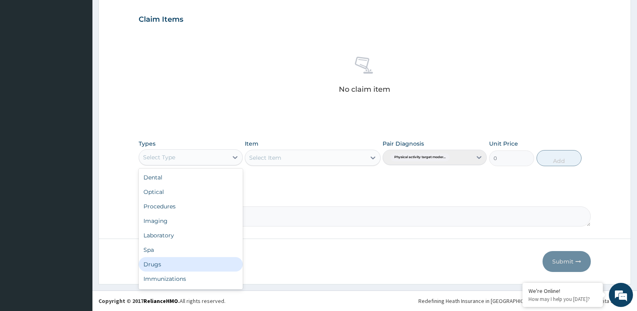
scroll to position [27, 0]
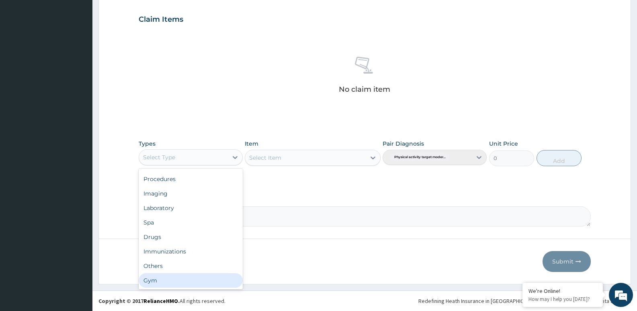
click at [210, 281] on div "Gym" at bounding box center [191, 280] width 104 height 14
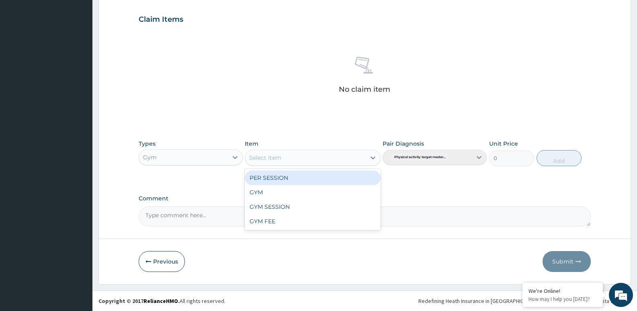
click at [301, 153] on div "Select Item" at bounding box center [305, 157] width 120 height 13
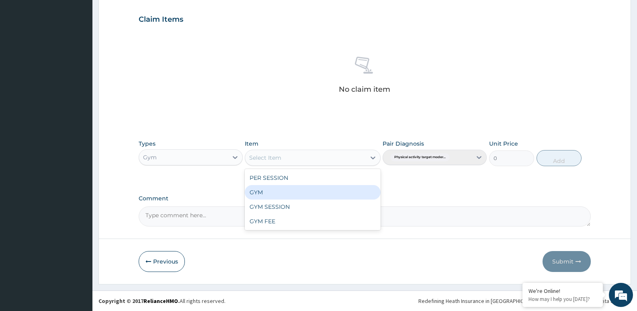
click at [313, 191] on div "GYM" at bounding box center [312, 192] width 135 height 14
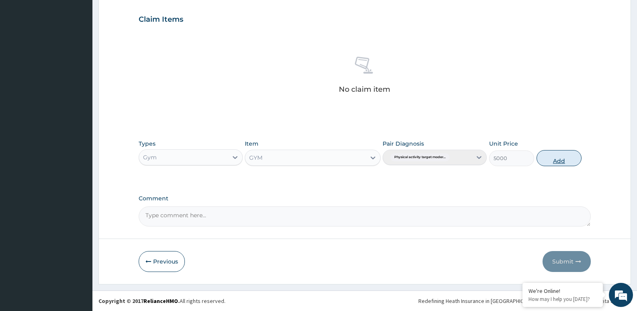
click at [549, 153] on button "Add" at bounding box center [558, 158] width 45 height 16
type input "0"
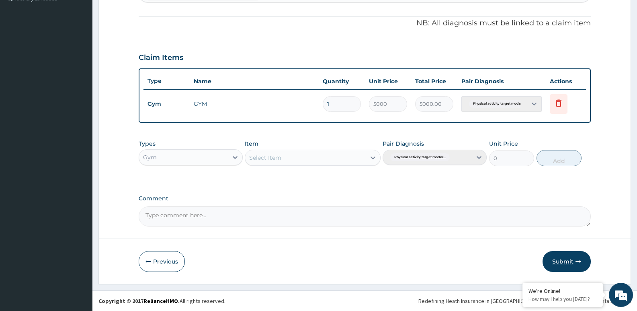
click at [566, 252] on button "Submit" at bounding box center [566, 261] width 48 height 21
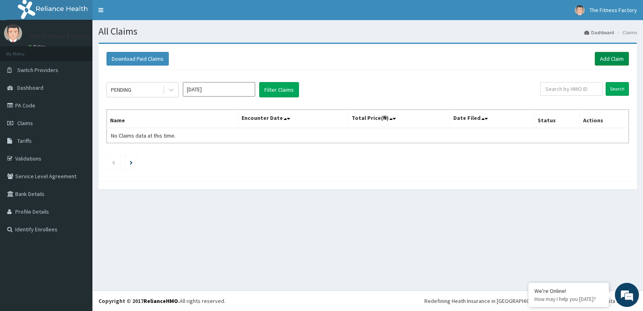
click at [617, 55] on link "Add Claim" at bounding box center [612, 59] width 34 height 14
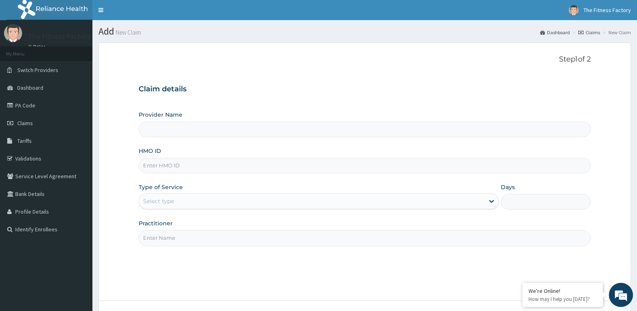
click at [340, 165] on input "HMO ID" at bounding box center [365, 165] width 452 height 16
type input "Fitness Factory Ltd"
type input "1"
type input "WCH/10011/A"
click at [286, 229] on div "Practitioner" at bounding box center [365, 232] width 452 height 27
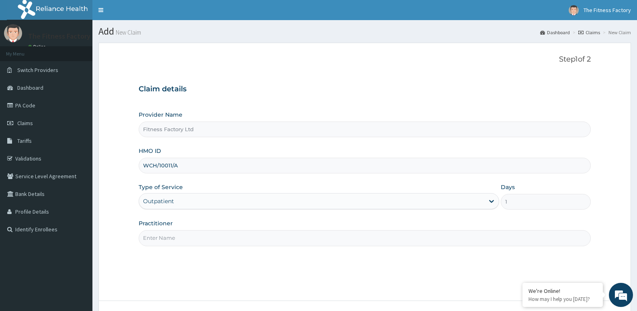
click at [286, 229] on div "Practitioner" at bounding box center [365, 232] width 452 height 27
click at [284, 241] on input "Practitioner" at bounding box center [365, 238] width 452 height 16
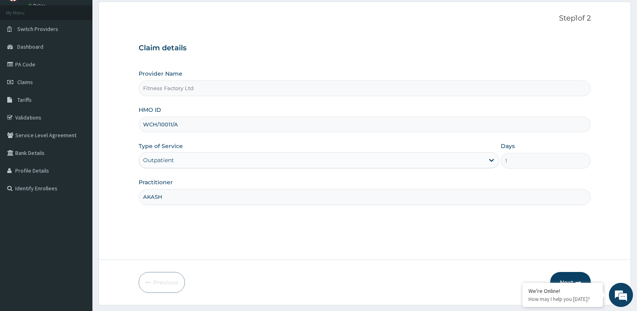
scroll to position [62, 0]
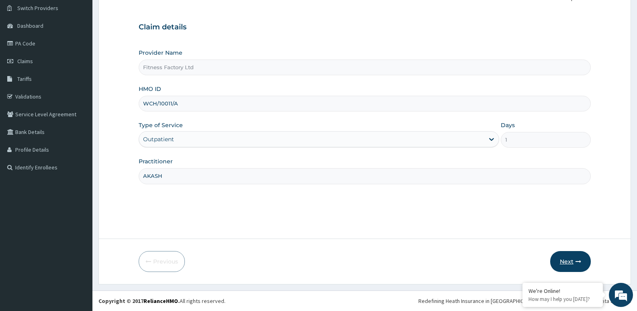
type input "AKASH"
click at [560, 264] on button "Next" at bounding box center [570, 261] width 41 height 21
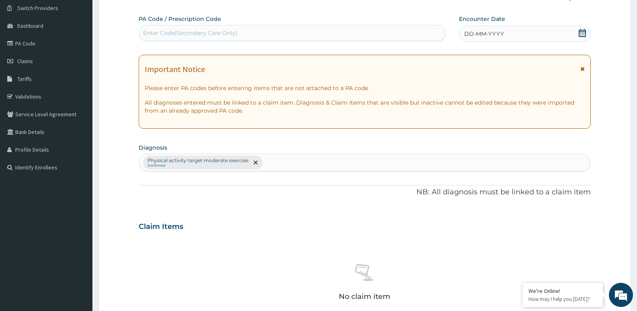
click at [313, 32] on div "Enter Code(Secondary Care Only)" at bounding box center [292, 33] width 307 height 13
type input "PA/D570AB"
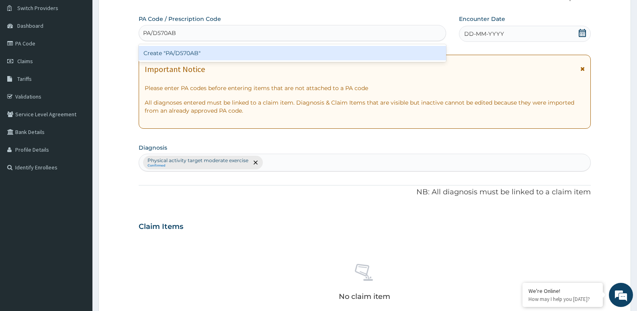
click at [313, 48] on div "Create "PA/D570AB"" at bounding box center [292, 53] width 307 height 14
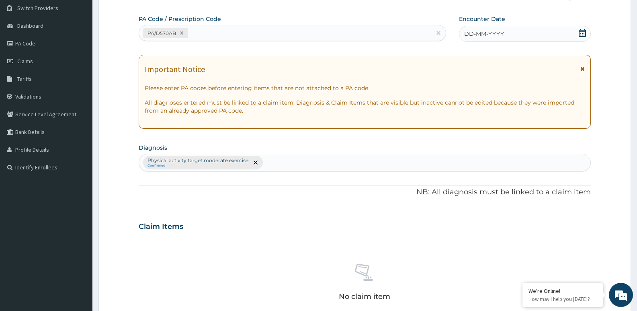
click at [490, 32] on span "DD-MM-YYYY" at bounding box center [484, 34] width 40 height 8
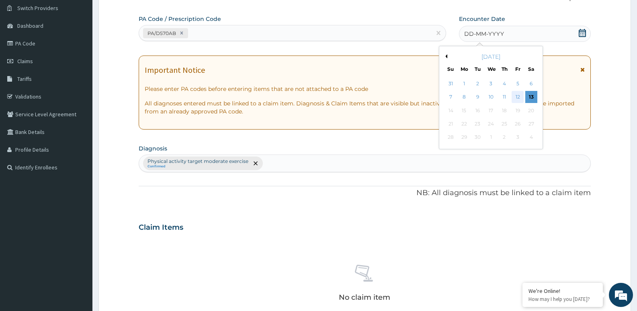
click at [520, 94] on div "12" at bounding box center [517, 97] width 12 height 12
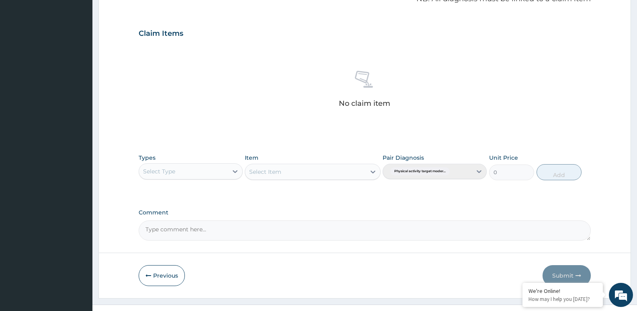
scroll to position [269, 0]
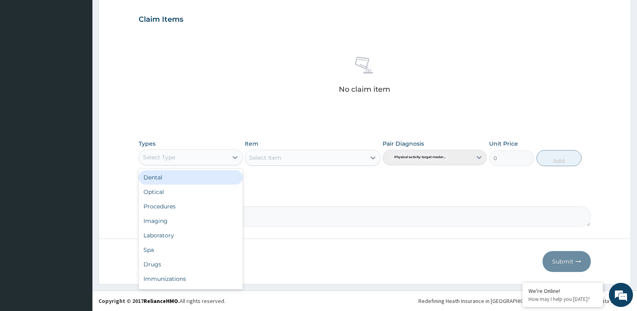
click at [204, 157] on div "Select Type" at bounding box center [183, 157] width 89 height 13
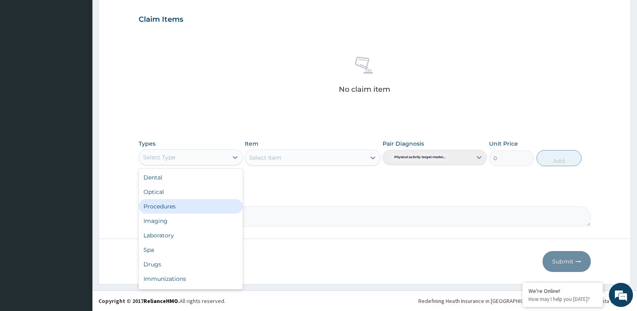
scroll to position [27, 0]
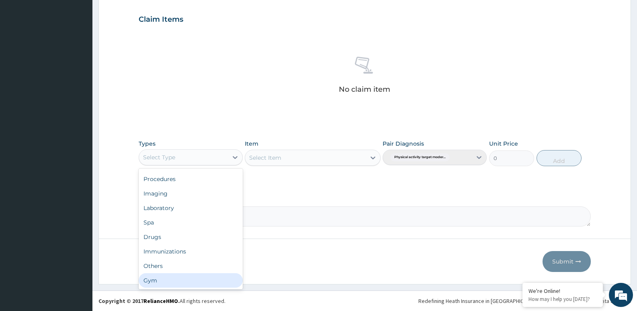
click at [212, 275] on div "Gym" at bounding box center [191, 280] width 104 height 14
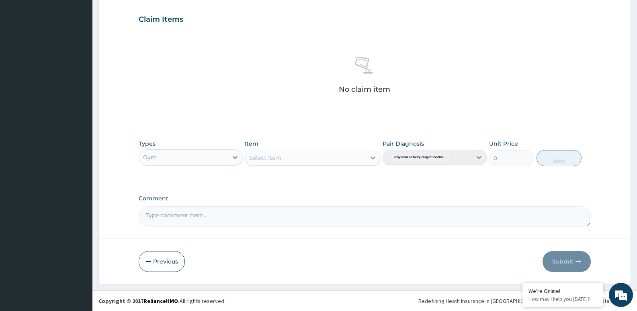
click at [337, 157] on div "Select Item" at bounding box center [305, 157] width 120 height 13
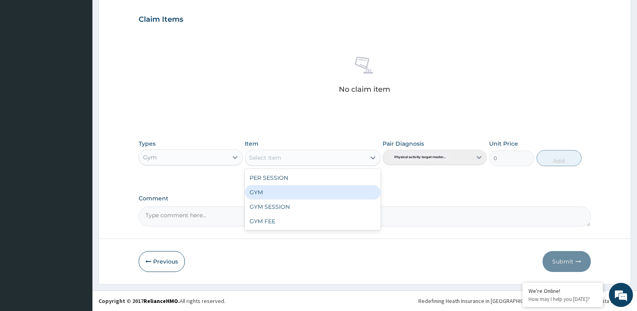
click at [344, 187] on div "GYM" at bounding box center [312, 192] width 135 height 14
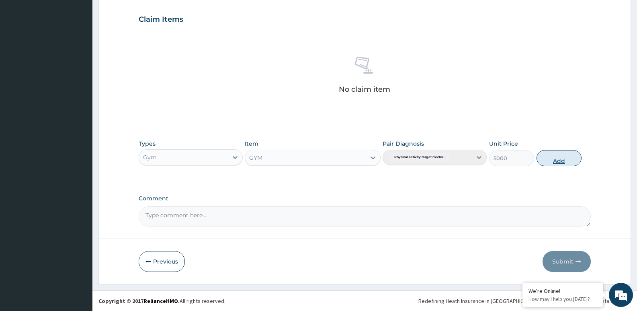
click at [546, 160] on button "Add" at bounding box center [558, 158] width 45 height 16
type input "0"
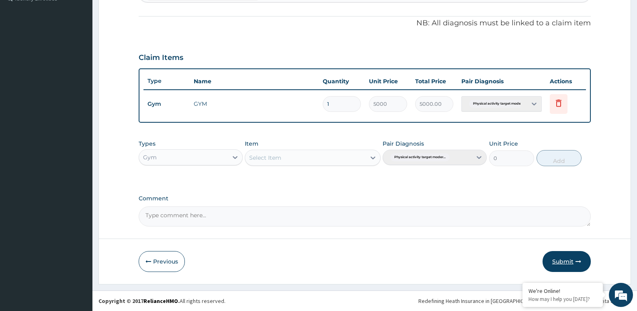
click at [566, 258] on button "Submit" at bounding box center [566, 261] width 48 height 21
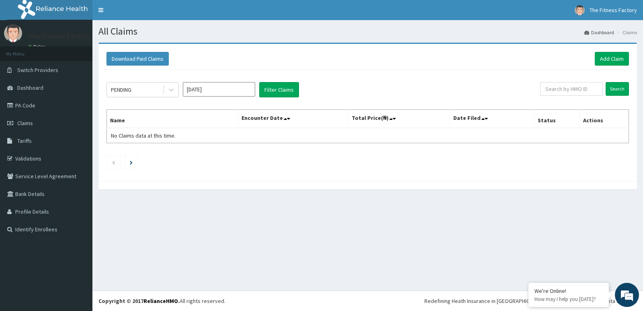
click at [489, 65] on div "Download Paid Claims Add Claim" at bounding box center [367, 59] width 522 height 14
click at [612, 58] on link "Add Claim" at bounding box center [612, 59] width 34 height 14
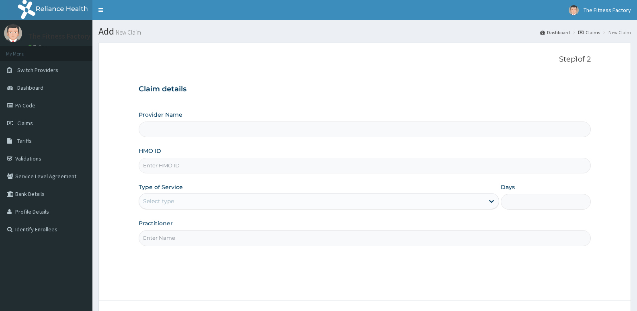
click at [387, 171] on input "HMO ID" at bounding box center [365, 165] width 452 height 16
type input "Fitness Factory Ltd"
type input "1"
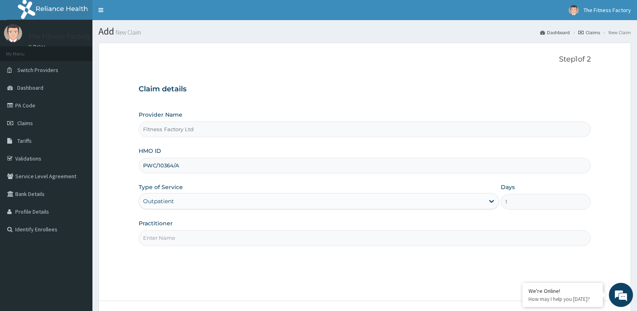
type input "PWC/10364/A"
click at [339, 243] on input "Practitioner" at bounding box center [365, 238] width 452 height 16
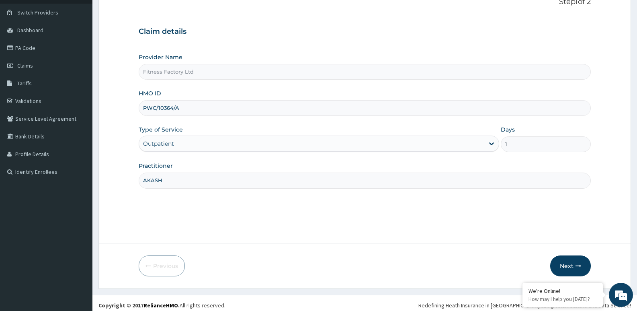
scroll to position [62, 0]
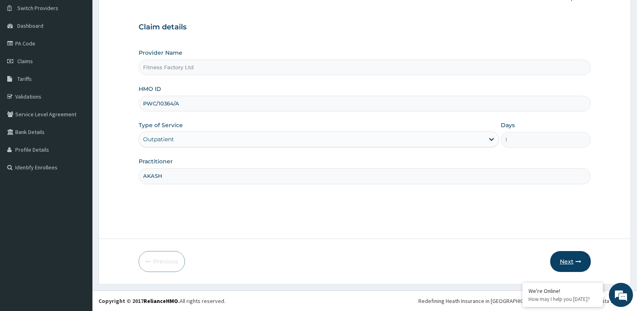
type input "AKASH"
click at [579, 259] on icon "button" at bounding box center [578, 261] width 6 height 6
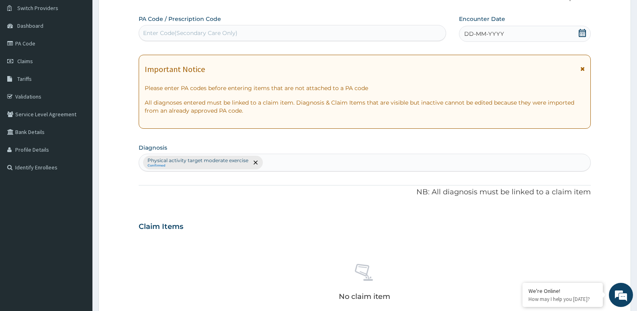
click at [327, 24] on div "PA Code / Prescription Code Enter Code(Secondary Care Only)" at bounding box center [292, 28] width 307 height 26
click at [322, 29] on div "Enter Code(Secondary Care Only)" at bounding box center [292, 33] width 307 height 13
type input "PA/B39447"
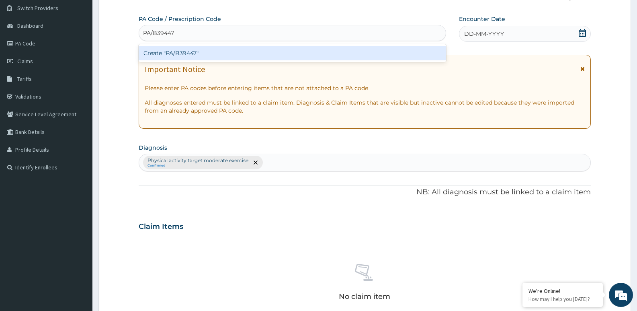
click at [321, 49] on div "Create "PA/B39447"" at bounding box center [292, 53] width 307 height 14
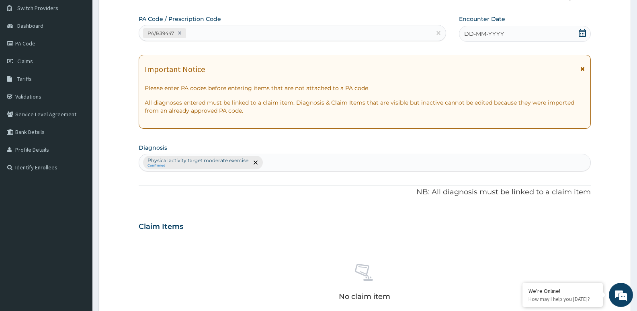
click at [529, 31] on div "DD-MM-YYYY" at bounding box center [525, 34] width 132 height 16
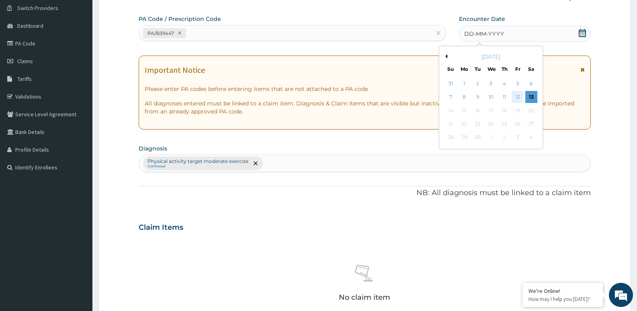
click at [514, 96] on div "12" at bounding box center [517, 97] width 12 height 12
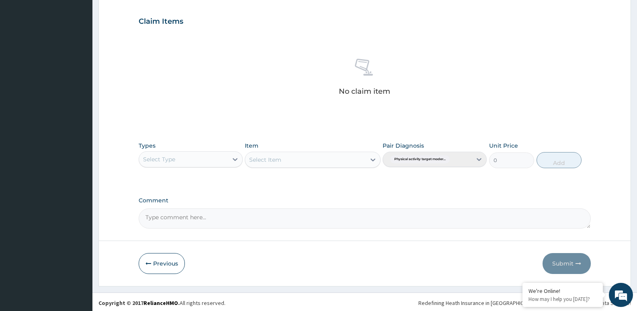
scroll to position [269, 0]
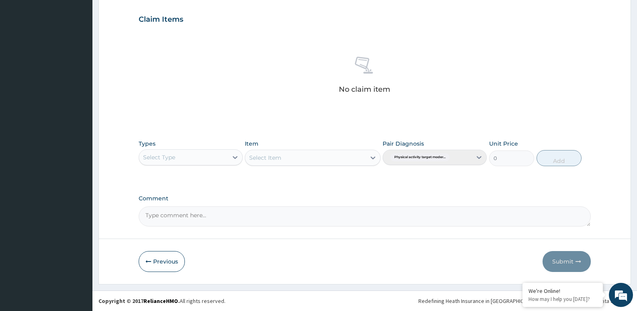
click at [217, 153] on div "Select Type" at bounding box center [183, 157] width 89 height 13
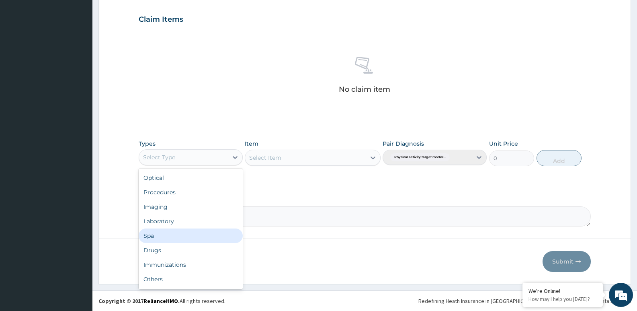
scroll to position [27, 0]
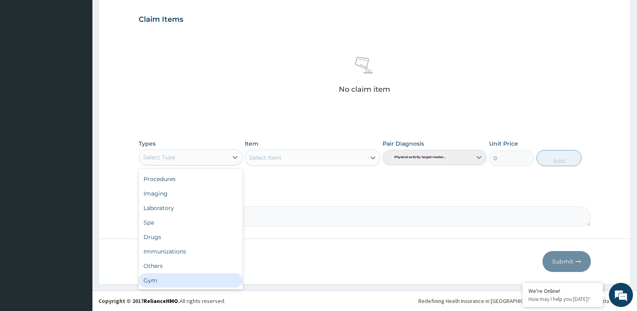
click at [205, 274] on div "Gym" at bounding box center [191, 280] width 104 height 14
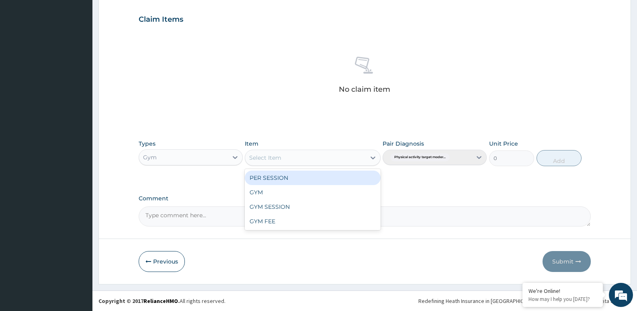
click at [301, 155] on div "Select Item" at bounding box center [305, 157] width 120 height 13
click at [305, 184] on div "PER SESSION" at bounding box center [312, 177] width 135 height 14
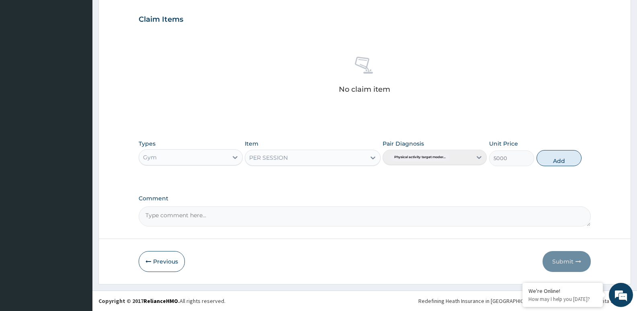
click at [300, 164] on div "PER SESSION" at bounding box center [312, 157] width 135 height 16
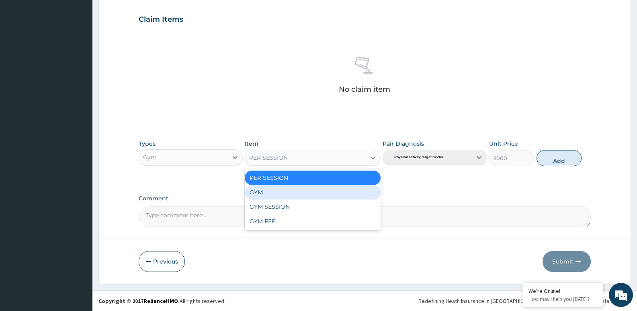
click at [303, 189] on div "GYM" at bounding box center [312, 192] width 135 height 14
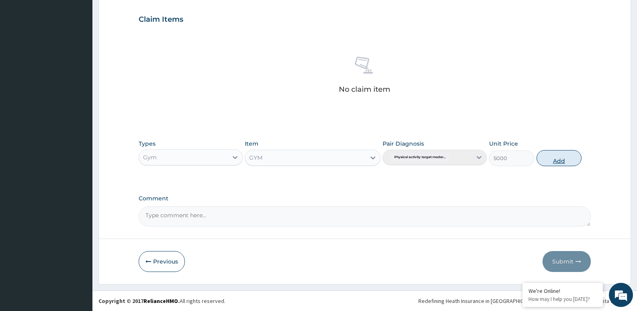
click at [554, 160] on button "Add" at bounding box center [558, 158] width 45 height 16
type input "0"
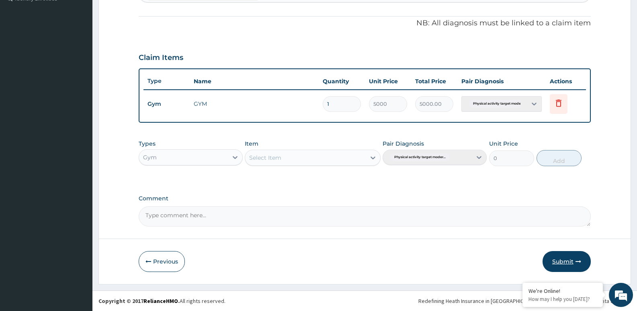
click at [556, 262] on button "Submit" at bounding box center [566, 261] width 48 height 21
